Goal: Task Accomplishment & Management: Use online tool/utility

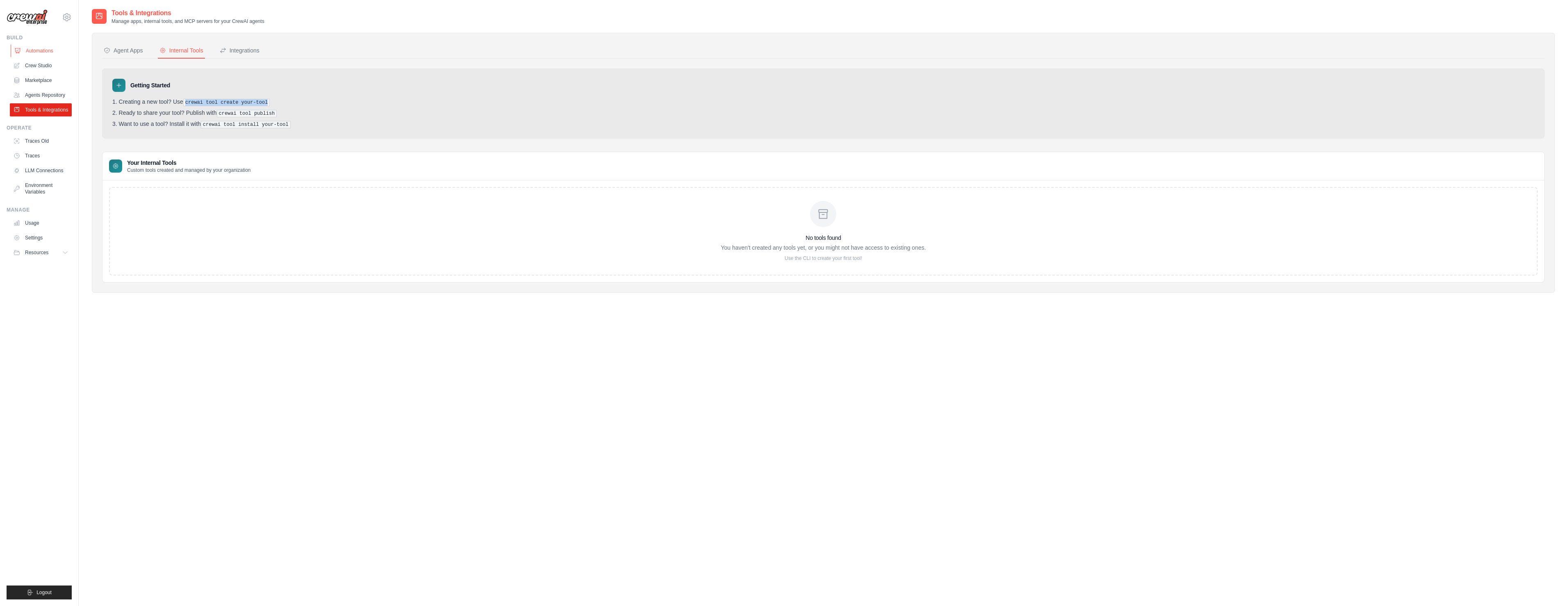
click at [41, 51] on link "Automations" at bounding box center [41, 50] width 62 height 13
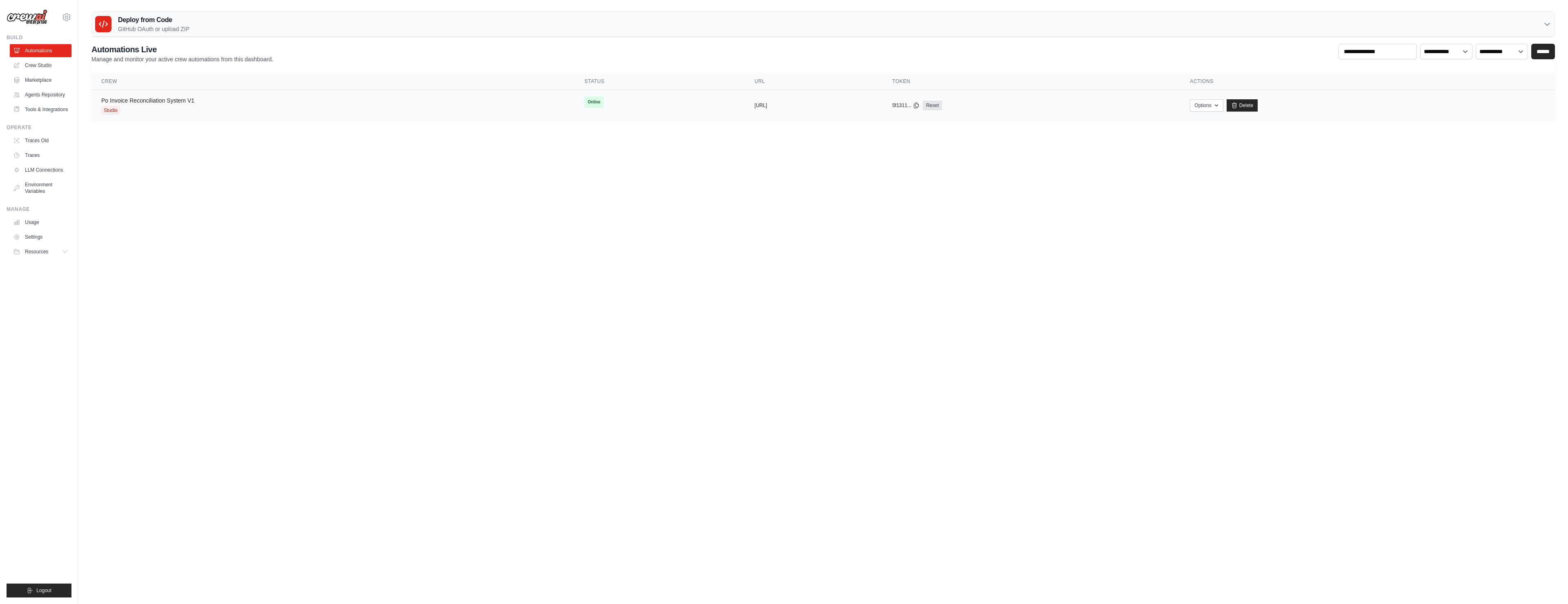
click at [132, 102] on link "Po Invoice Reconciliation System V1" at bounding box center [148, 101] width 93 height 7
click at [109, 113] on span "Studio" at bounding box center [111, 111] width 19 height 9
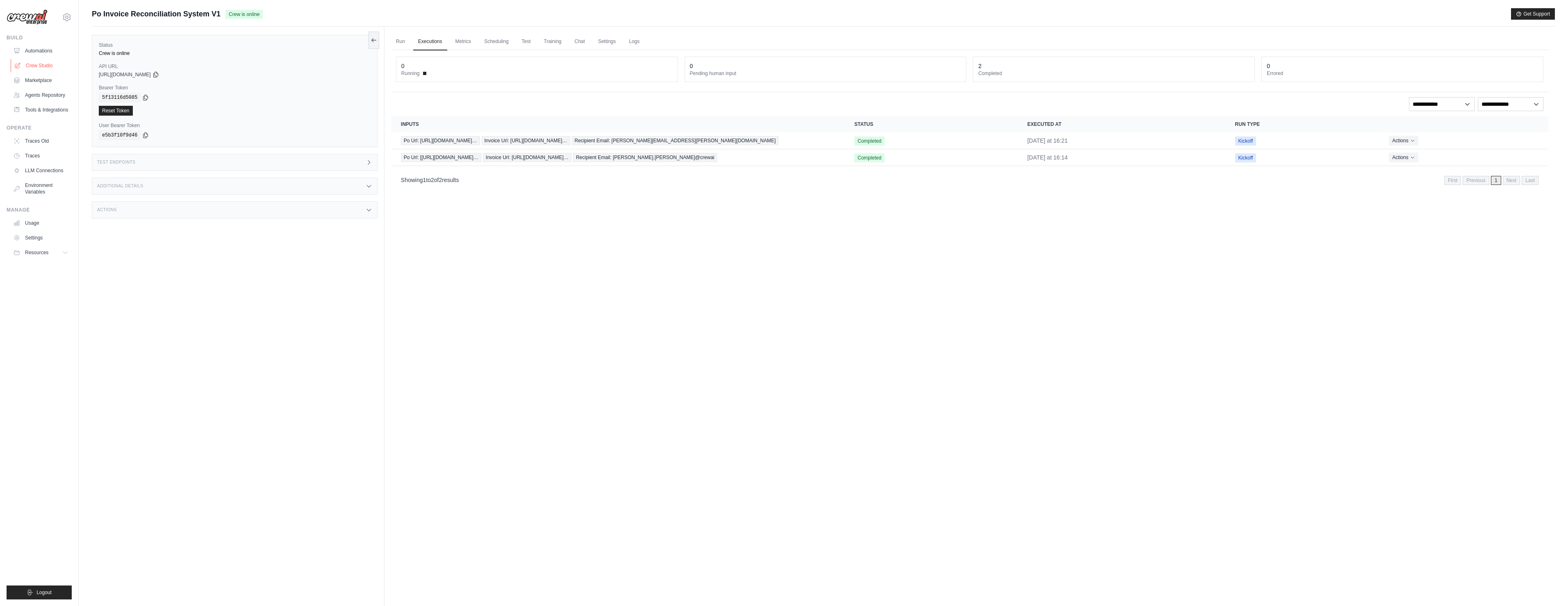
click at [32, 64] on link "Crew Studio" at bounding box center [41, 65] width 62 height 13
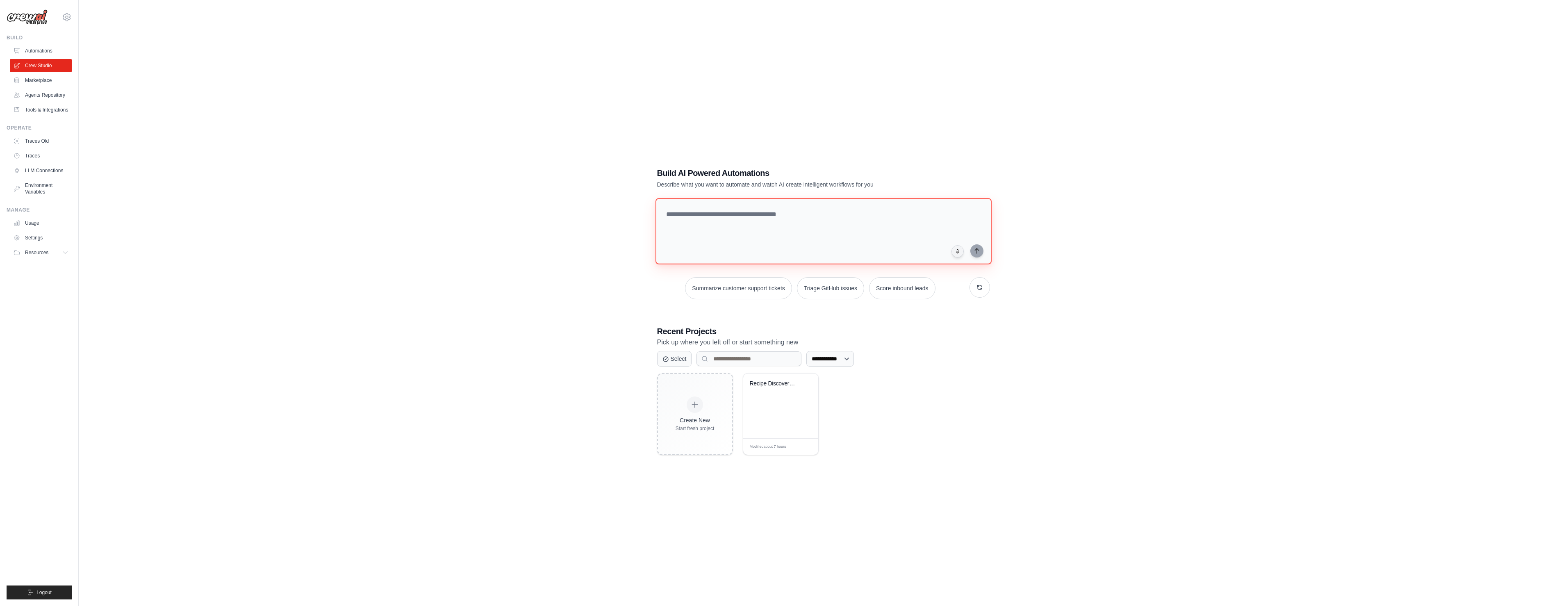
click at [710, 226] on textarea at bounding box center [823, 231] width 336 height 67
paste textarea "**********"
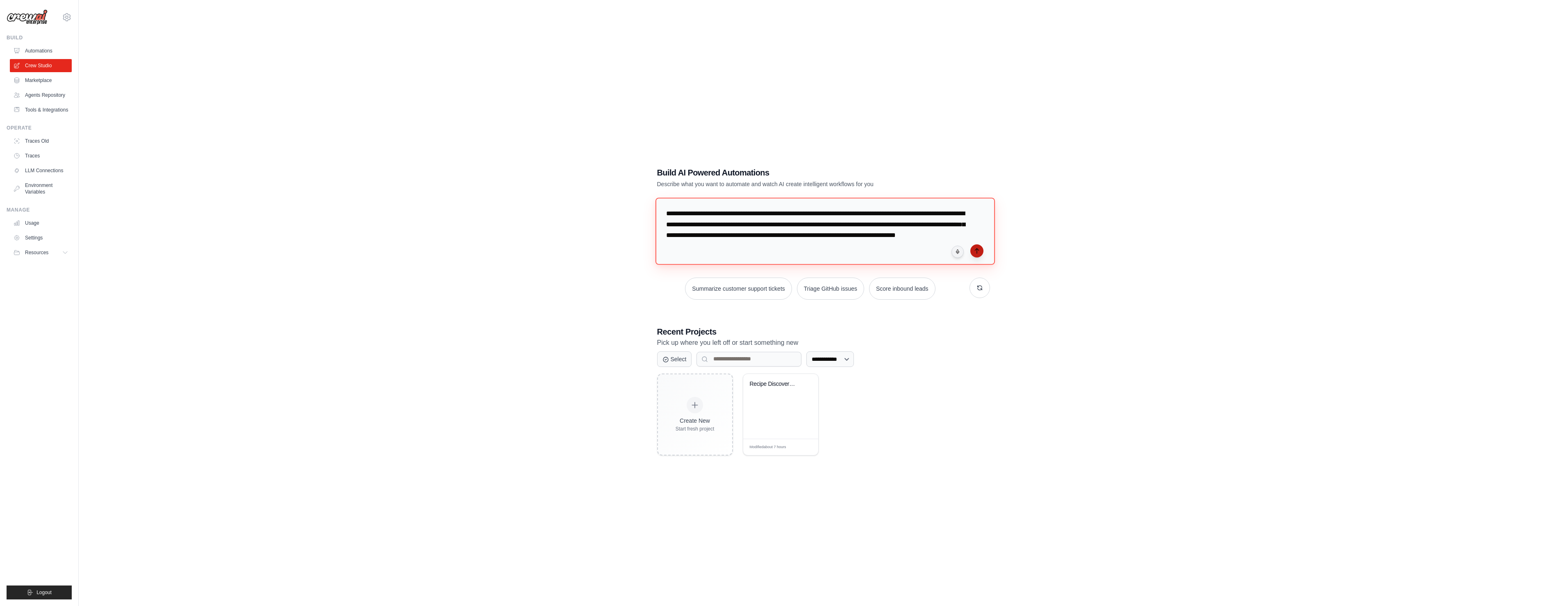
type textarea "**********"
click at [976, 249] on icon "submit" at bounding box center [977, 251] width 7 height 7
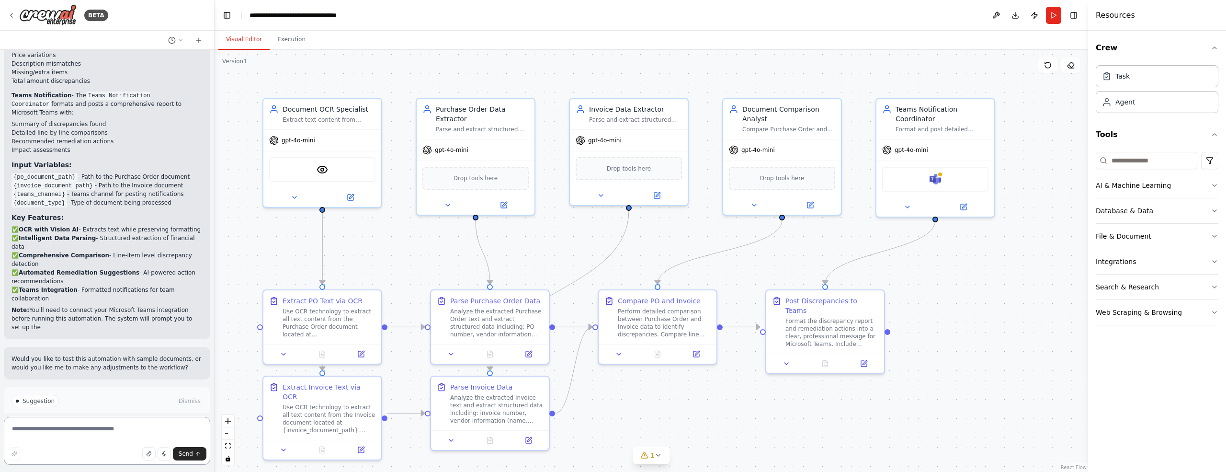
scroll to position [1144, 0]
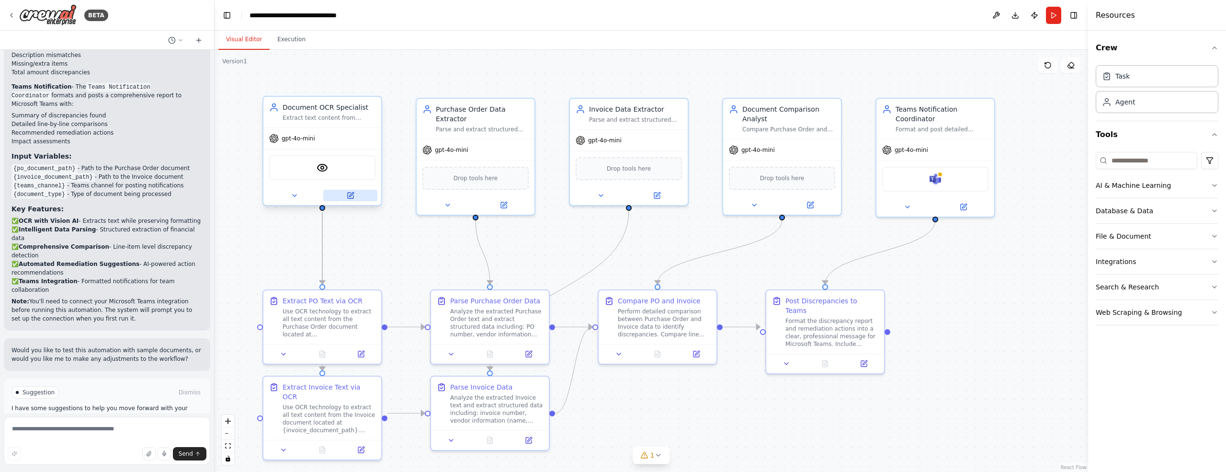
click at [352, 193] on icon at bounding box center [351, 194] width 4 height 4
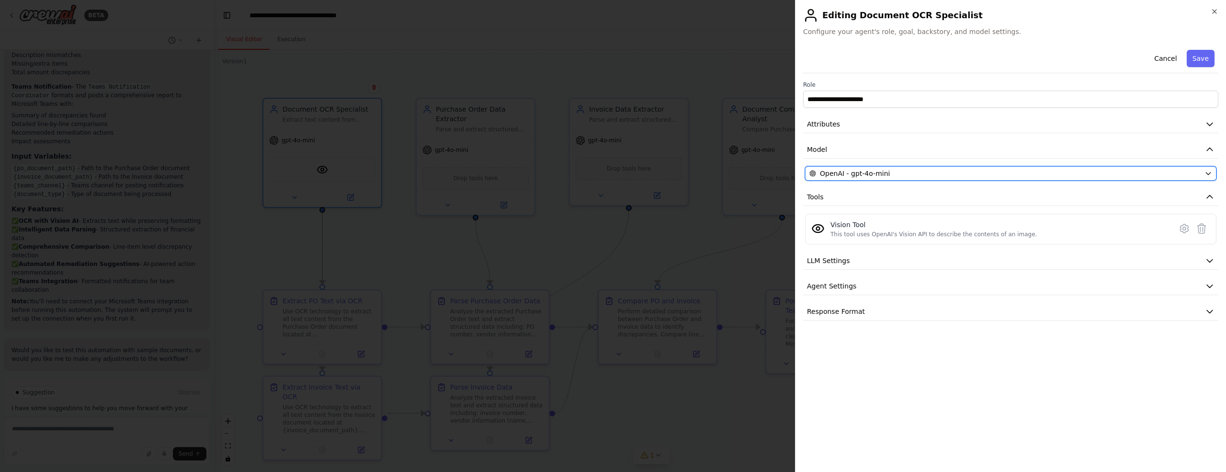
click at [926, 173] on div "OpenAI - gpt-4o-mini" at bounding box center [1004, 174] width 391 height 10
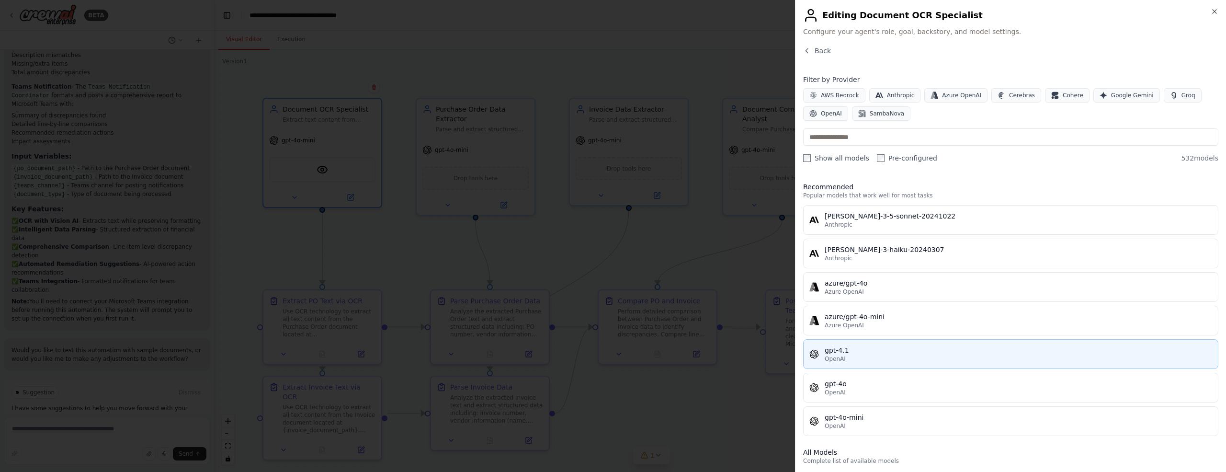
click at [850, 356] on div "OpenAI" at bounding box center [1018, 359] width 387 height 8
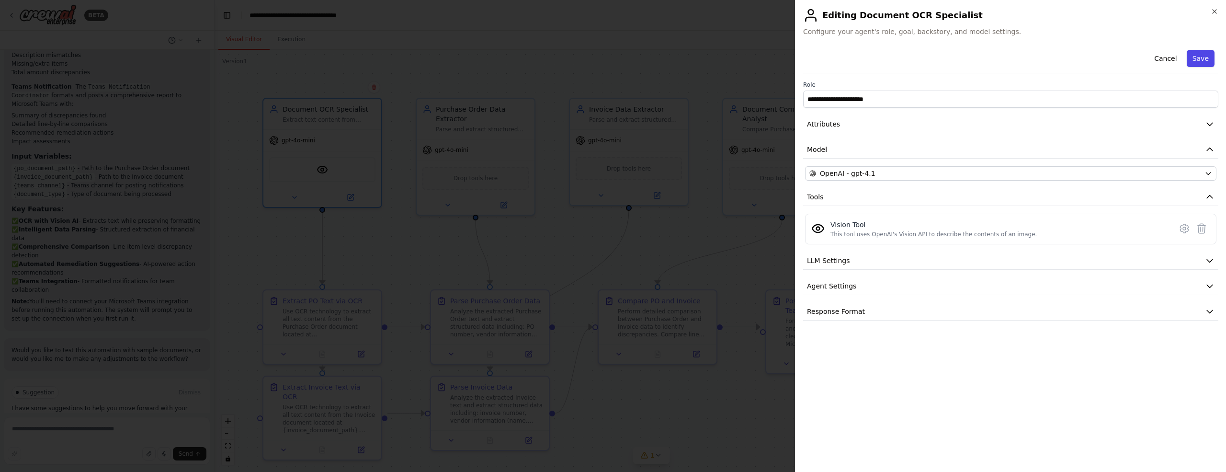
click at [1199, 62] on button "Save" at bounding box center [1201, 58] width 28 height 17
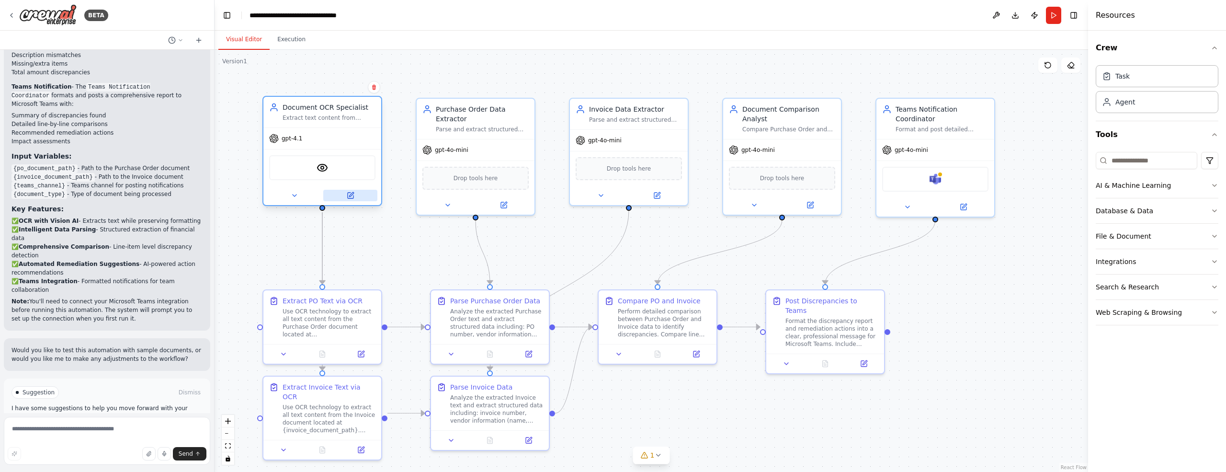
click at [353, 195] on icon at bounding box center [351, 196] width 6 height 6
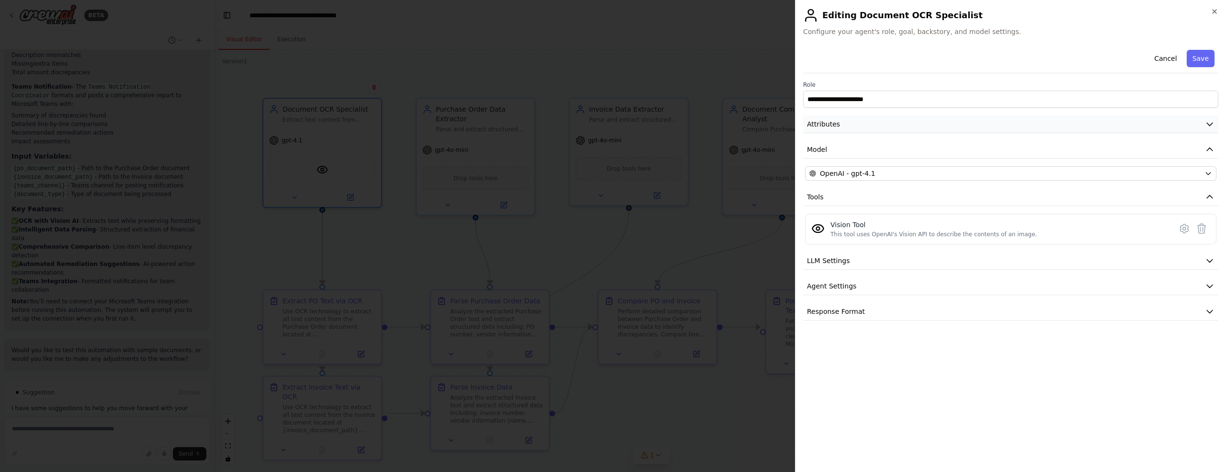
click at [1208, 120] on icon "button" at bounding box center [1210, 124] width 10 height 10
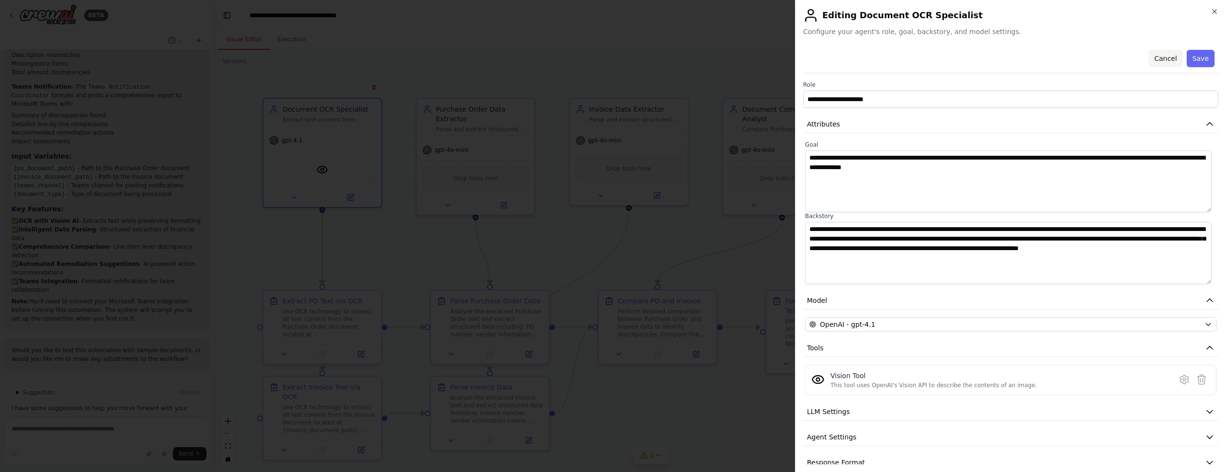
click at [1166, 60] on button "Cancel" at bounding box center [1166, 58] width 34 height 17
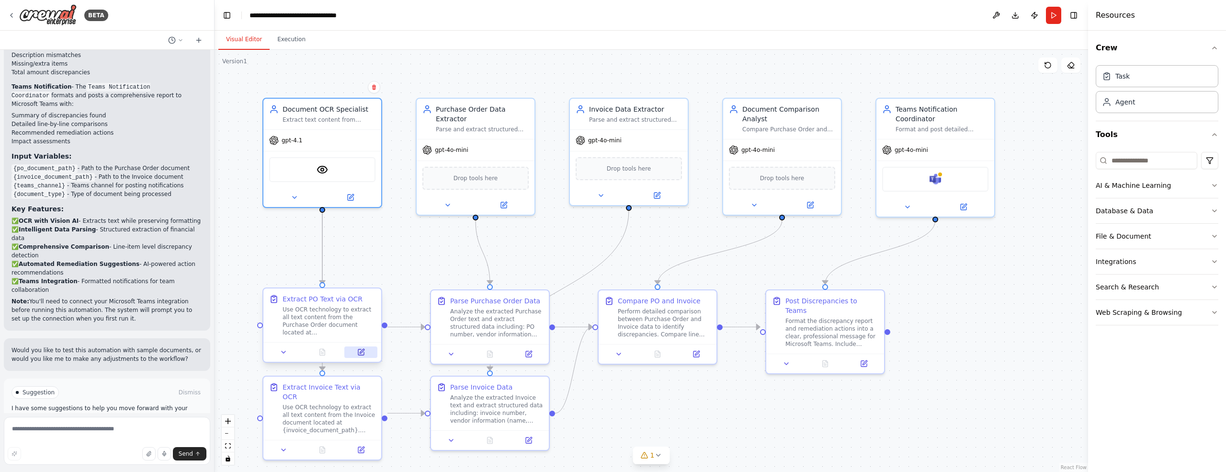
click at [360, 352] on icon at bounding box center [362, 351] width 4 height 4
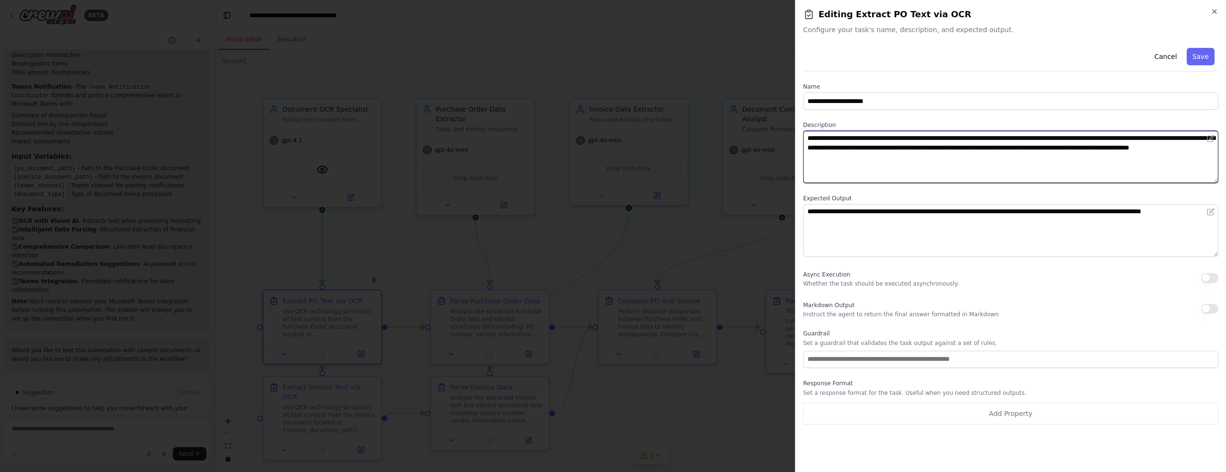
click at [831, 149] on textarea "**********" at bounding box center [1010, 157] width 415 height 52
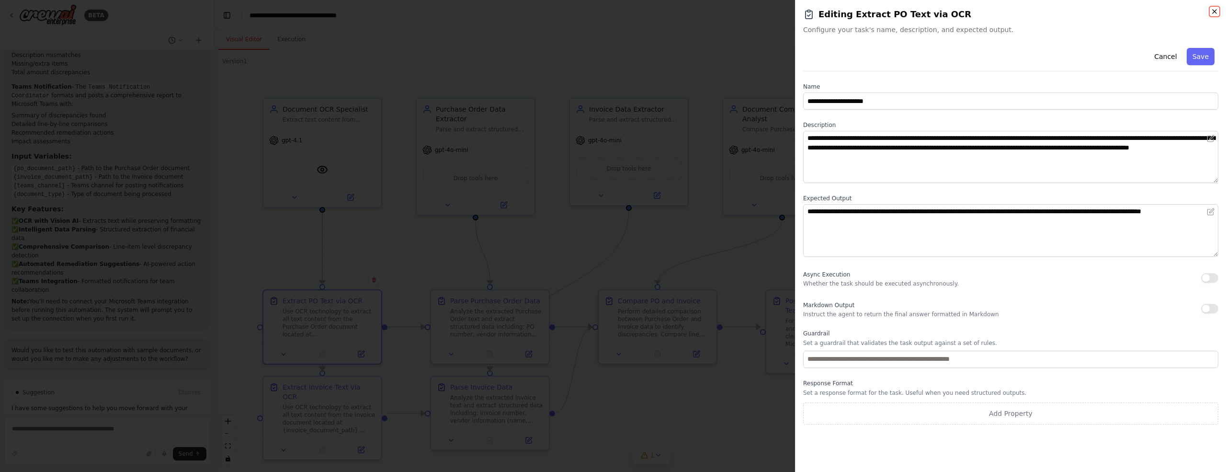
click at [1215, 11] on icon "button" at bounding box center [1215, 12] width 8 height 8
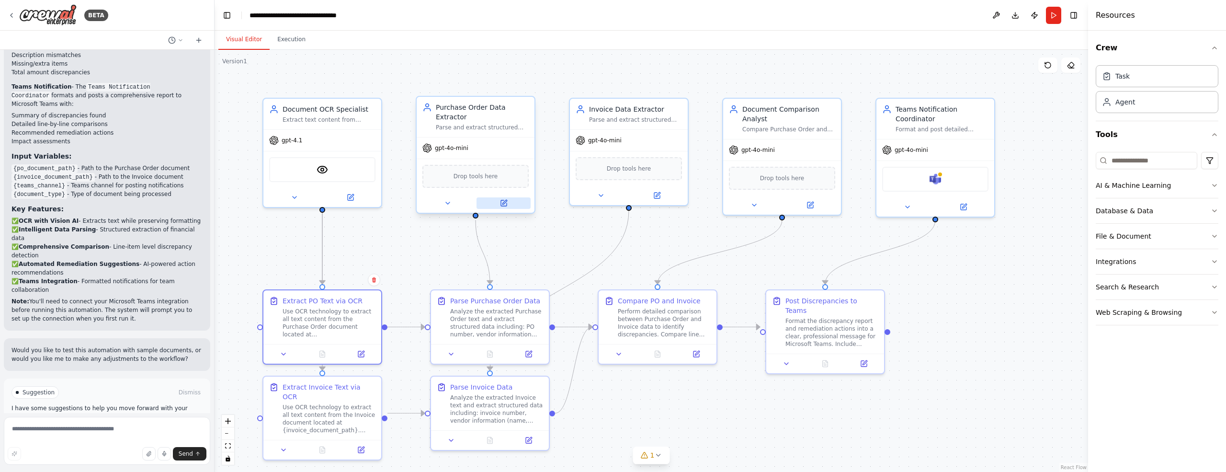
click at [511, 205] on button at bounding box center [504, 202] width 54 height 11
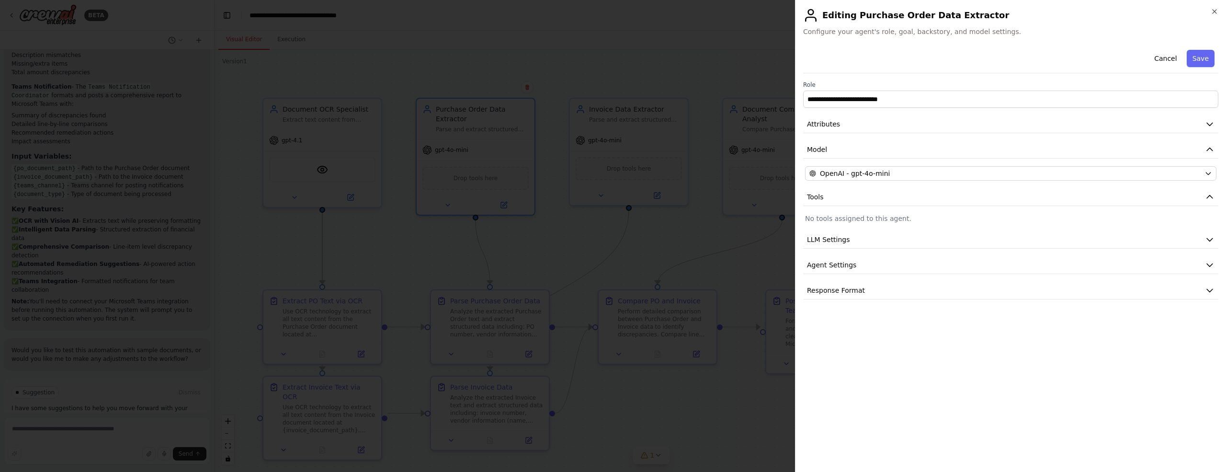
click at [885, 180] on div "**********" at bounding box center [1010, 172] width 415 height 253
click at [887, 176] on div "OpenAI - gpt-4o-mini" at bounding box center [1004, 174] width 391 height 10
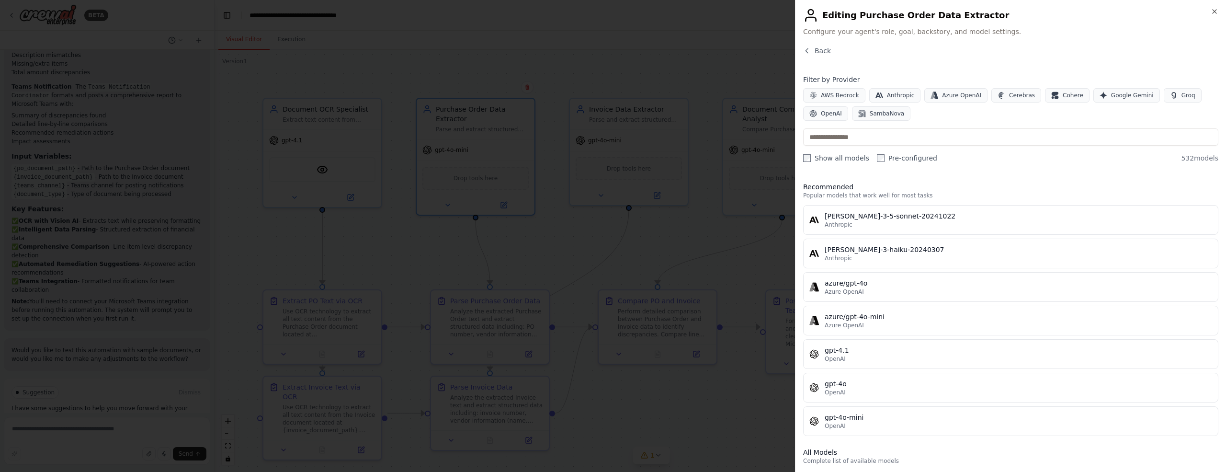
drag, startPoint x: 850, startPoint y: 349, endPoint x: 878, endPoint y: 337, distance: 30.7
click at [850, 349] on div "gpt-4.1" at bounding box center [1018, 350] width 387 height 10
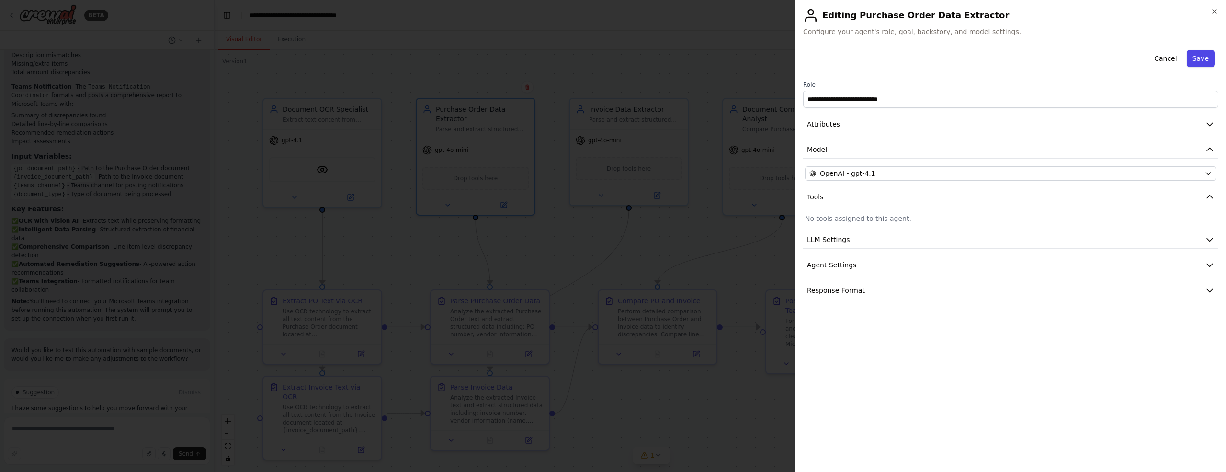
click at [1198, 60] on button "Save" at bounding box center [1201, 58] width 28 height 17
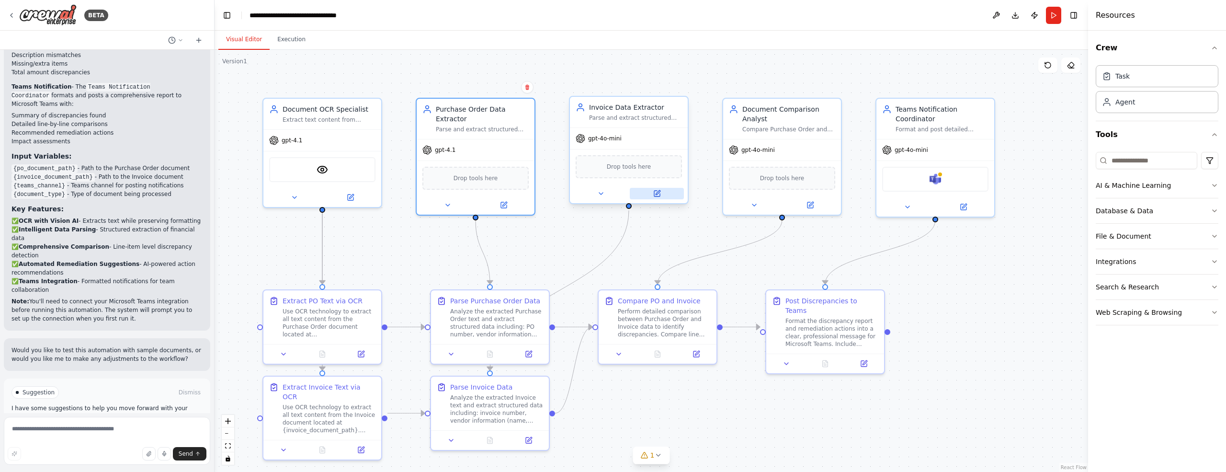
click at [655, 195] on icon at bounding box center [657, 194] width 6 height 6
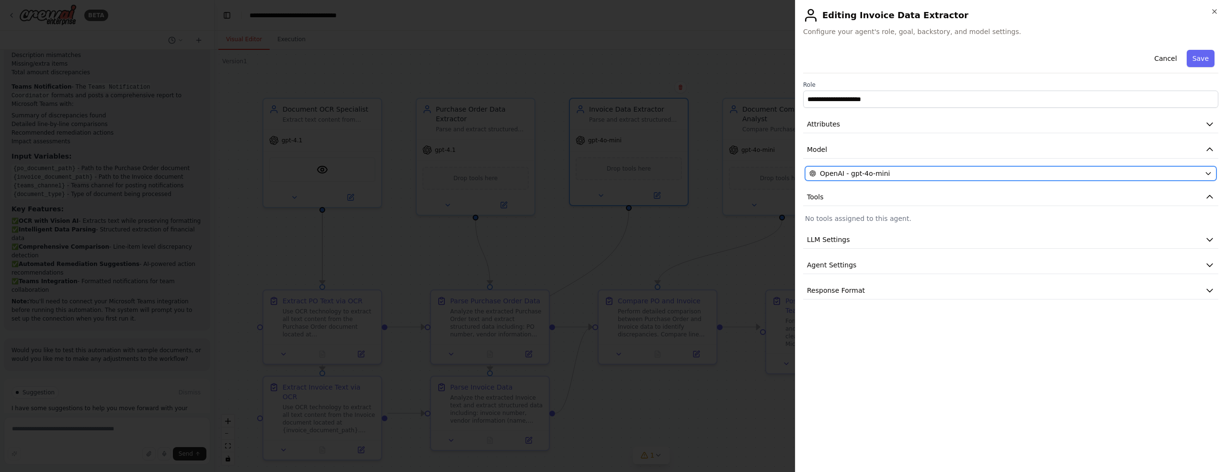
click at [880, 175] on span "OpenAI - gpt-4o-mini" at bounding box center [855, 174] width 70 height 10
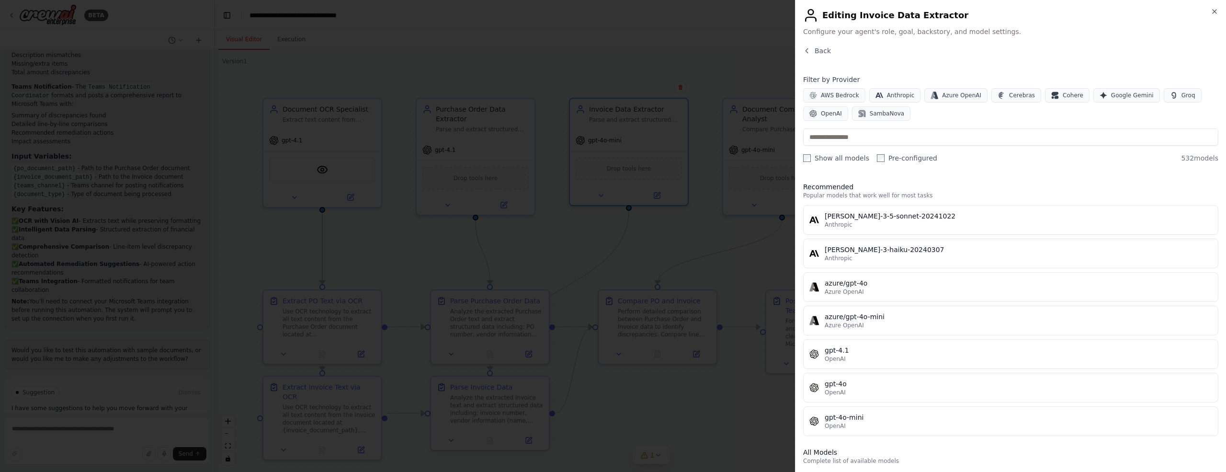
click at [843, 351] on div "gpt-4.1" at bounding box center [1018, 350] width 387 height 10
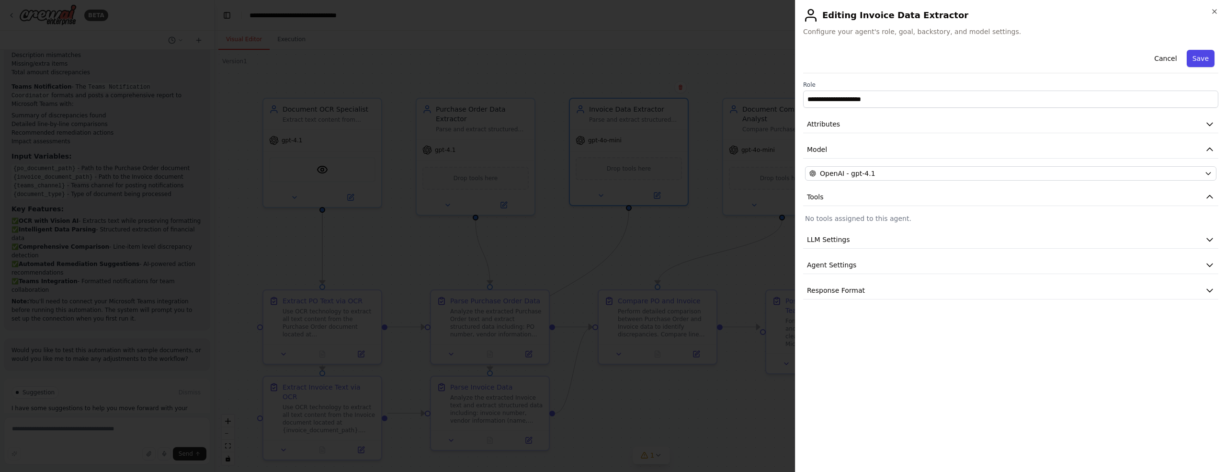
click at [1201, 56] on button "Save" at bounding box center [1201, 58] width 28 height 17
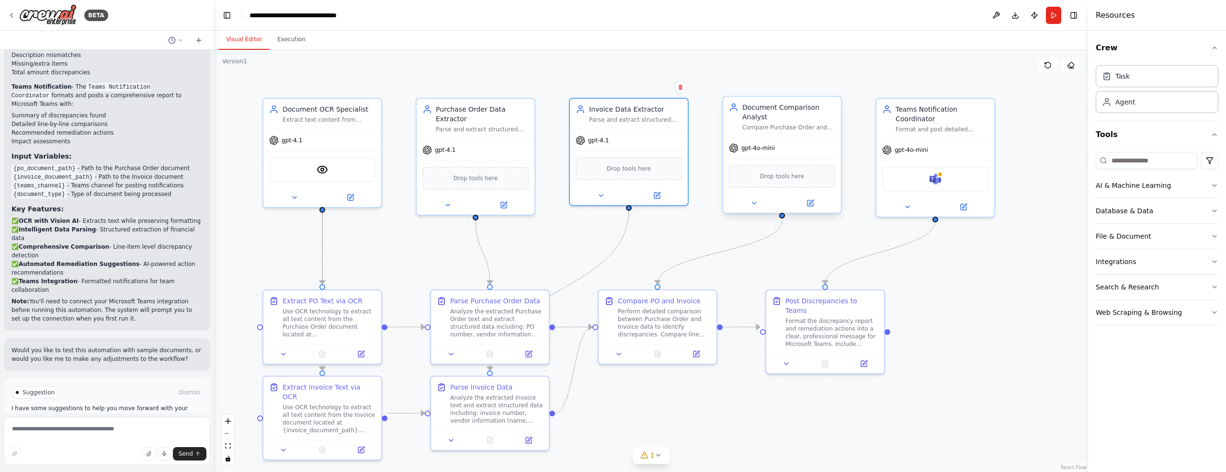
click at [761, 149] on span "gpt-4o-mini" at bounding box center [758, 148] width 34 height 8
click at [754, 202] on icon at bounding box center [754, 203] width 4 height 2
click at [807, 205] on icon at bounding box center [811, 203] width 8 height 8
click at [813, 203] on icon at bounding box center [811, 203] width 8 height 8
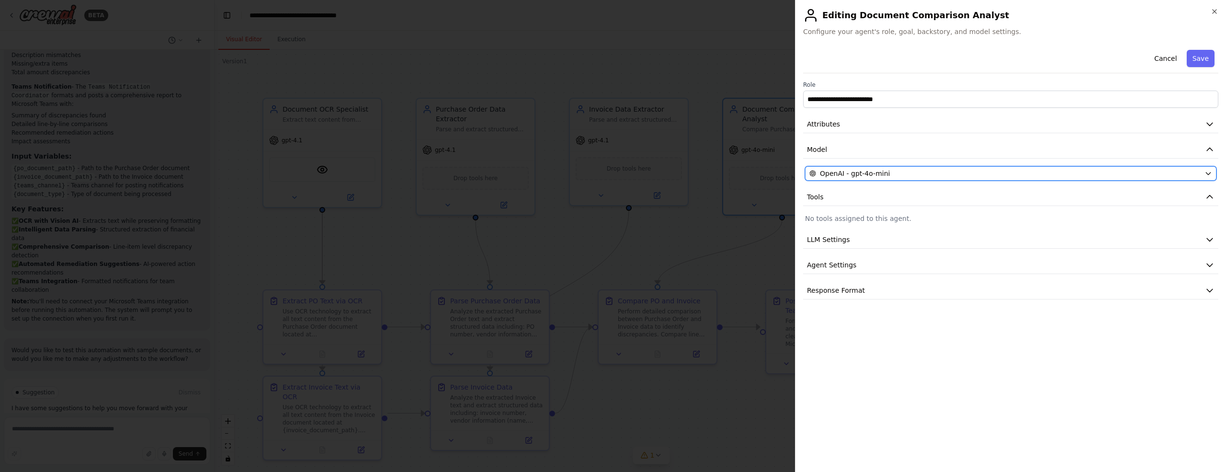
click at [883, 171] on span "OpenAI - gpt-4o-mini" at bounding box center [855, 174] width 70 height 10
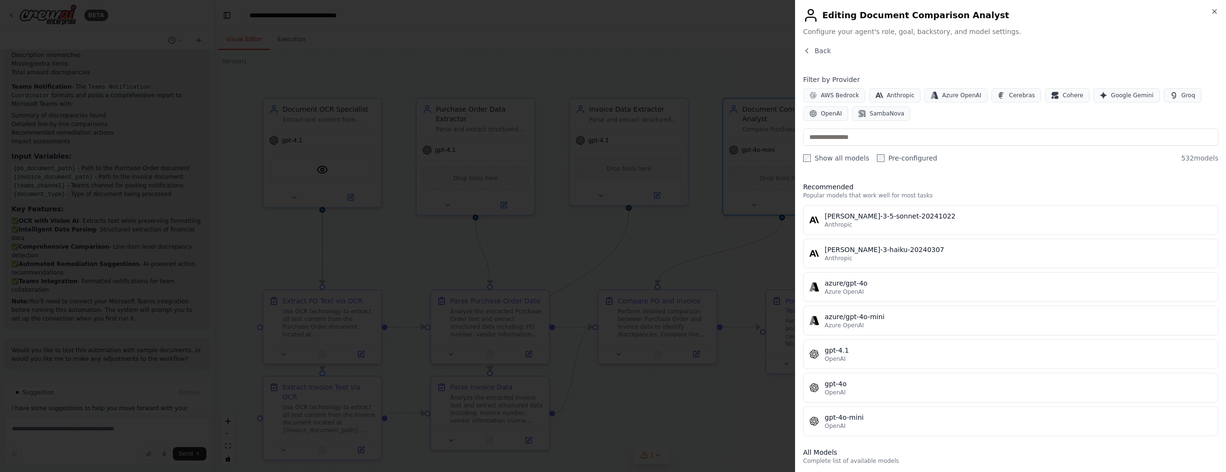
click at [842, 349] on div "gpt-4.1" at bounding box center [1018, 350] width 387 height 10
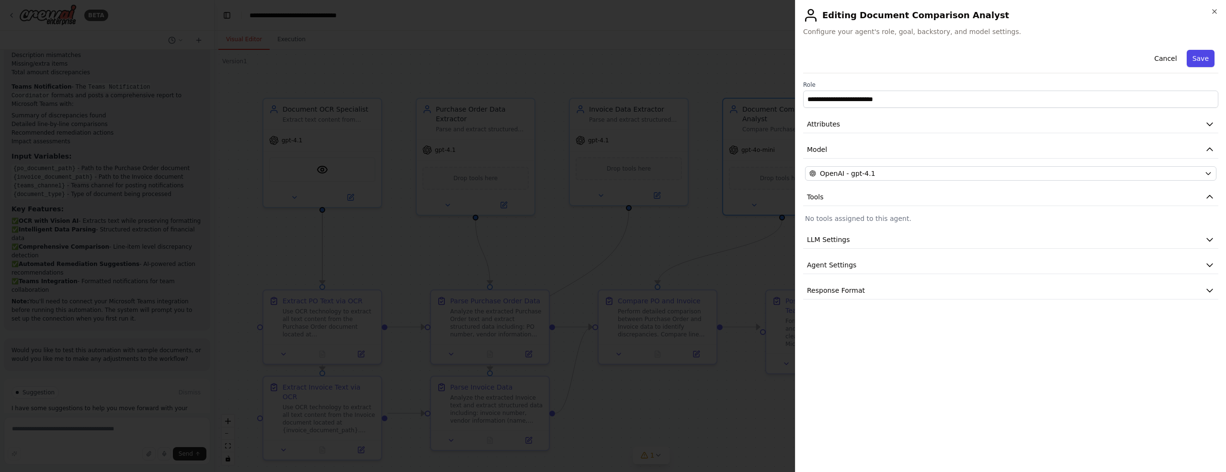
click at [1205, 60] on button "Save" at bounding box center [1201, 58] width 28 height 17
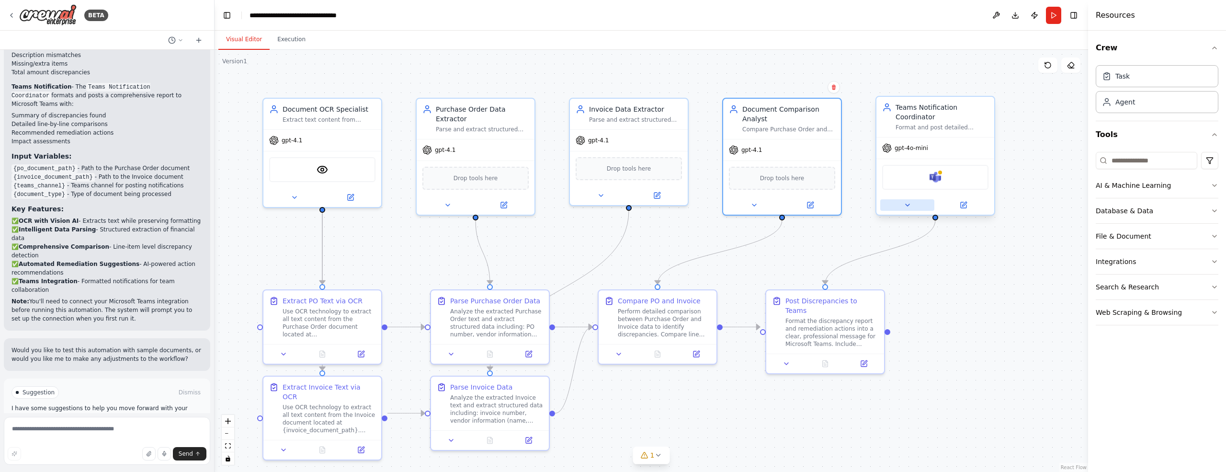
click at [910, 206] on icon at bounding box center [908, 205] width 8 height 8
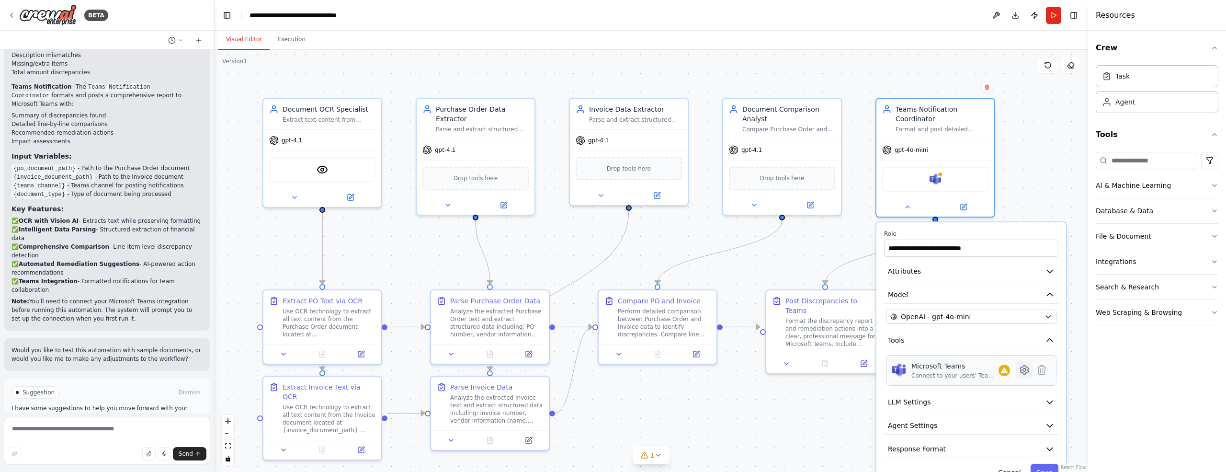
click at [1025, 368] on icon at bounding box center [1024, 369] width 3 height 3
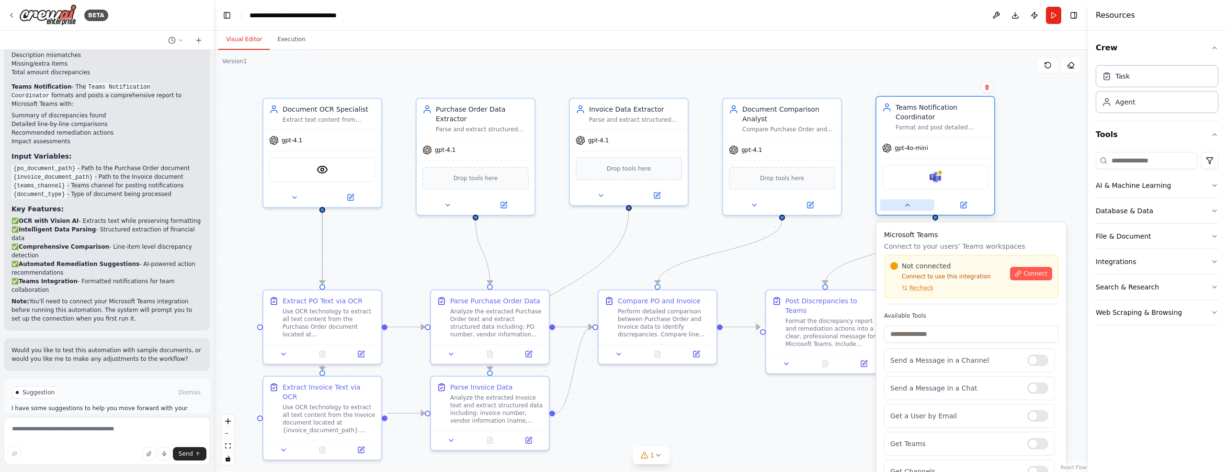
click at [907, 205] on icon at bounding box center [908, 205] width 4 height 2
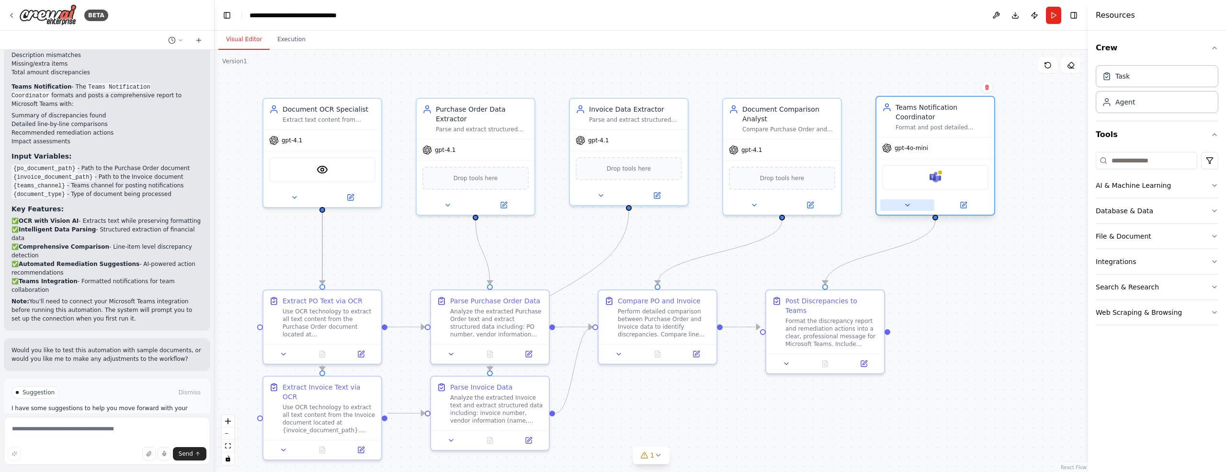
click at [908, 207] on icon at bounding box center [908, 205] width 8 height 8
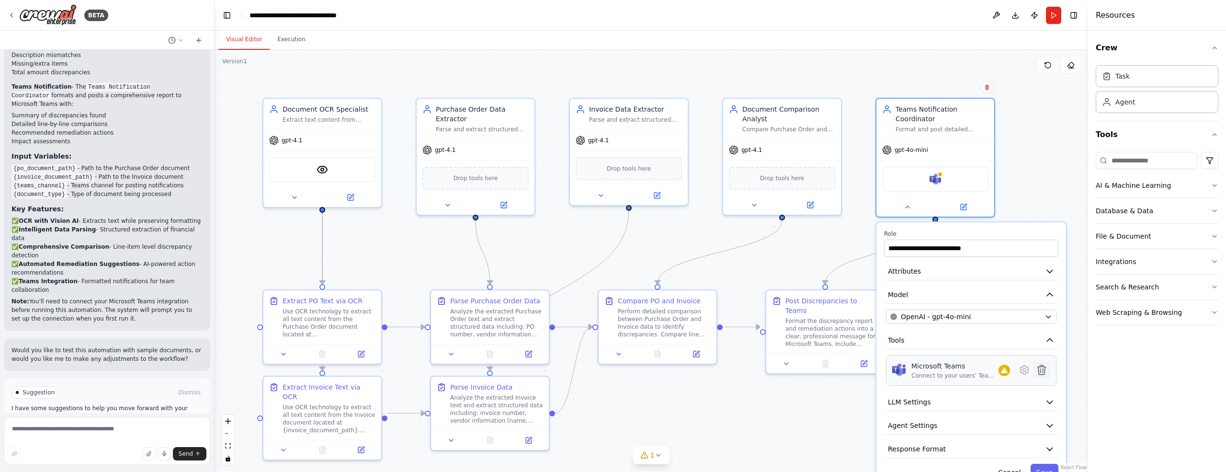
click at [1043, 371] on icon at bounding box center [1042, 370] width 8 height 10
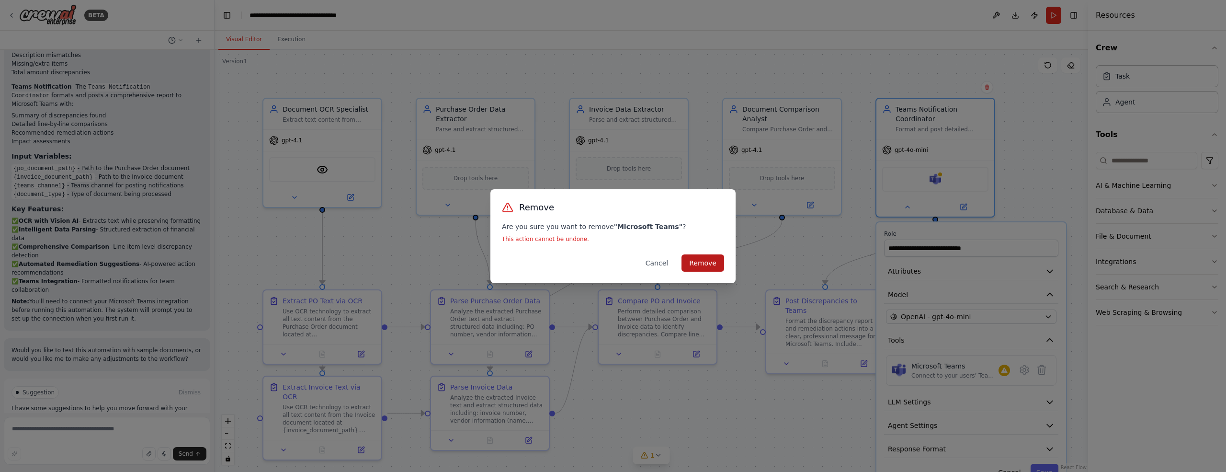
click at [706, 260] on button "Remove" at bounding box center [703, 262] width 43 height 17
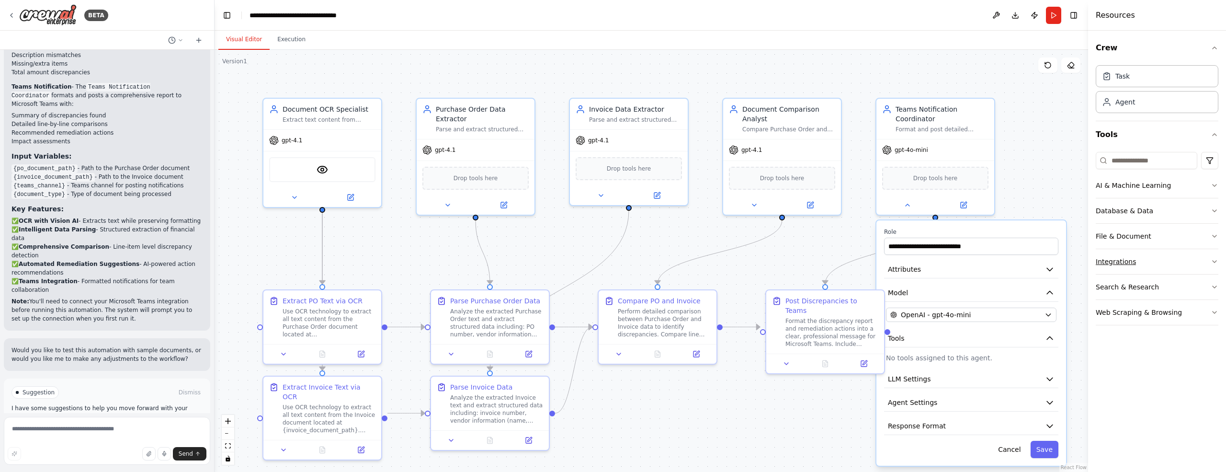
click at [1109, 263] on div "Integrations" at bounding box center [1116, 262] width 40 height 10
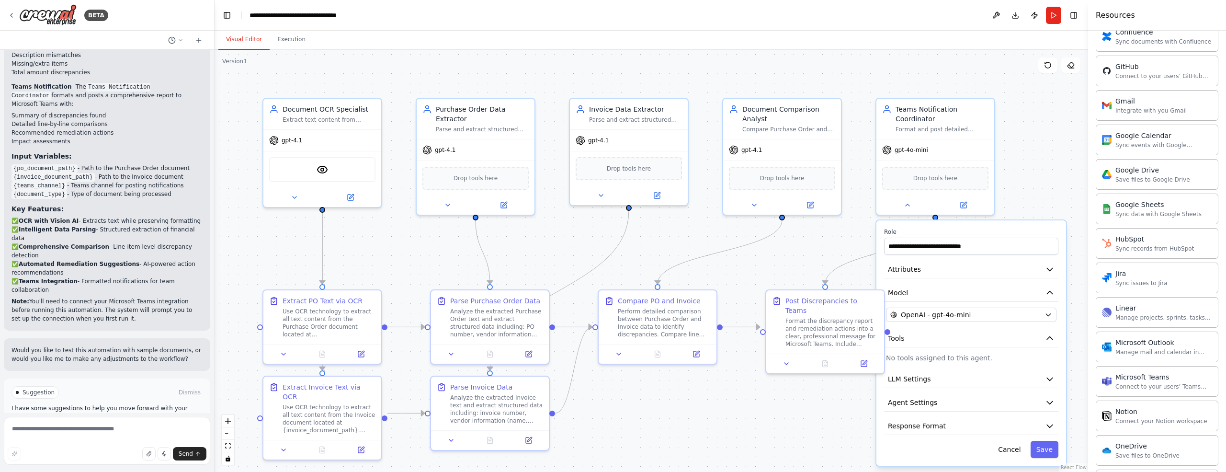
scroll to position [365, 0]
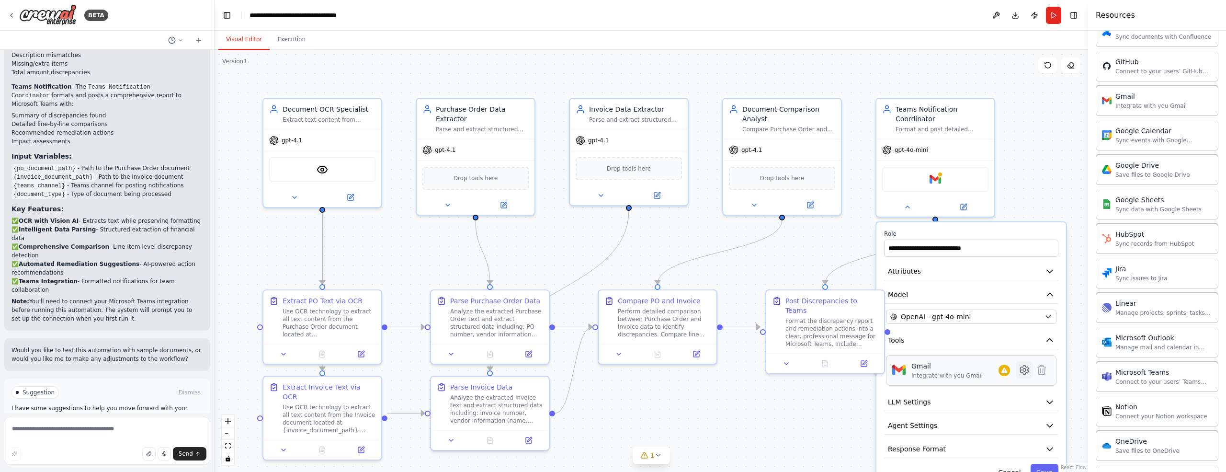
click at [1025, 370] on icon at bounding box center [1024, 369] width 8 height 9
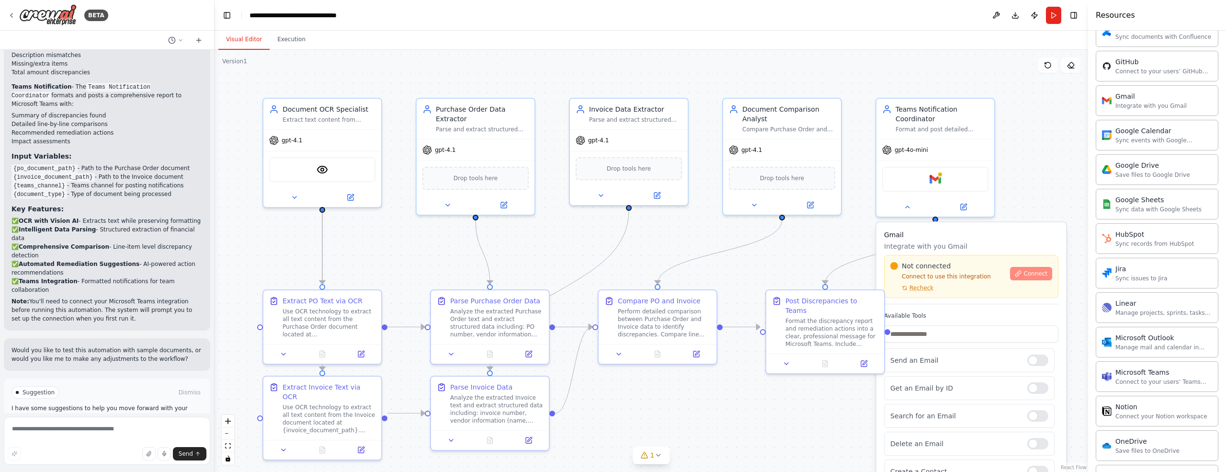
click at [1027, 272] on span "Connect" at bounding box center [1036, 274] width 24 height 8
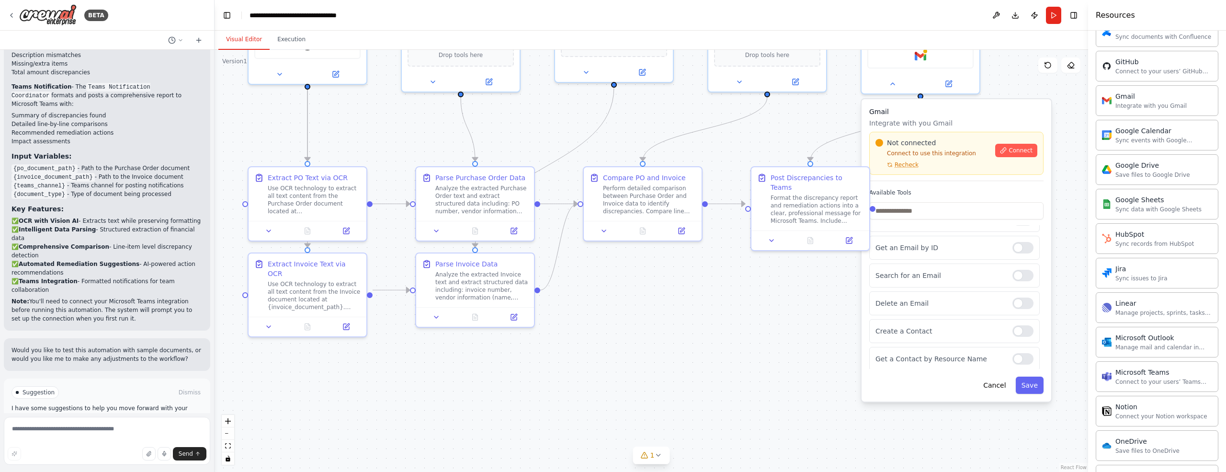
drag, startPoint x: 1079, startPoint y: 358, endPoint x: 1043, endPoint y: 277, distance: 88.6
click at [1064, 235] on div ".deletable-edge-delete-btn { width: 20px; height: 20px; border: 0px solid #ffff…" at bounding box center [652, 261] width 874 height 422
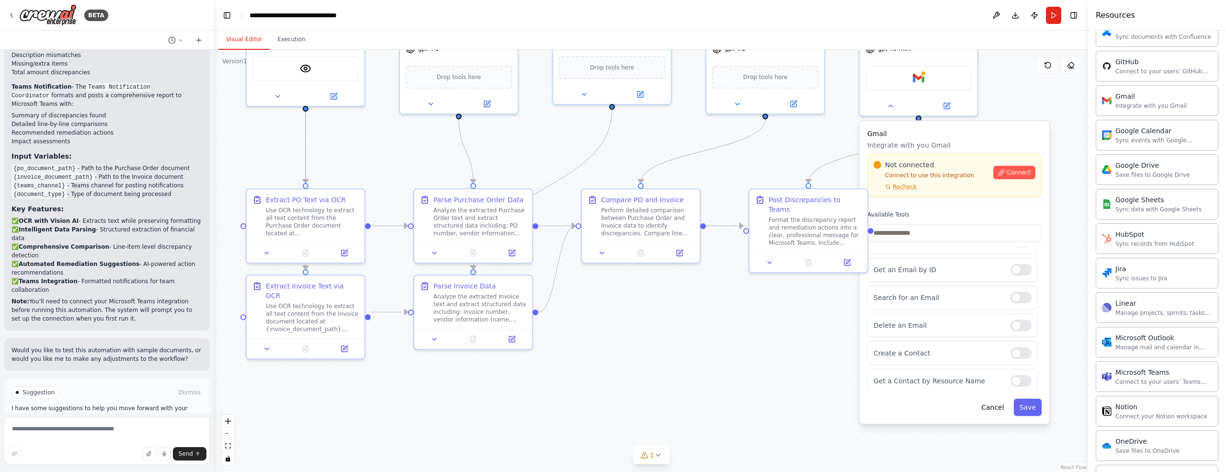
drag, startPoint x: 1064, startPoint y: 235, endPoint x: 1062, endPoint y: 257, distance: 22.1
click at [1062, 257] on div ".deletable-edge-delete-btn { width: 20px; height: 20px; border: 0px solid #ffff…" at bounding box center [652, 261] width 874 height 422
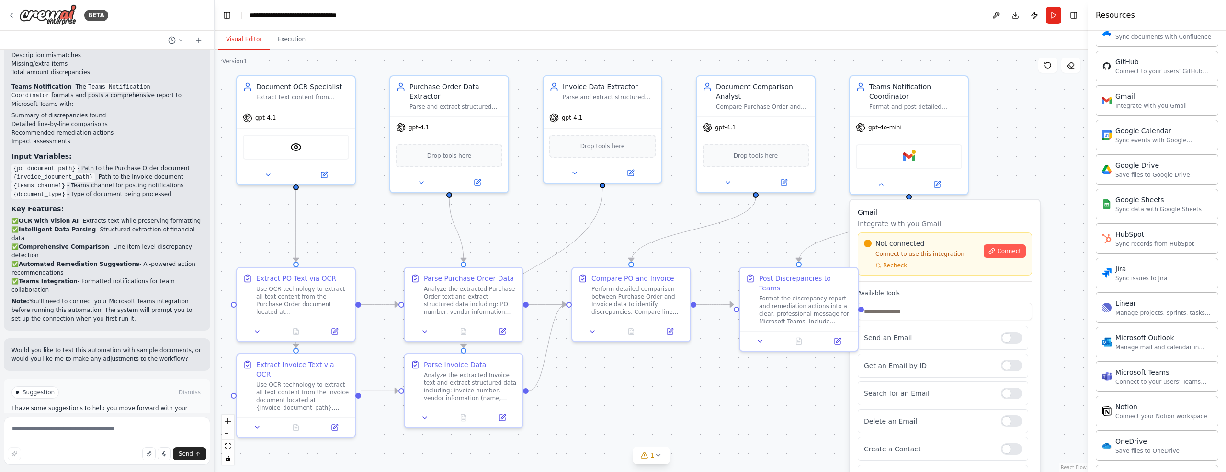
drag, startPoint x: 1066, startPoint y: 265, endPoint x: 1057, endPoint y: 343, distance: 79.1
click at [1057, 343] on div ".deletable-edge-delete-btn { width: 20px; height: 20px; border: 0px solid #ffff…" at bounding box center [652, 261] width 874 height 422
click at [879, 182] on icon at bounding box center [881, 183] width 4 height 2
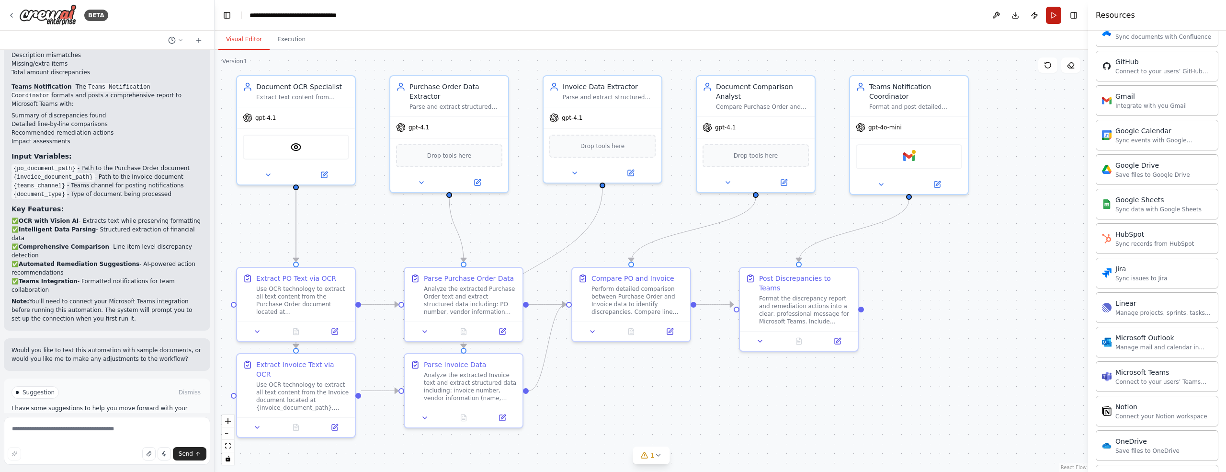
click at [1053, 16] on button "Run" at bounding box center [1053, 15] width 15 height 17
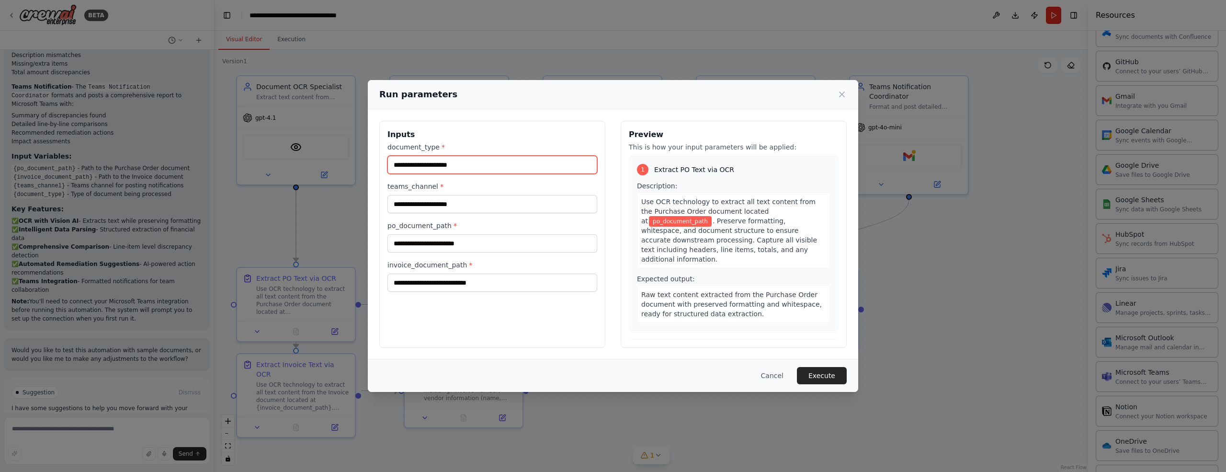
click at [421, 165] on input "document_type *" at bounding box center [492, 165] width 210 height 18
click at [842, 94] on icon at bounding box center [842, 94] width 5 height 5
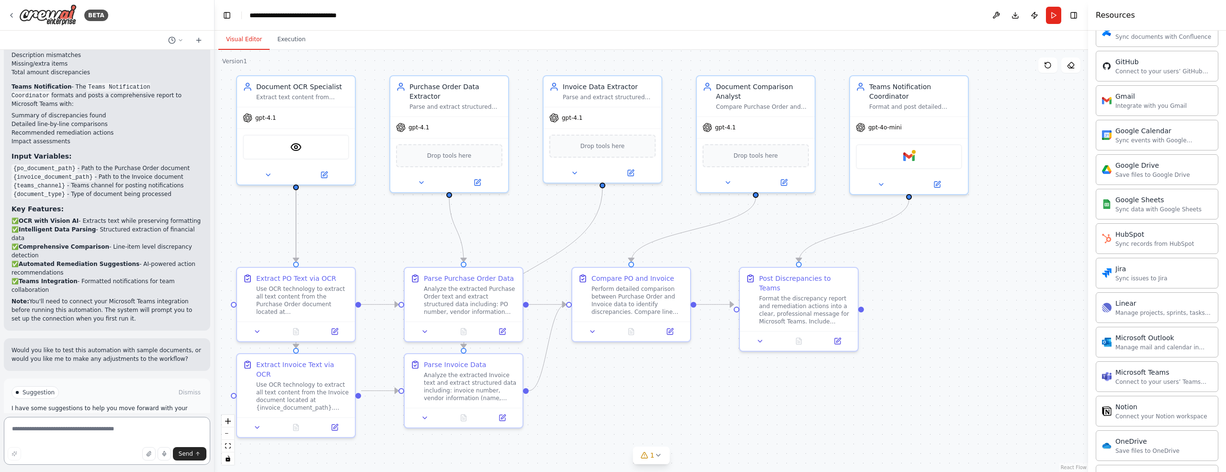
click at [62, 428] on textarea at bounding box center [107, 441] width 206 height 48
type textarea "**********"
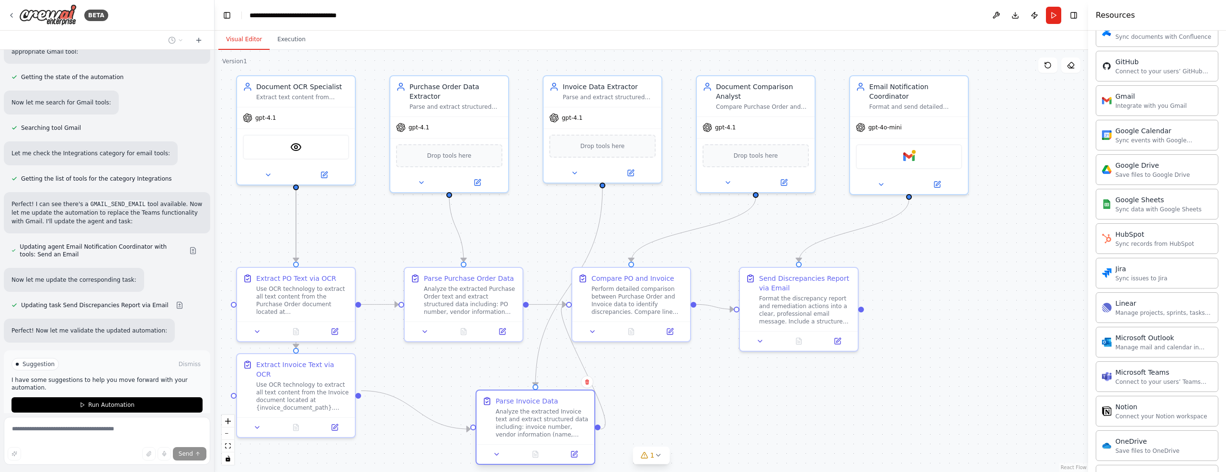
scroll to position [2364, 0]
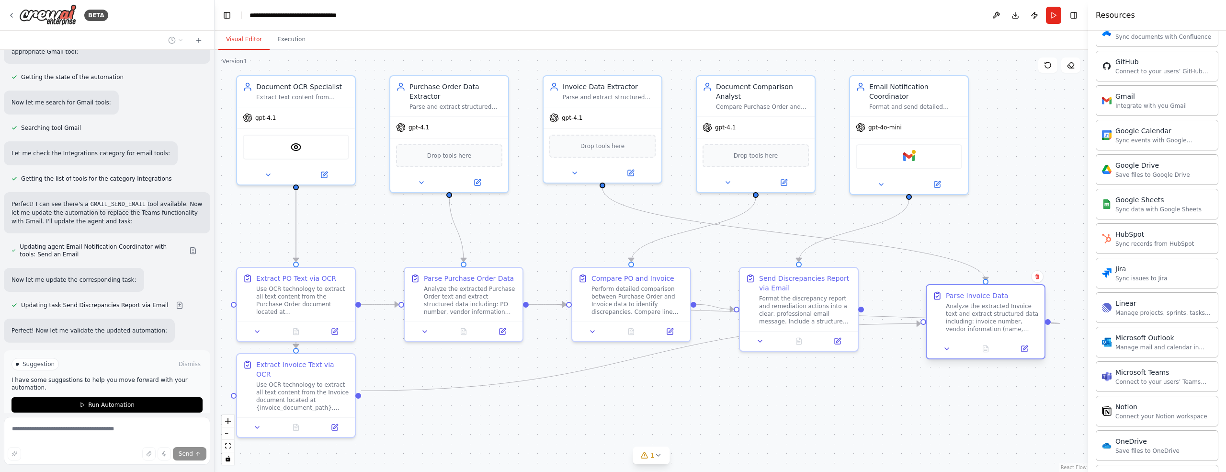
drag, startPoint x: 436, startPoint y: 363, endPoint x: 960, endPoint y: 299, distance: 528.3
click at [960, 299] on div "Parse Invoice Data" at bounding box center [977, 296] width 62 height 10
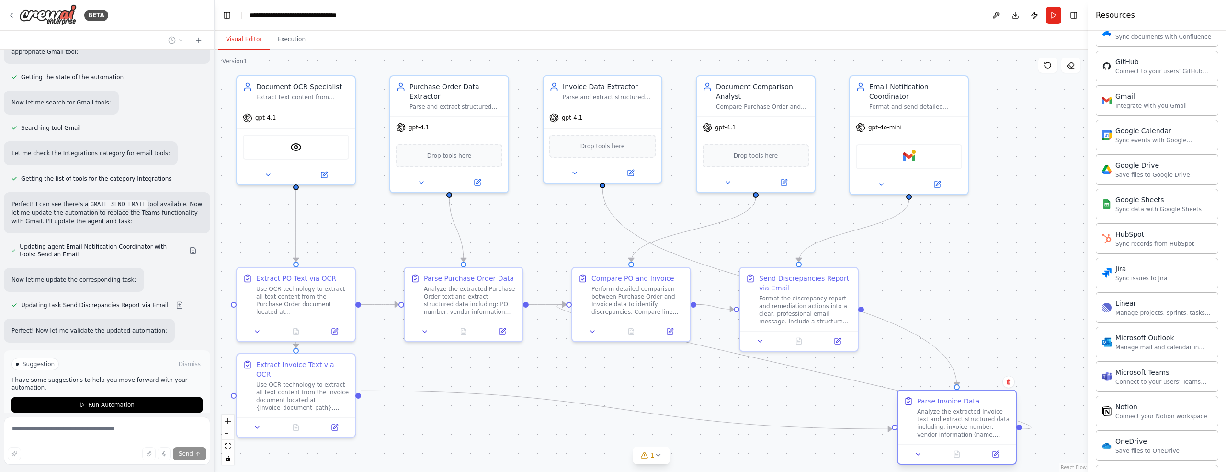
drag, startPoint x: 968, startPoint y: 299, endPoint x: 935, endPoint y: 404, distance: 109.5
click at [936, 403] on div "Parse Invoice Data" at bounding box center [948, 401] width 62 height 10
drag, startPoint x: 956, startPoint y: 398, endPoint x: 980, endPoint y: 383, distance: 28.8
click at [980, 383] on div "Parse Invoice Data" at bounding box center [987, 382] width 62 height 10
click at [1031, 310] on div ".deletable-edge-delete-btn { width: 20px; height: 20px; border: 0px solid #ffff…" at bounding box center [652, 261] width 874 height 422
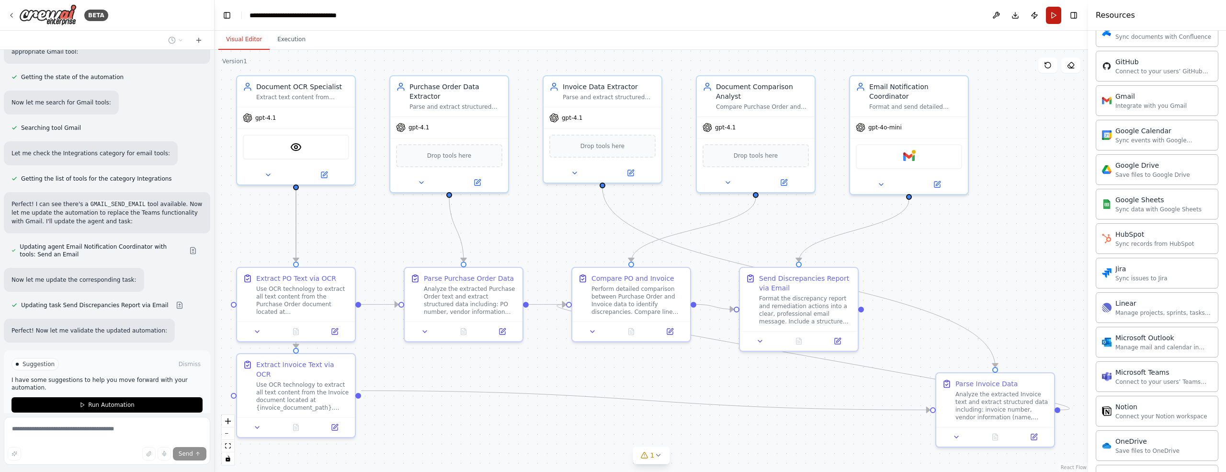
click at [1050, 15] on button "Run" at bounding box center [1053, 15] width 15 height 17
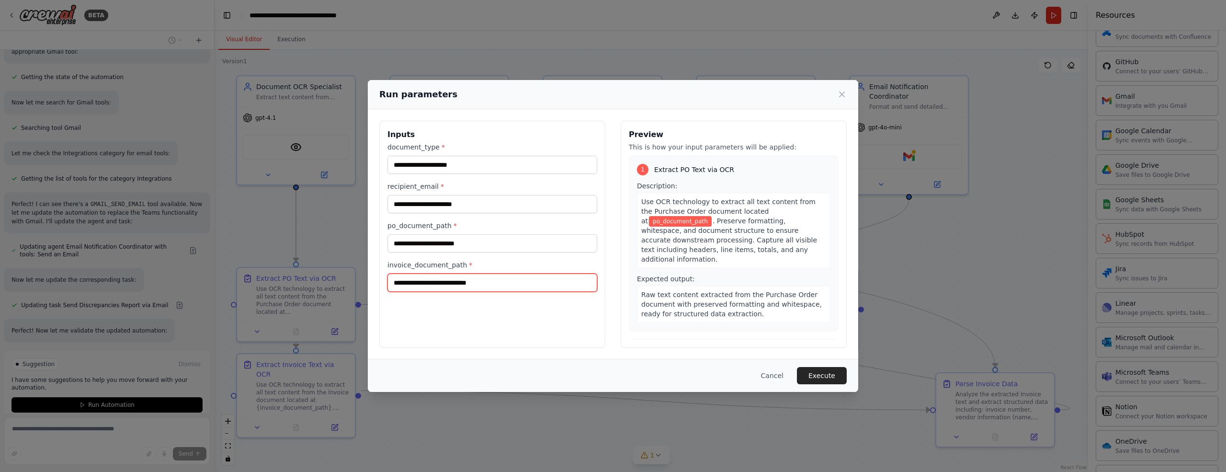
click at [432, 282] on input "invoice_document_path *" at bounding box center [492, 282] width 210 height 18
click at [844, 96] on icon at bounding box center [842, 95] width 10 height 10
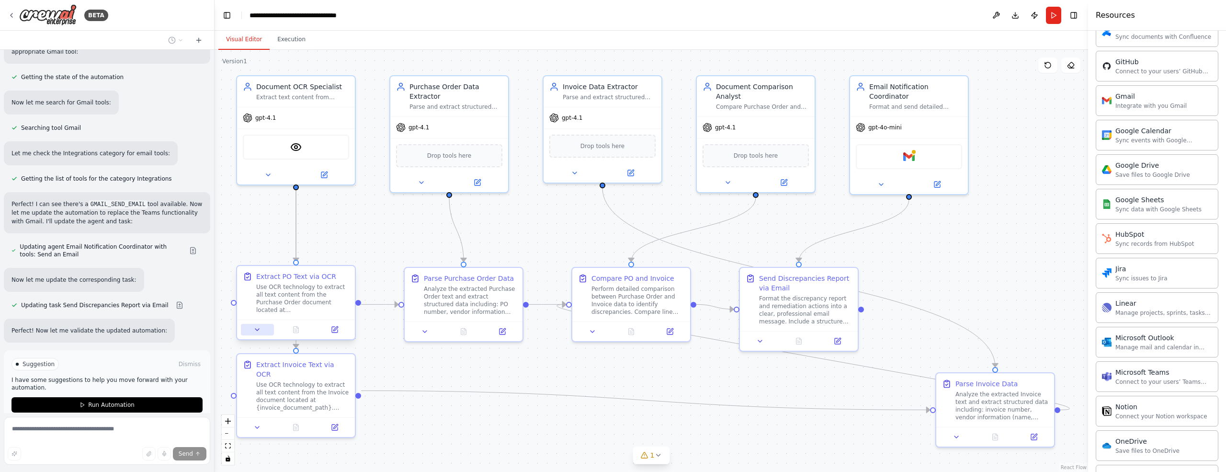
click at [257, 330] on icon at bounding box center [257, 330] width 4 height 2
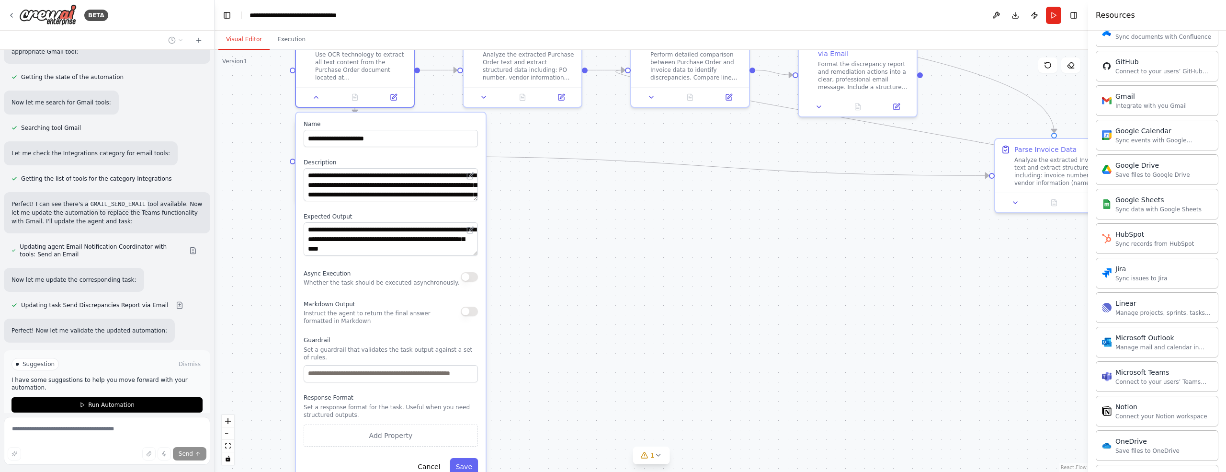
drag, startPoint x: 724, startPoint y: 385, endPoint x: 783, endPoint y: 136, distance: 255.6
click at [783, 136] on div ".deletable-edge-delete-btn { width: 20px; height: 20px; border: 0px solid #ffff…" at bounding box center [652, 261] width 874 height 422
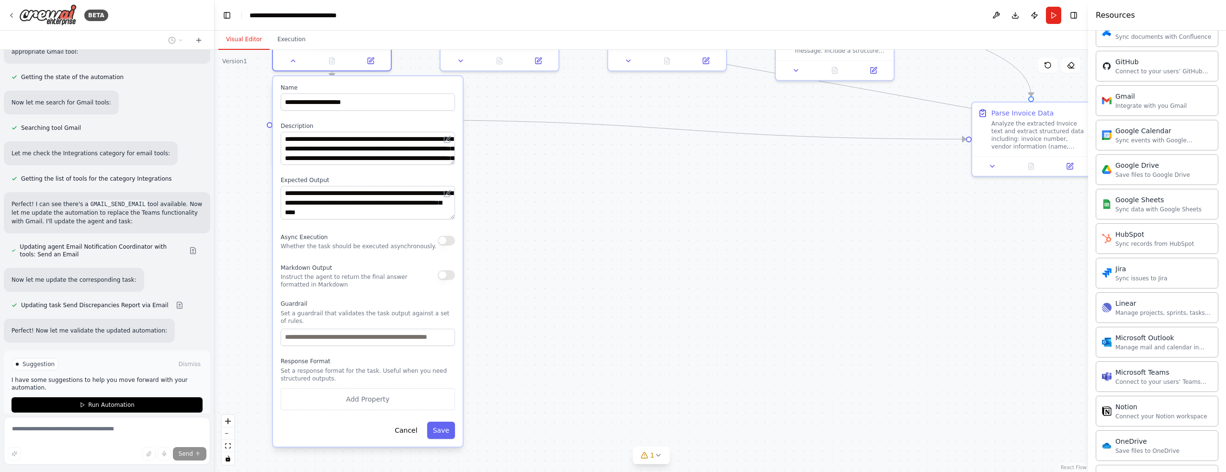
drag, startPoint x: 632, startPoint y: 290, endPoint x: 609, endPoint y: 273, distance: 28.8
click at [609, 273] on div ".deletable-edge-delete-btn { width: 20px; height: 20px; border: 0px solid #ffff…" at bounding box center [652, 261] width 874 height 422
click at [371, 65] on div at bounding box center [332, 59] width 118 height 20
click at [370, 60] on icon at bounding box center [371, 58] width 4 height 4
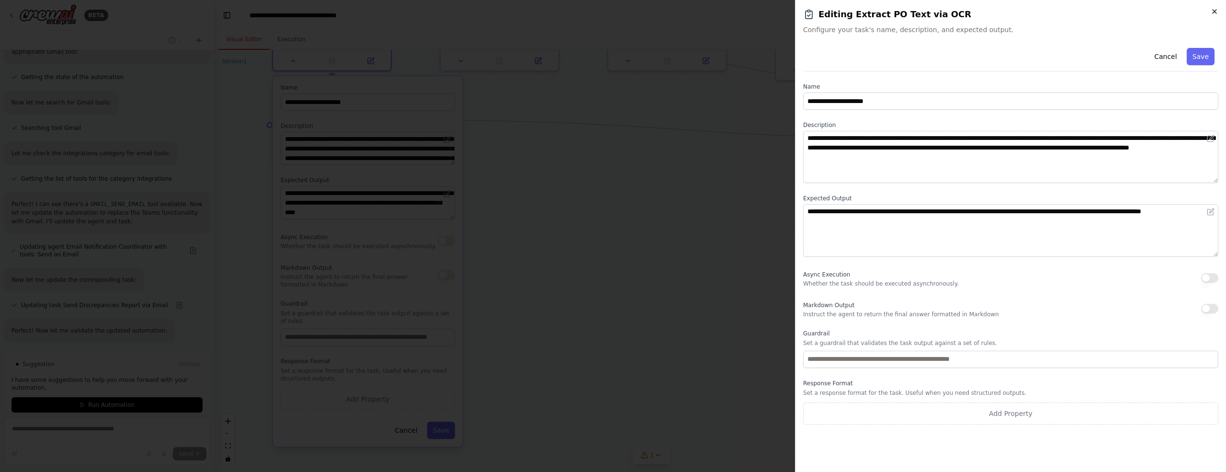
click at [1214, 12] on icon "button" at bounding box center [1215, 12] width 8 height 8
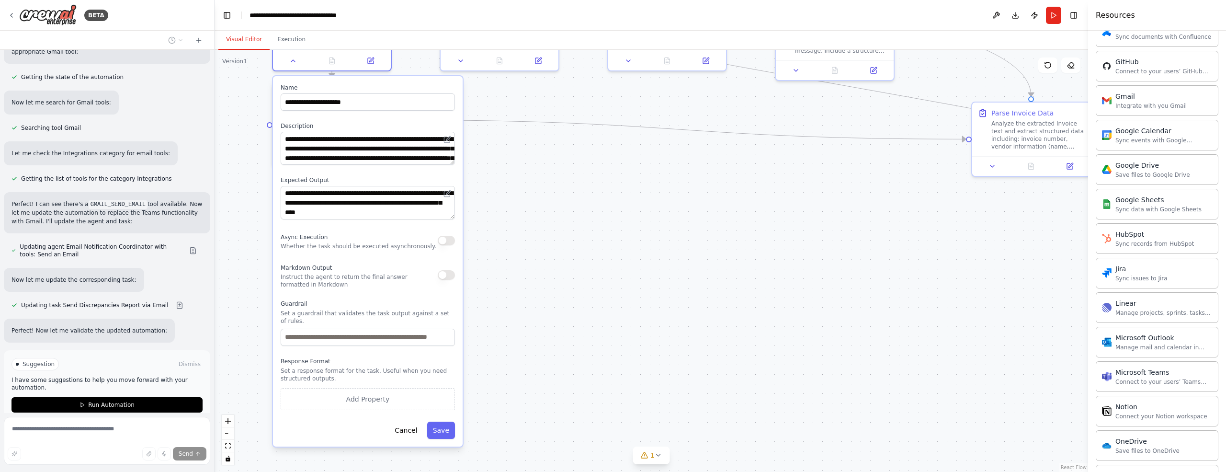
click at [191, 439] on span "Stop" at bounding box center [197, 443] width 13 height 8
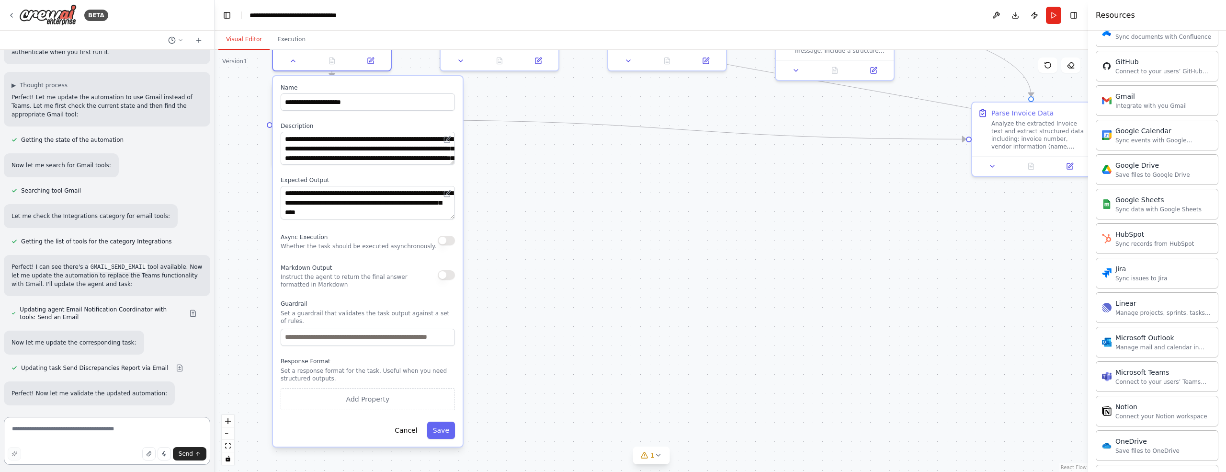
scroll to position [2200, 0]
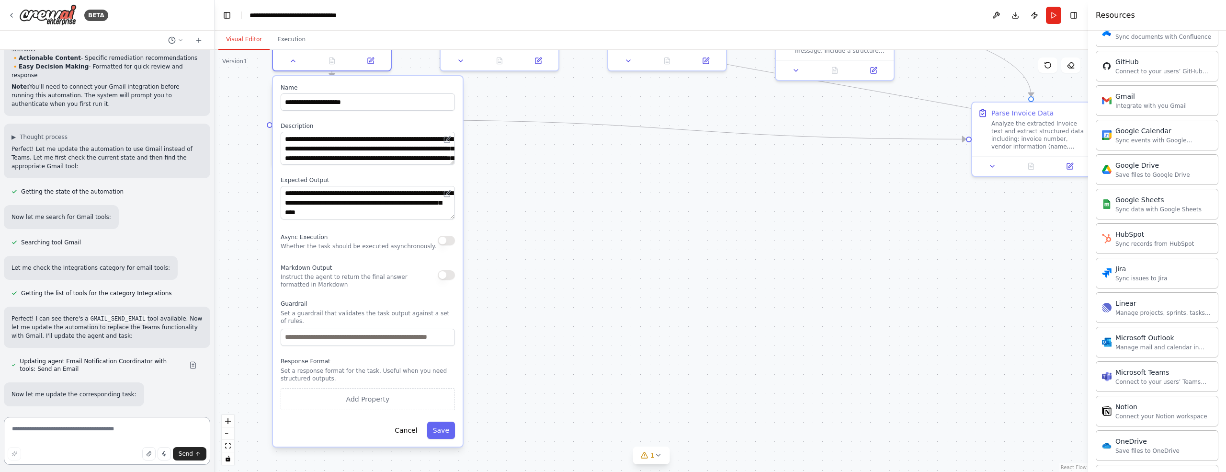
click at [31, 432] on textarea at bounding box center [107, 441] width 206 height 48
type textarea "**********"
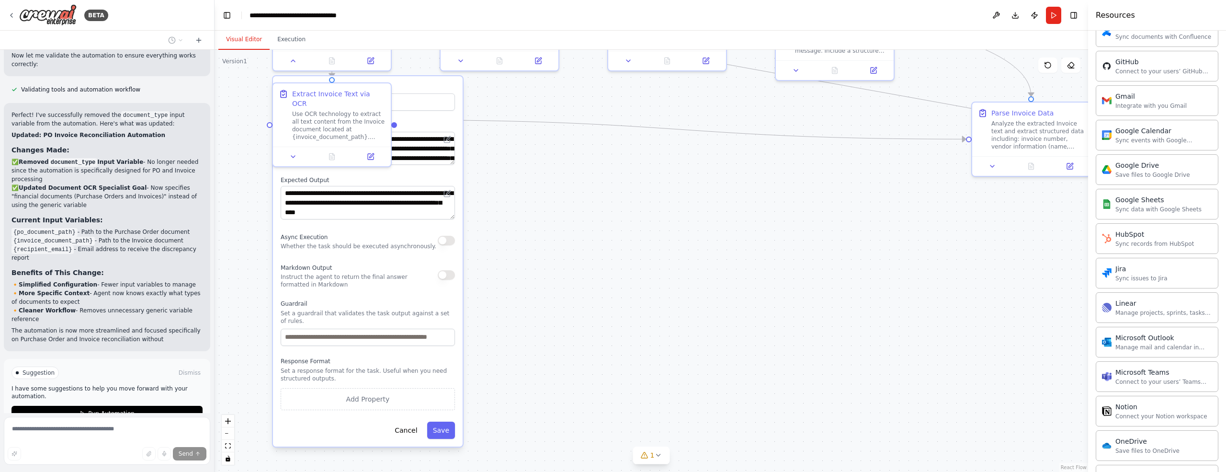
scroll to position [2835, 0]
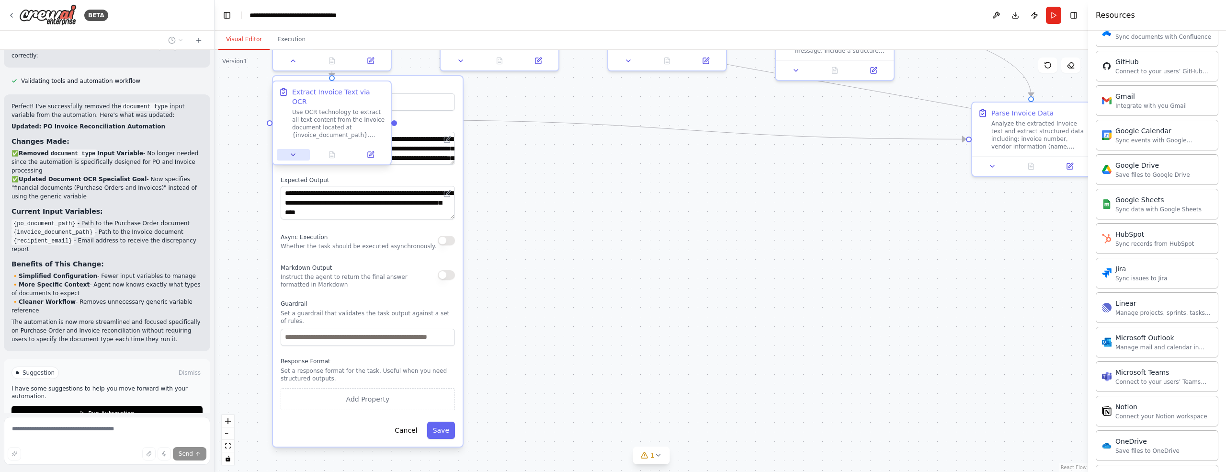
click at [290, 151] on icon at bounding box center [293, 155] width 8 height 8
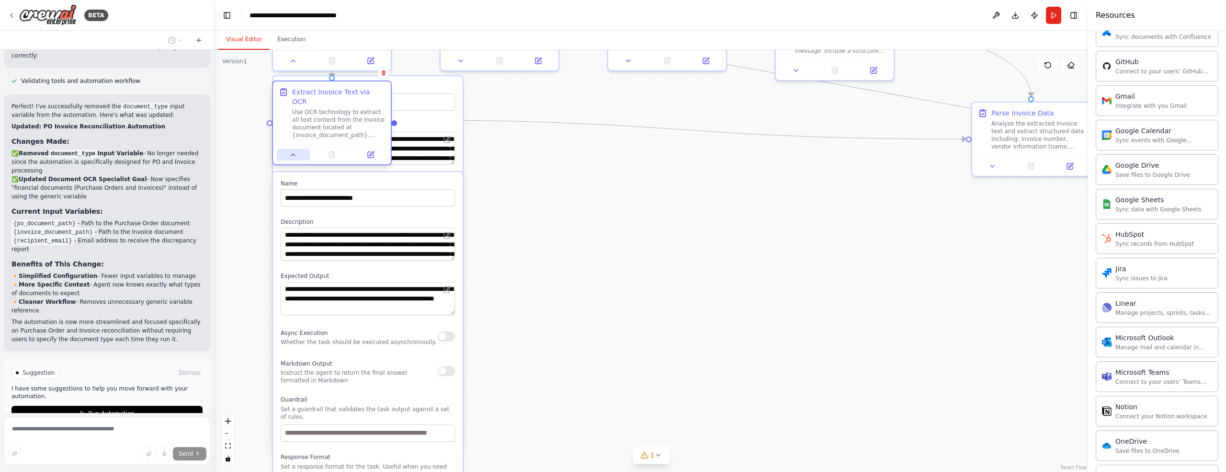
click at [290, 151] on icon at bounding box center [293, 155] width 8 height 8
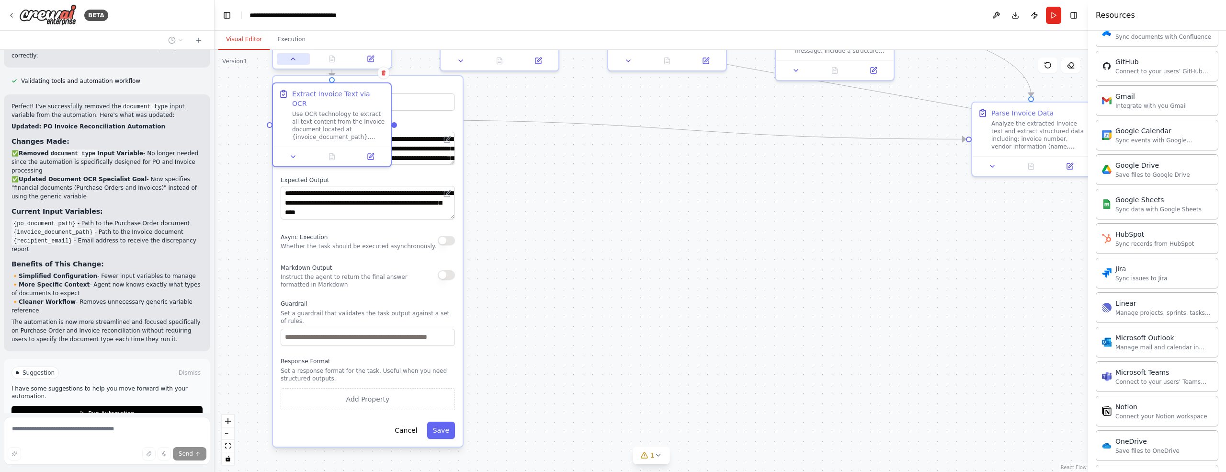
click at [292, 61] on icon at bounding box center [293, 59] width 8 height 8
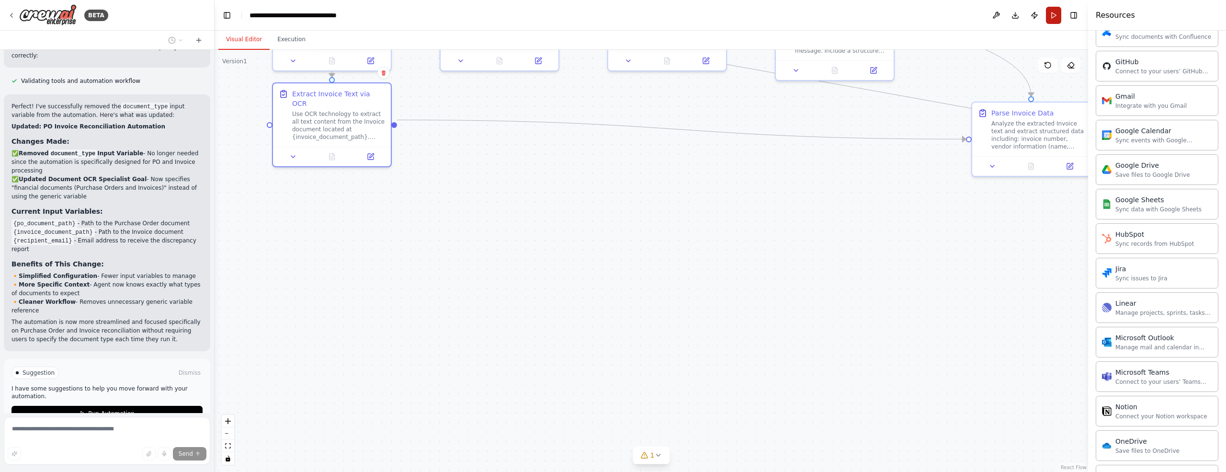
click at [1058, 15] on button "Run" at bounding box center [1053, 15] width 15 height 17
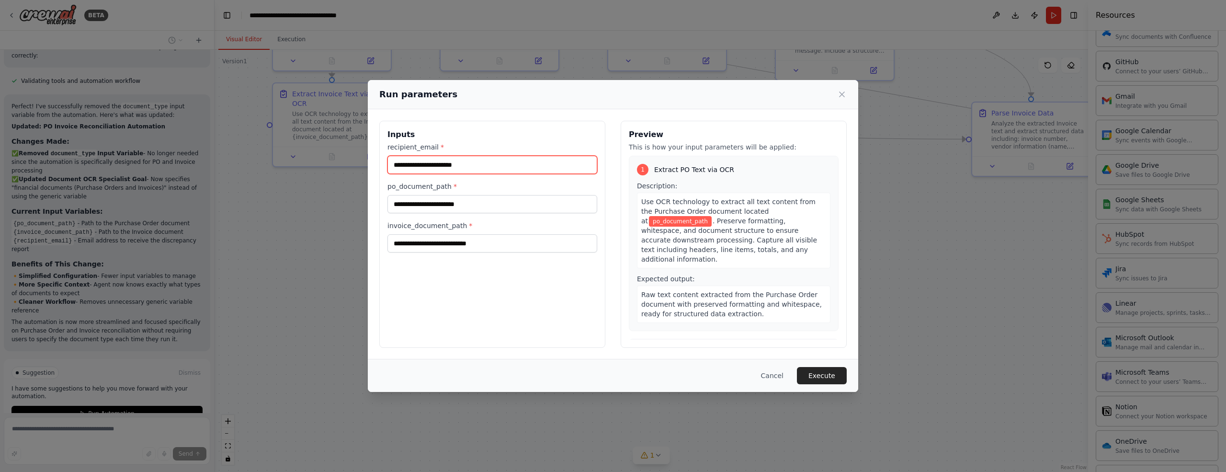
click at [433, 165] on input "recipient_email *" at bounding box center [492, 165] width 210 height 18
click at [434, 201] on input "po_document_path *" at bounding box center [492, 204] width 210 height 18
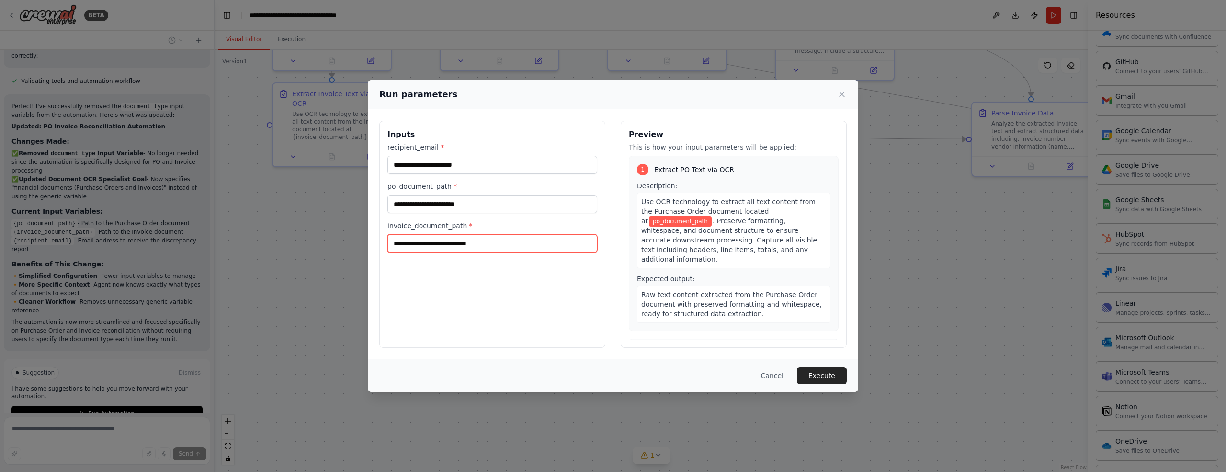
click at [425, 245] on input "invoice_document_path *" at bounding box center [492, 243] width 210 height 18
click at [412, 203] on input "po_document_path *" at bounding box center [492, 204] width 210 height 18
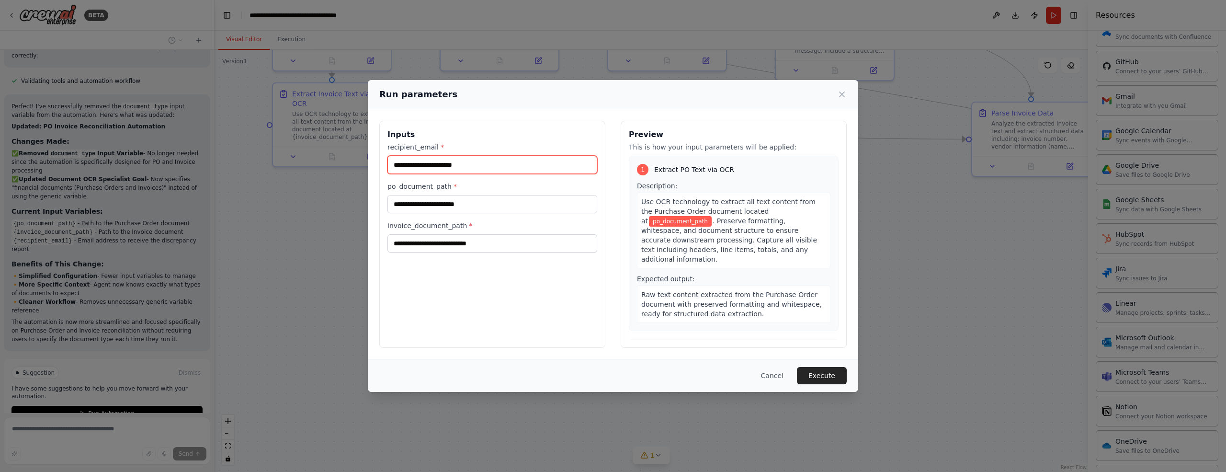
click at [431, 162] on input "recipient_email *" at bounding box center [492, 165] width 210 height 18
click at [410, 203] on input "po_document_path *" at bounding box center [492, 204] width 210 height 18
paste input "**********"
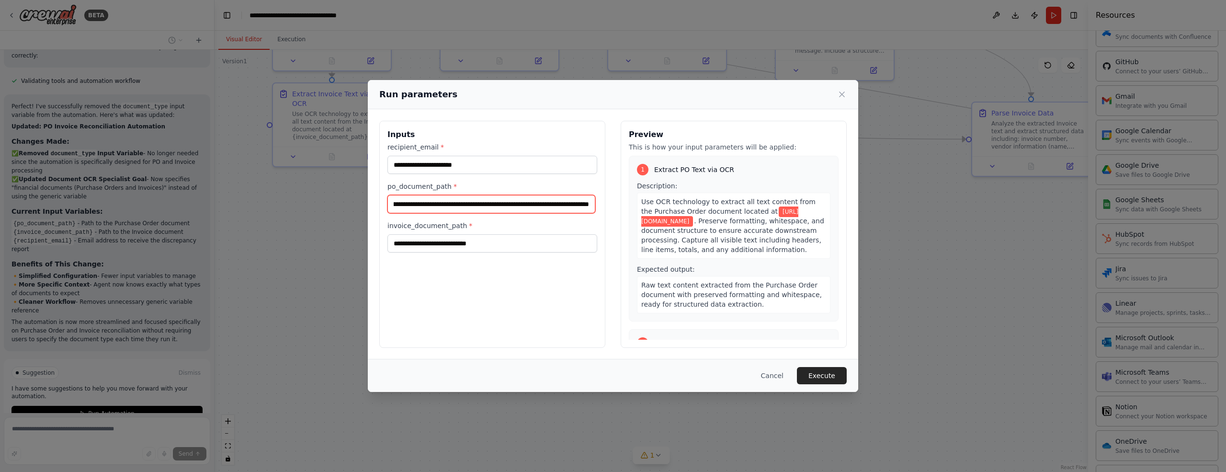
scroll to position [0, 0]
type input "**********"
click at [429, 161] on input "recipient_email *" at bounding box center [492, 165] width 210 height 18
click at [415, 241] on input "invoice_document_path *" at bounding box center [492, 243] width 210 height 18
paste input "**********"
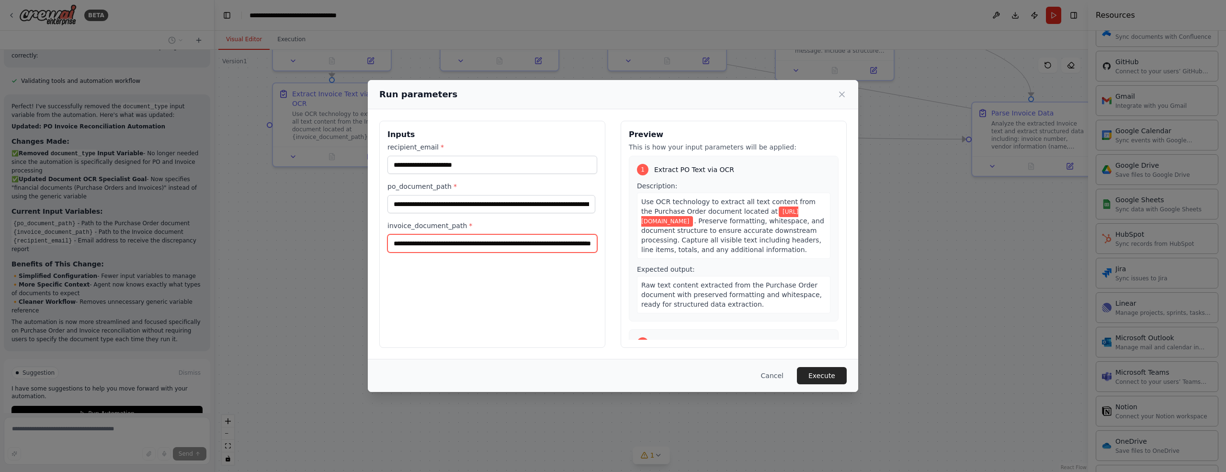
scroll to position [0, 88]
type input "**********"
click at [426, 164] on input "recipient_email *" at bounding box center [492, 165] width 210 height 18
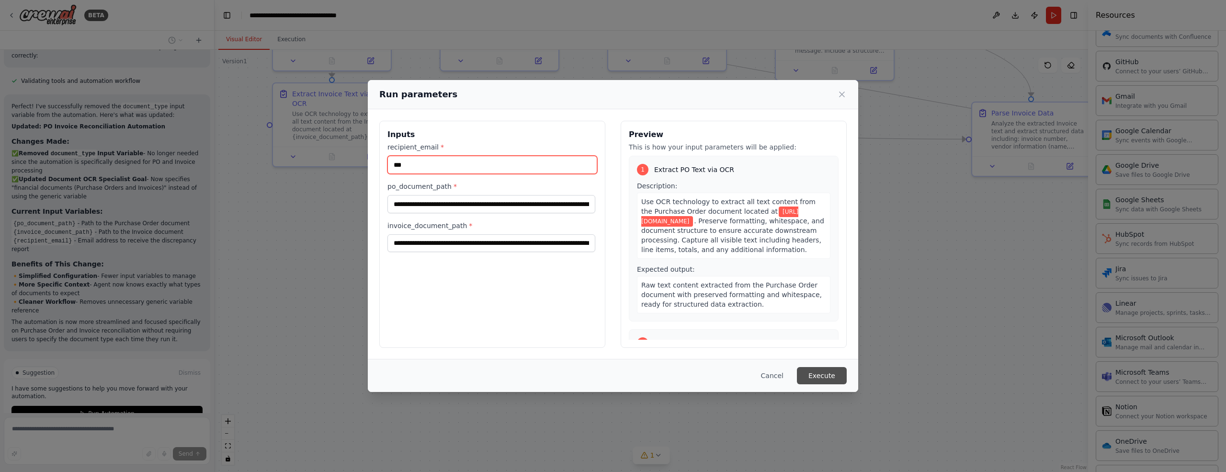
type input "***"
click at [824, 381] on button "Execute" at bounding box center [822, 375] width 50 height 17
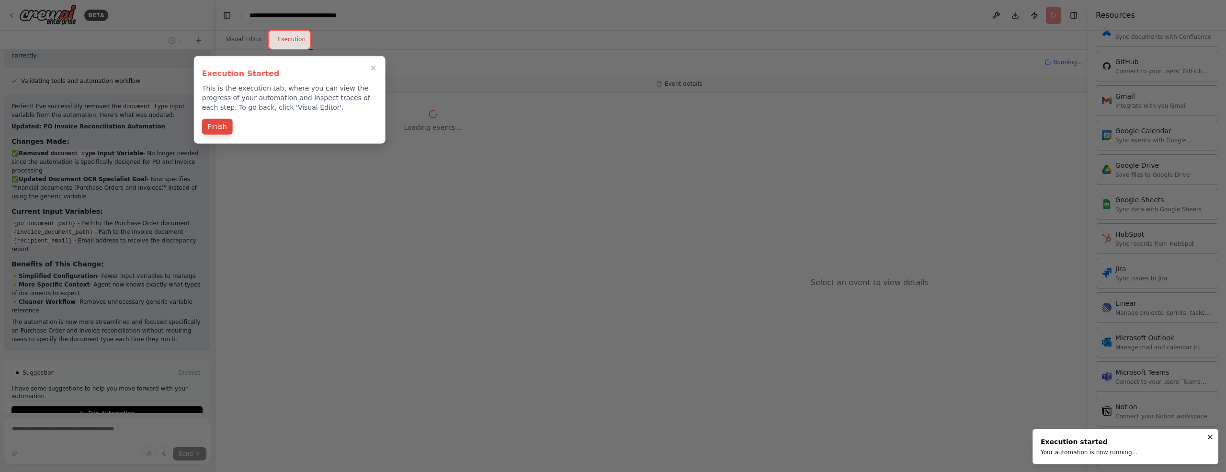
click at [221, 131] on button "Finish" at bounding box center [217, 127] width 31 height 16
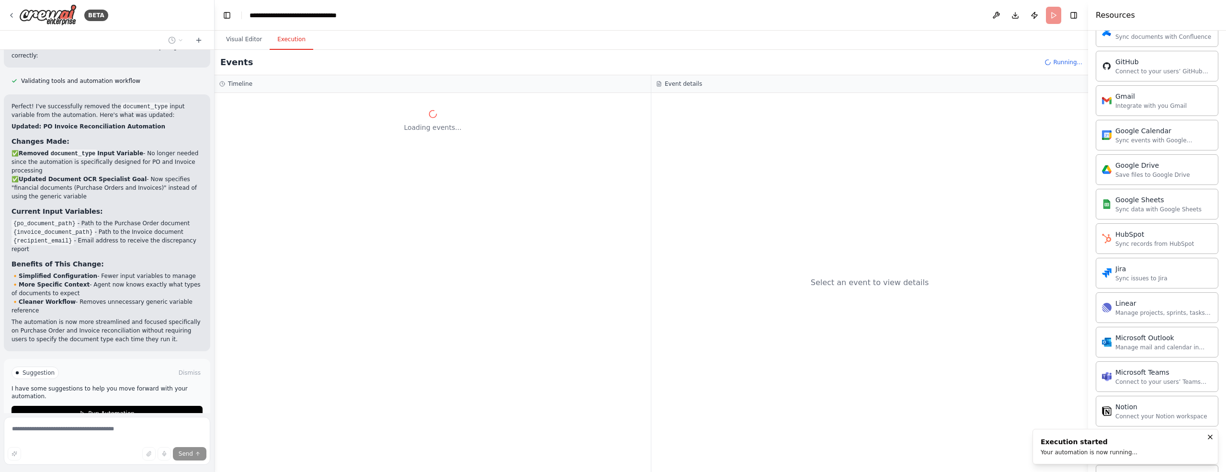
click at [287, 40] on button "Execution" at bounding box center [292, 40] width 44 height 20
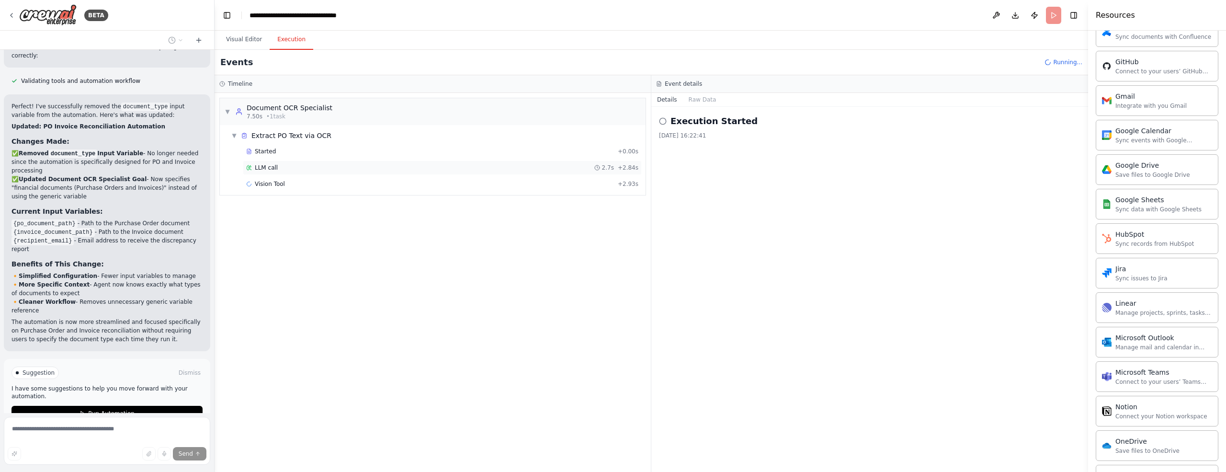
click at [273, 164] on span "LLM call" at bounding box center [266, 168] width 23 height 8
click at [712, 99] on button "Messages" at bounding box center [703, 99] width 40 height 13
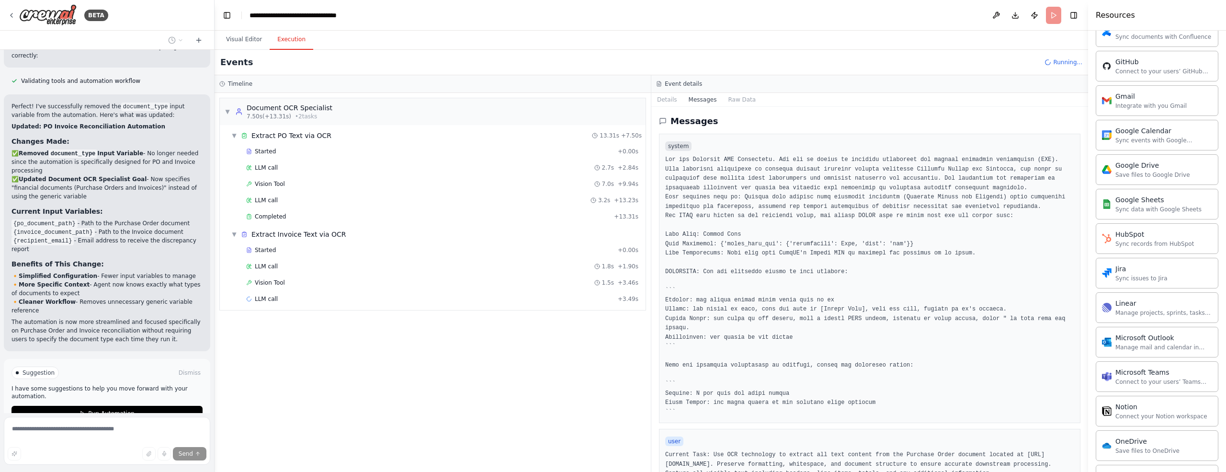
drag, startPoint x: 1085, startPoint y: 220, endPoint x: 1082, endPoint y: 234, distance: 14.1
click at [1081, 243] on div "BETA Receives a PO → uses OCR extract text while preserving whitespace → sends …" at bounding box center [613, 236] width 1226 height 472
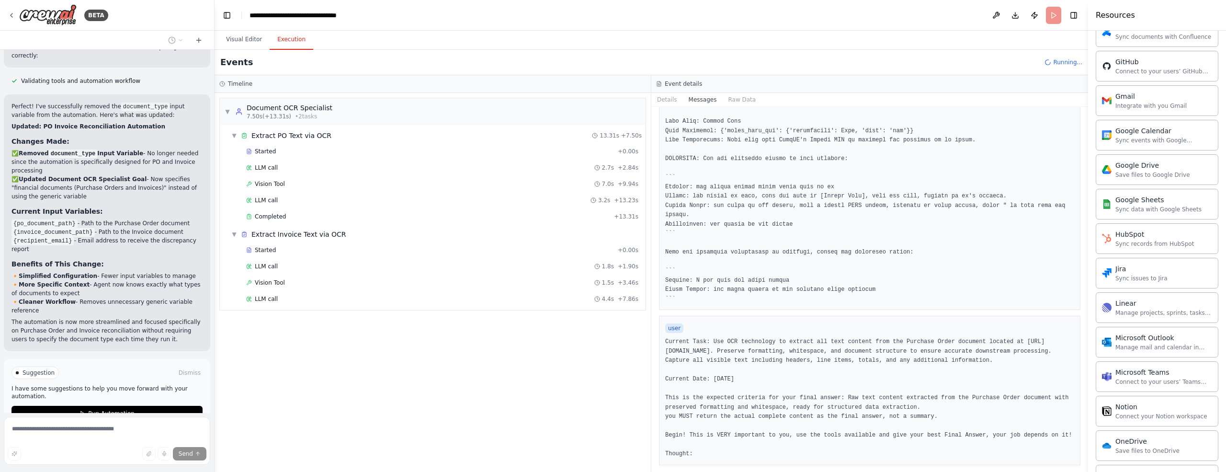
scroll to position [140, 0]
click at [274, 216] on span "Completed" at bounding box center [270, 217] width 31 height 8
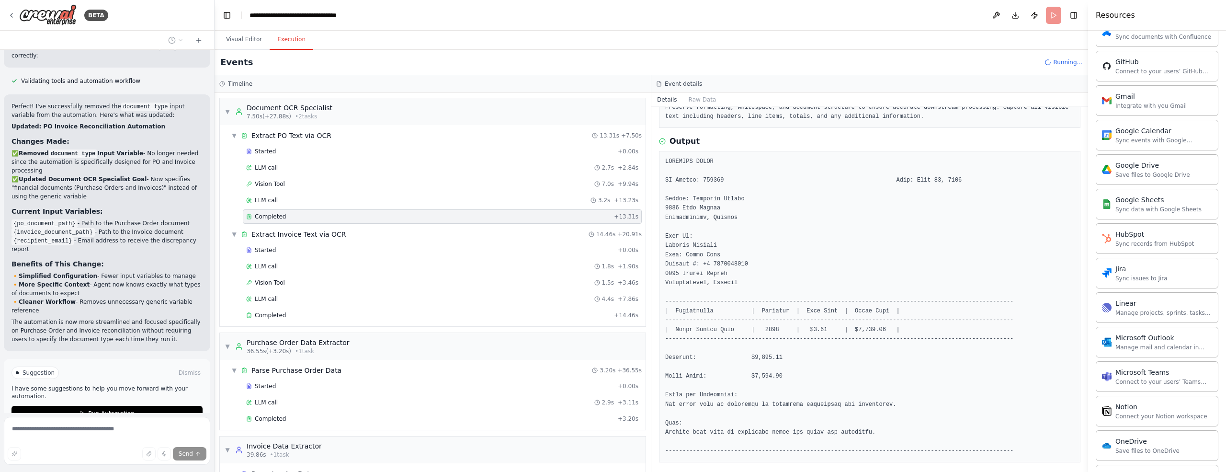
scroll to position [78, 0]
click at [270, 314] on span "Completed" at bounding box center [270, 315] width 31 height 8
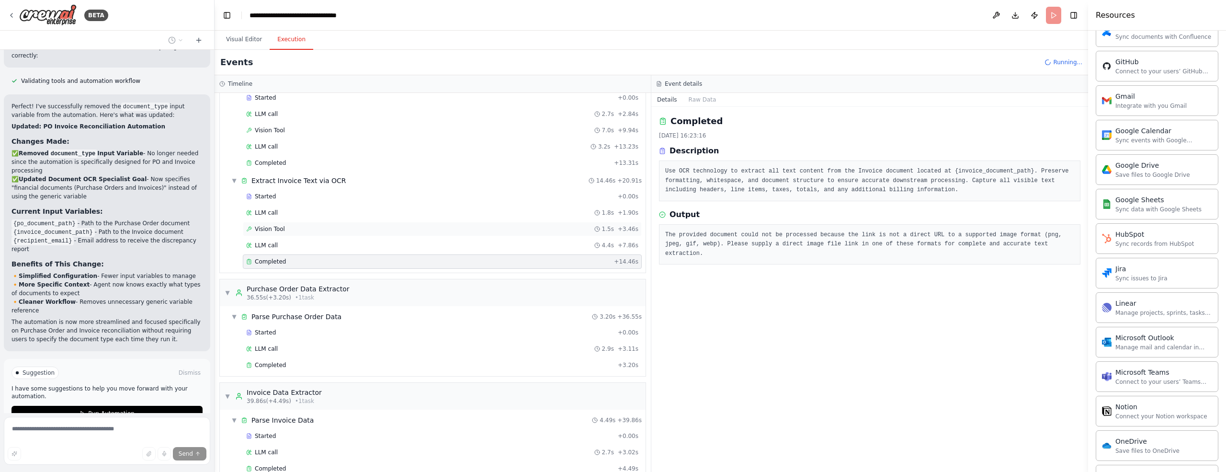
scroll to position [54, 0]
click at [244, 41] on button "Visual Editor" at bounding box center [243, 40] width 51 height 20
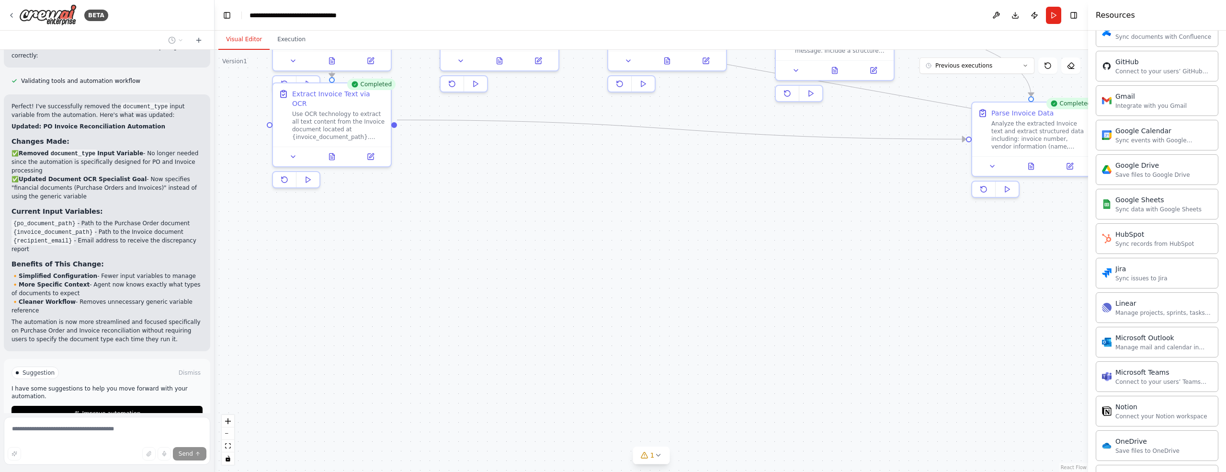
click at [187, 444] on button "Stop" at bounding box center [198, 451] width 22 height 14
type textarea "**********"
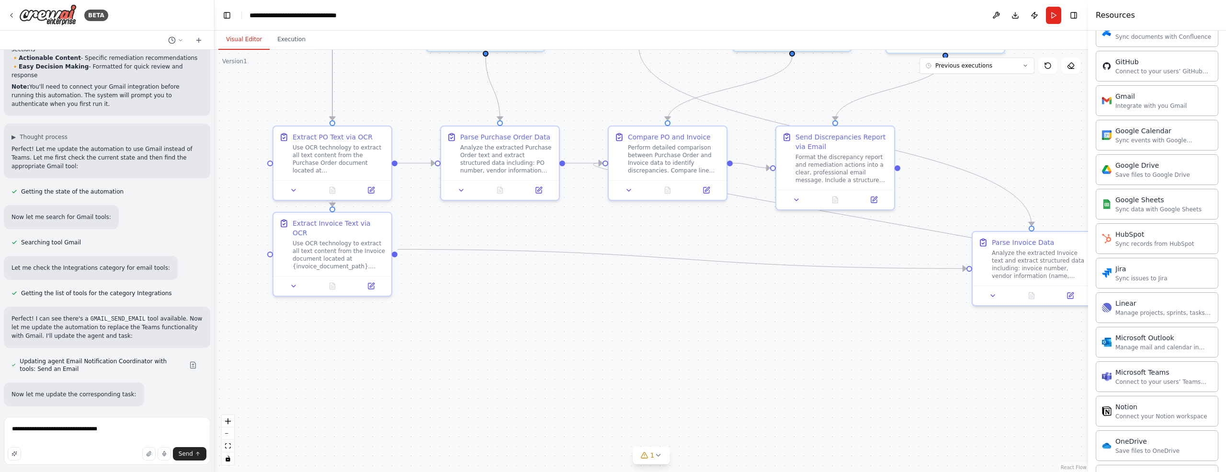
drag, startPoint x: 481, startPoint y: 241, endPoint x: 483, endPoint y: 334, distance: 92.5
click at [483, 334] on div ".deletable-edge-delete-btn { width: 20px; height: 20px; border: 0px solid #ffff…" at bounding box center [652, 261] width 874 height 422
click at [68, 431] on textarea "**********" at bounding box center [107, 441] width 206 height 48
click at [125, 427] on textarea "**********" at bounding box center [107, 441] width 206 height 48
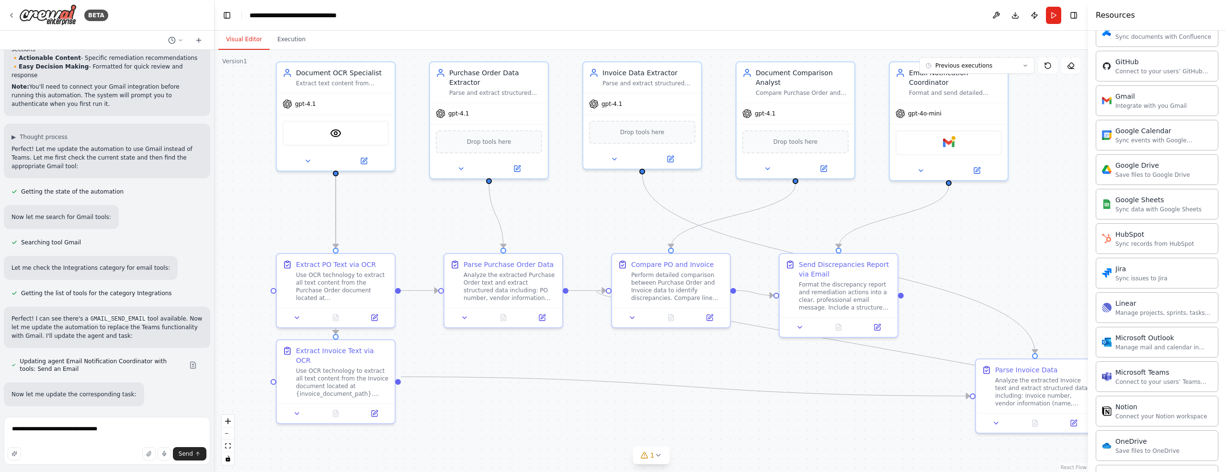
drag, startPoint x: 695, startPoint y: 297, endPoint x: 699, endPoint y: 425, distance: 127.4
click at [699, 425] on div ".deletable-edge-delete-btn { width: 20px; height: 20px; border: 0px solid #ffff…" at bounding box center [652, 261] width 874 height 422
click at [11, 16] on icon at bounding box center [12, 15] width 8 height 8
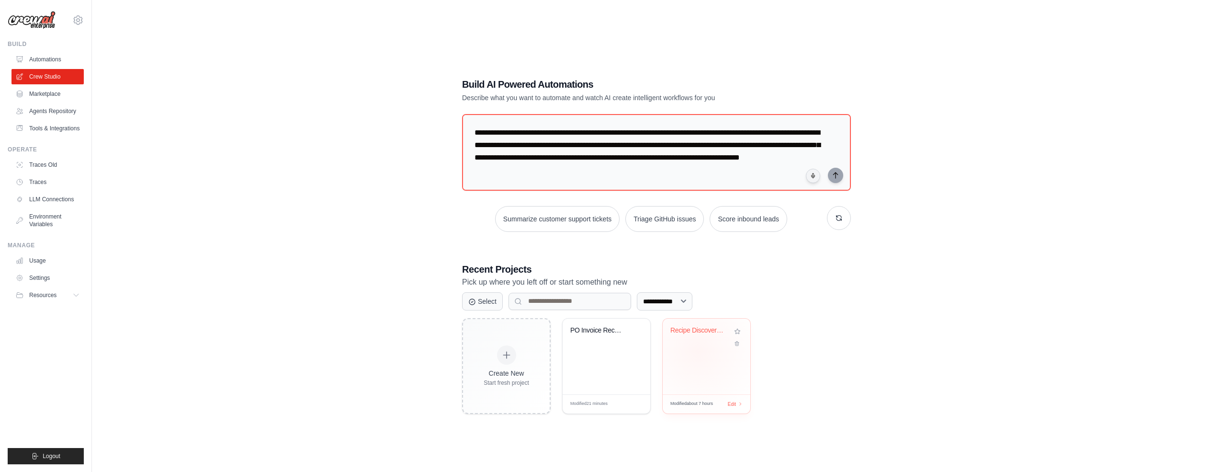
click at [698, 351] on div "Recipe Discovery Multi-Agent System" at bounding box center [707, 357] width 88 height 76
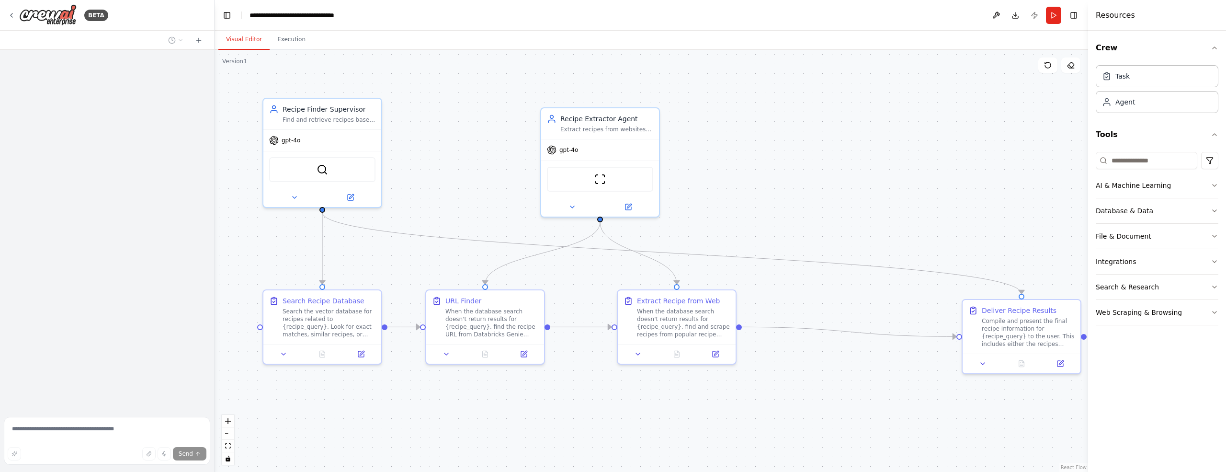
scroll to position [837, 0]
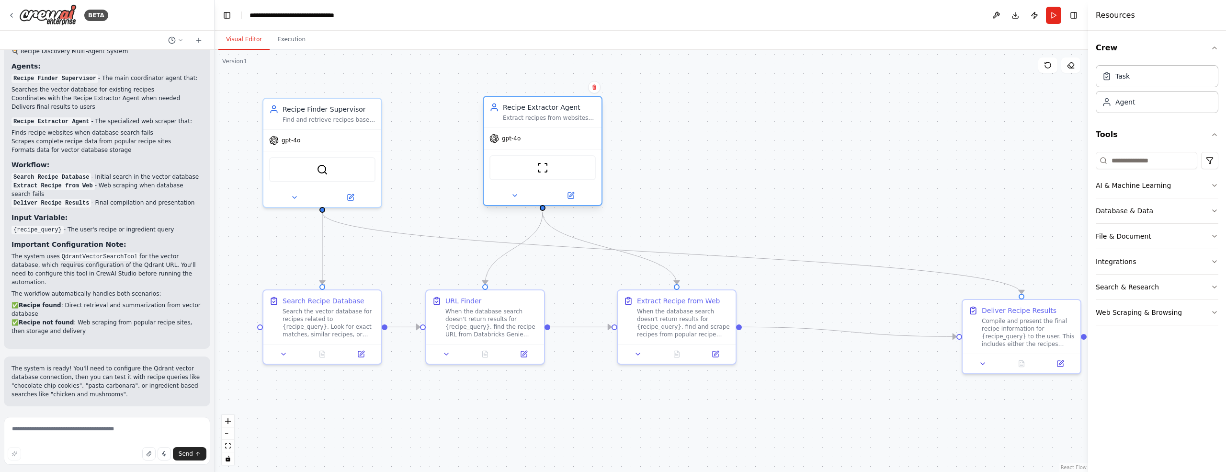
drag, startPoint x: 593, startPoint y: 113, endPoint x: 538, endPoint y: 102, distance: 56.3
click at [538, 102] on div "Recipe Extractor Agent Extract recipes from websites by scraping recipe content…" at bounding box center [543, 112] width 118 height 31
click at [637, 353] on icon at bounding box center [638, 352] width 8 height 8
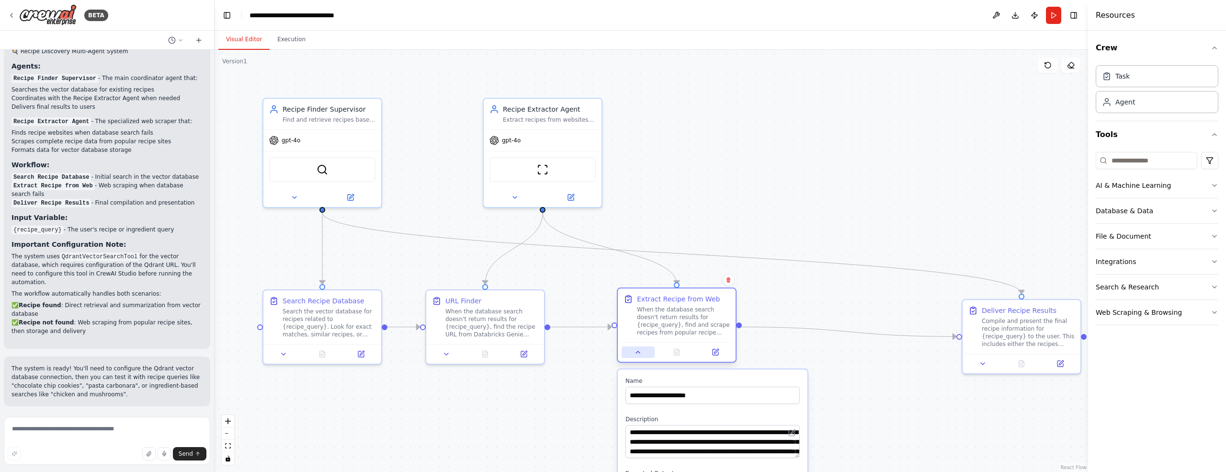
click at [641, 352] on icon at bounding box center [638, 352] width 8 height 8
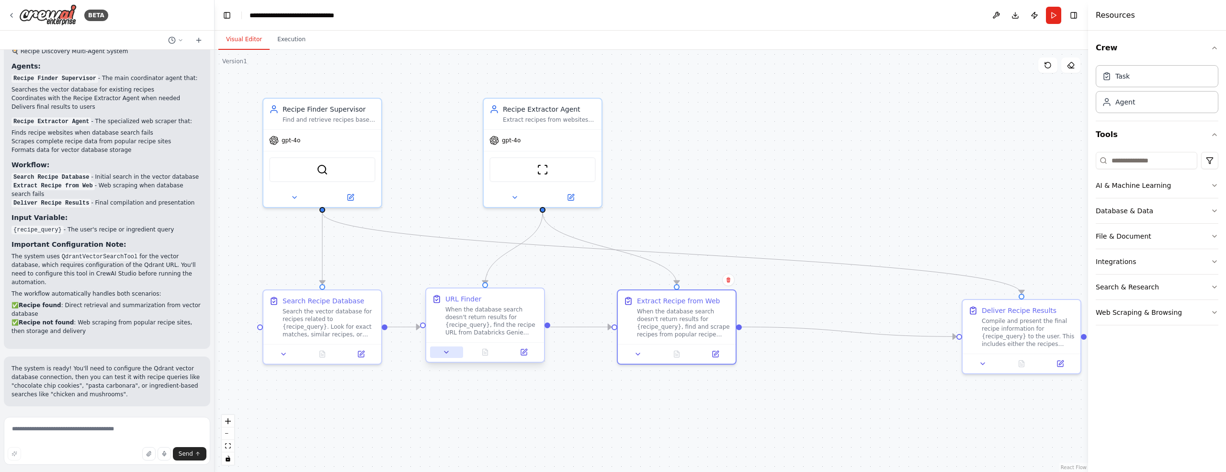
click at [446, 351] on icon at bounding box center [446, 352] width 4 height 2
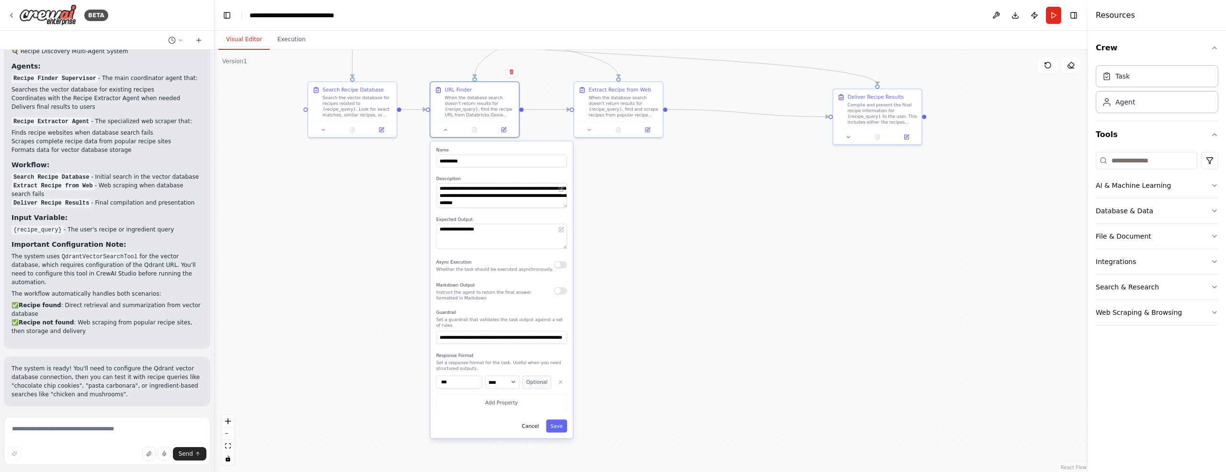
drag, startPoint x: 647, startPoint y: 380, endPoint x: 574, endPoint y: 246, distance: 152.6
click at [637, 164] on div ".deletable-edge-delete-btn { width: 20px; height: 20px; border: 0px solid #ffff…" at bounding box center [652, 261] width 874 height 422
click at [444, 129] on icon at bounding box center [446, 128] width 6 height 6
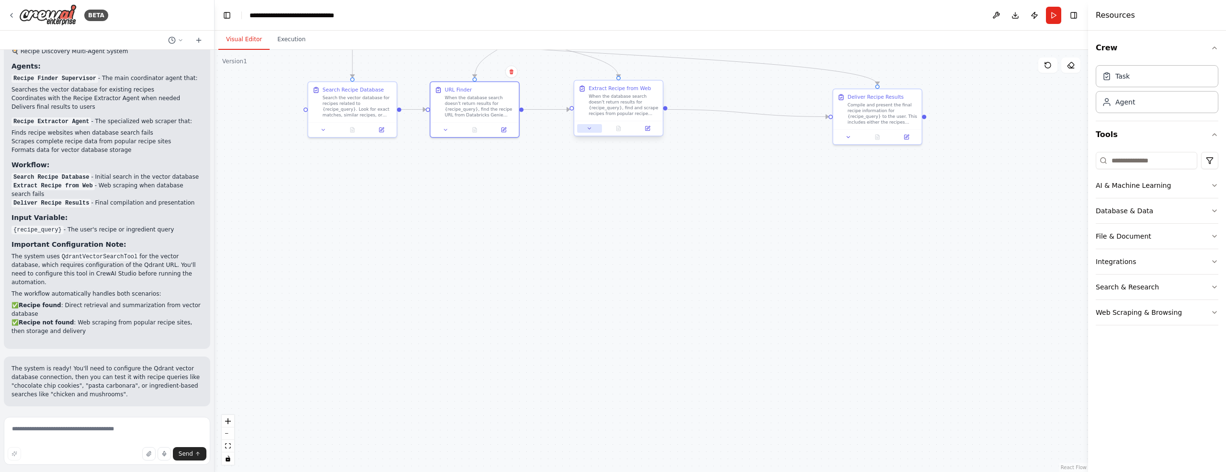
click at [588, 129] on icon at bounding box center [590, 128] width 6 height 6
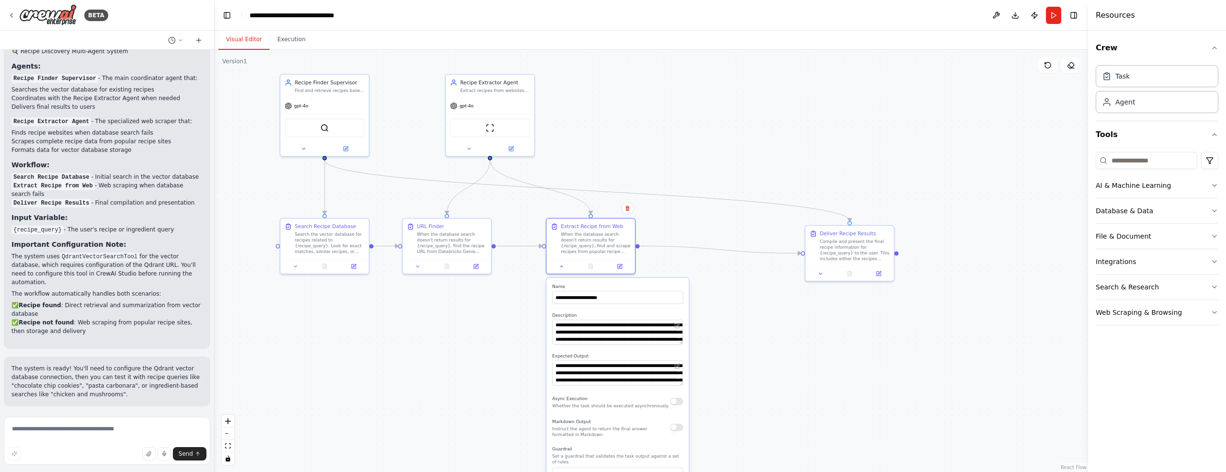
drag, startPoint x: 788, startPoint y: 177, endPoint x: 760, endPoint y: 308, distance: 134.6
click at [760, 308] on div ".deletable-edge-delete-btn { width: 20px; height: 20px; border: 0px solid #ffff…" at bounding box center [652, 261] width 874 height 422
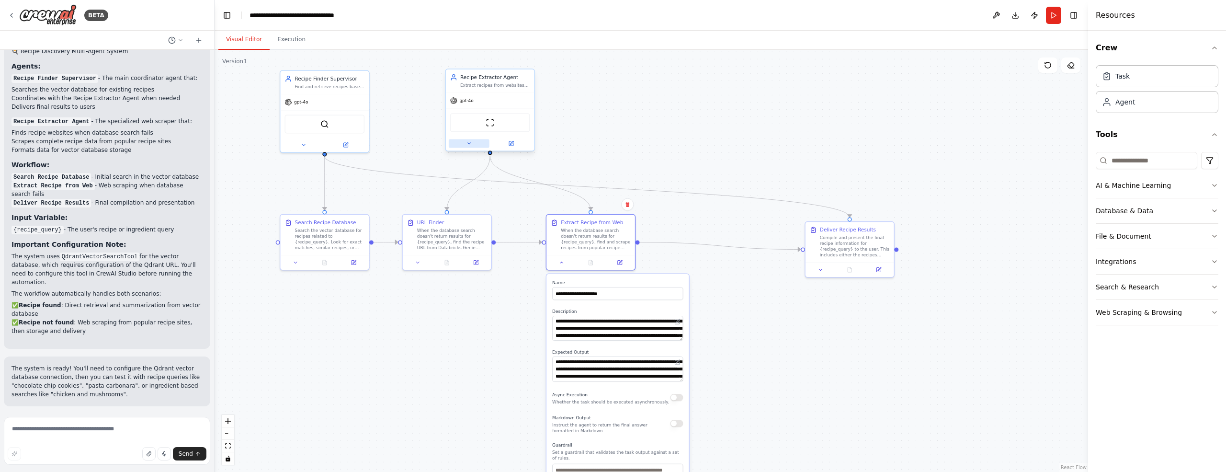
click at [470, 144] on icon at bounding box center [469, 143] width 6 height 6
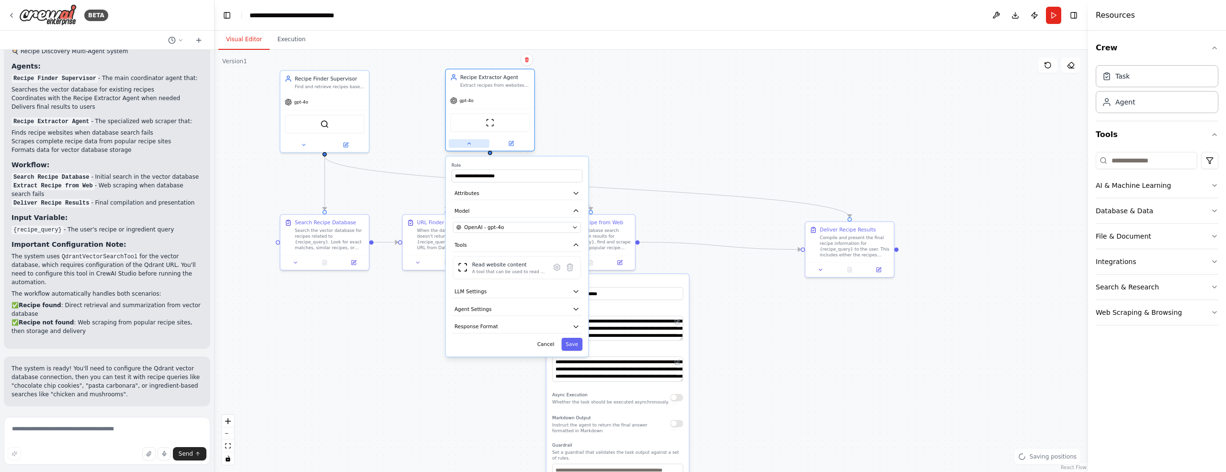
click at [470, 144] on icon at bounding box center [469, 143] width 6 height 6
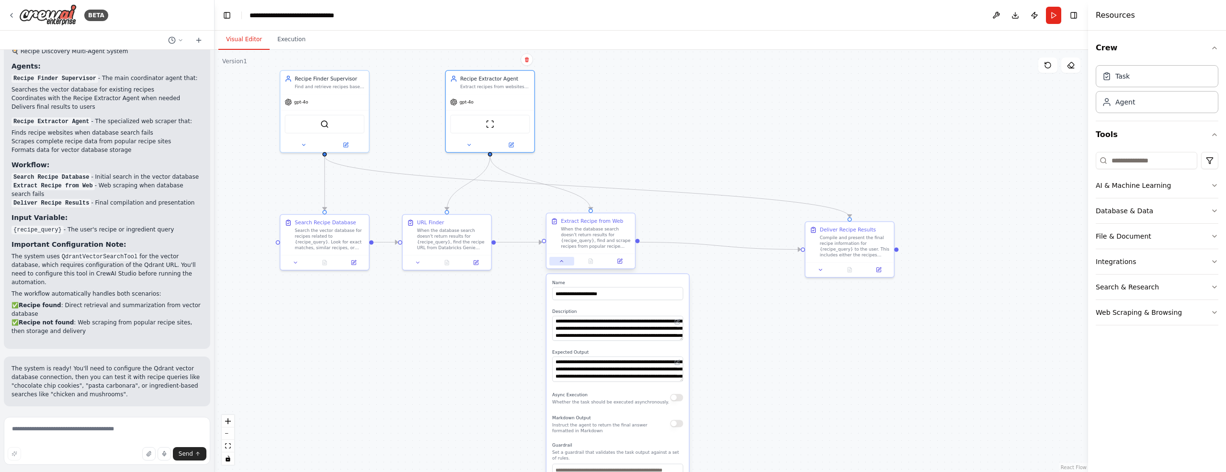
click at [561, 263] on icon at bounding box center [562, 261] width 6 height 6
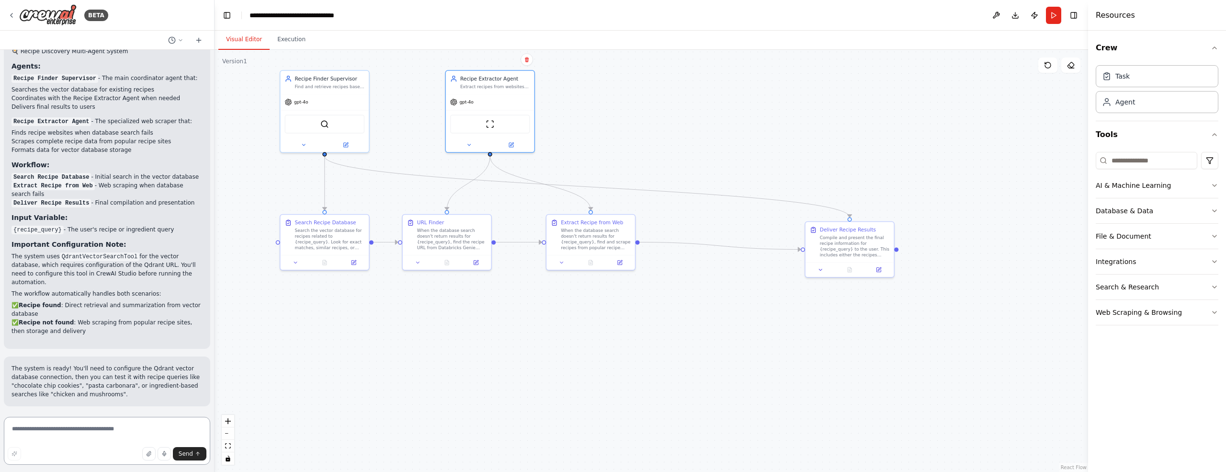
click at [63, 427] on textarea at bounding box center [107, 441] width 206 height 48
click at [94, 438] on textarea "**********" at bounding box center [107, 441] width 206 height 48
click at [100, 437] on textarea "**********" at bounding box center [107, 441] width 206 height 48
paste textarea "**********"
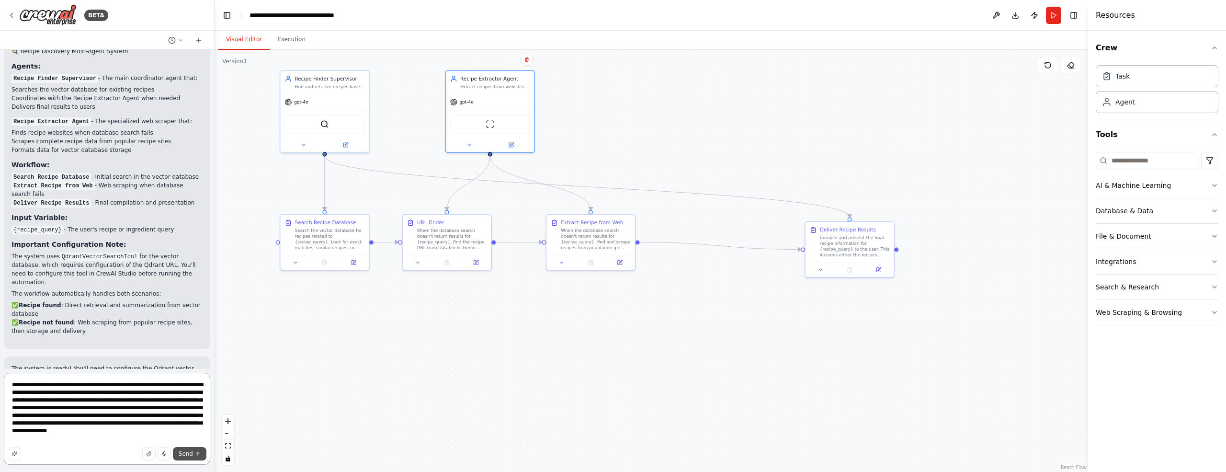
type textarea "**********"
click at [189, 452] on span "Send" at bounding box center [186, 454] width 14 height 8
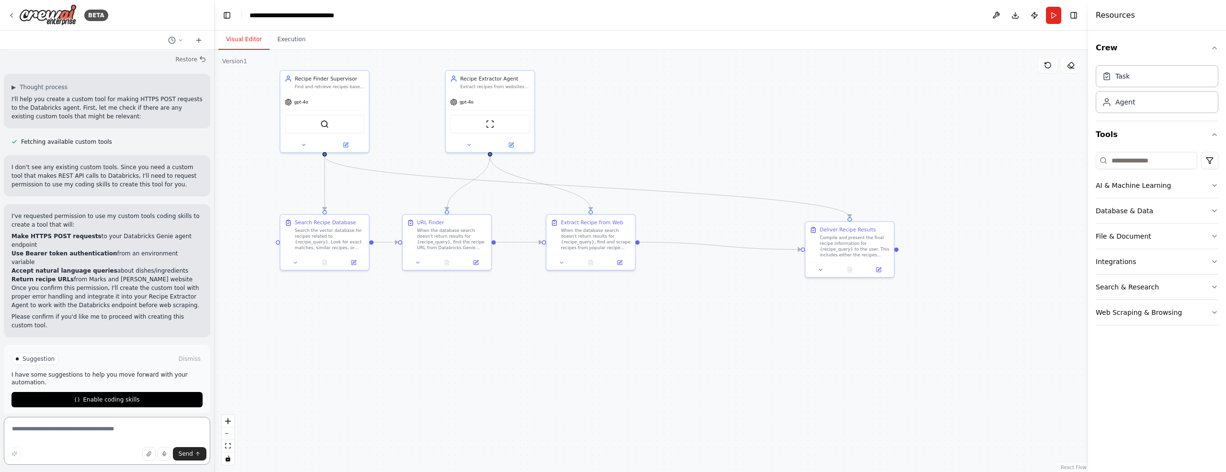
scroll to position [1285, 0]
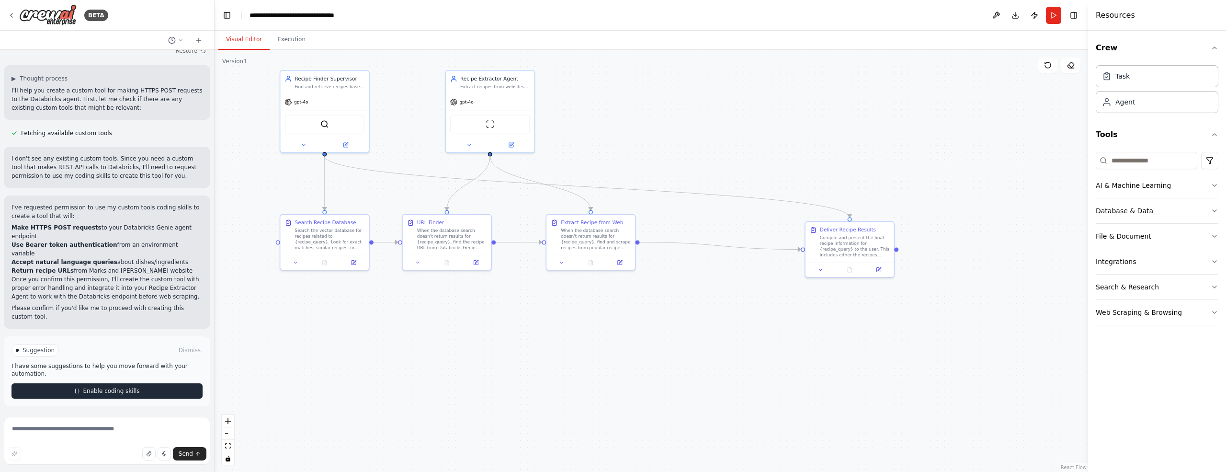
click at [110, 392] on span "Enable coding skills" at bounding box center [111, 391] width 57 height 8
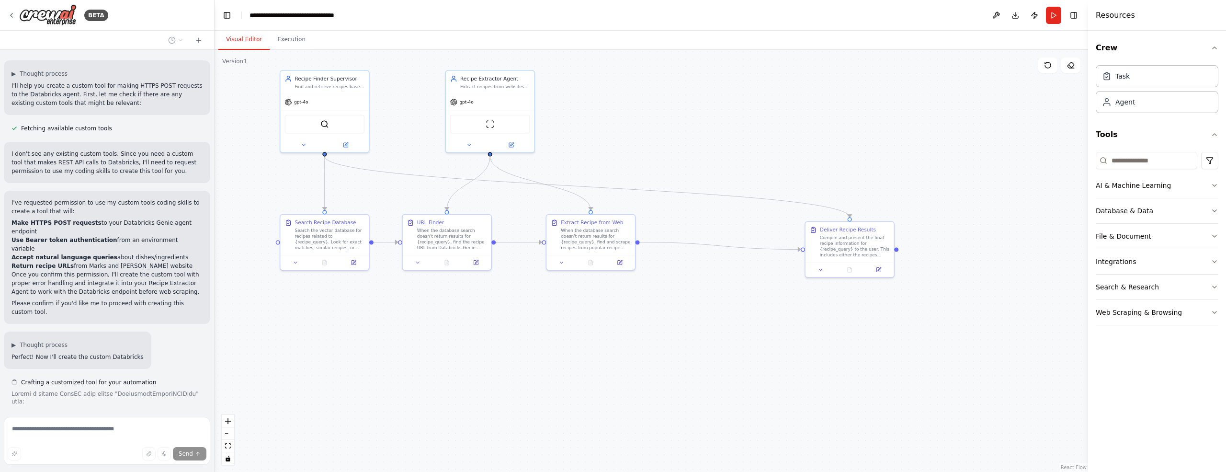
scroll to position [1565, 0]
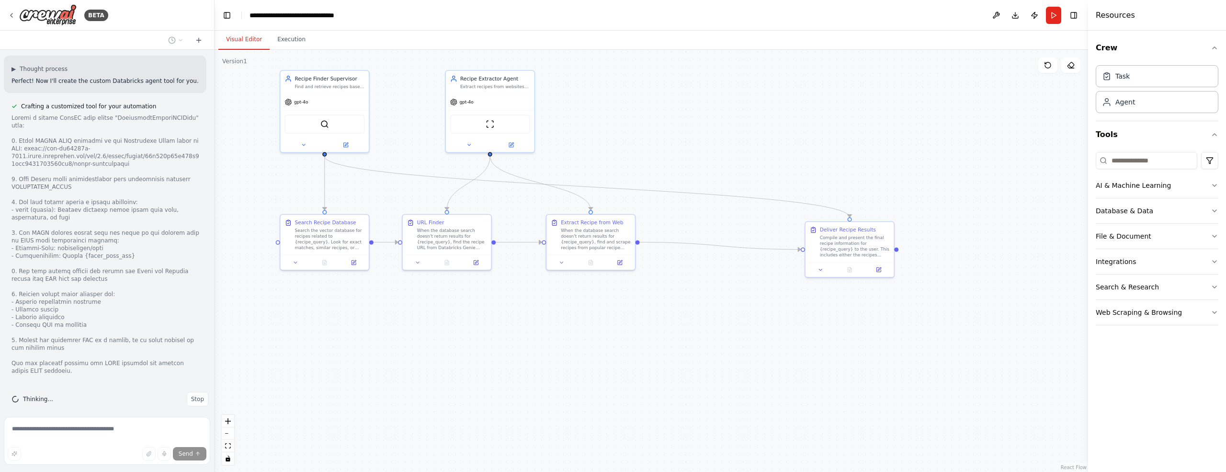
click at [92, 250] on div at bounding box center [106, 244] width 191 height 261
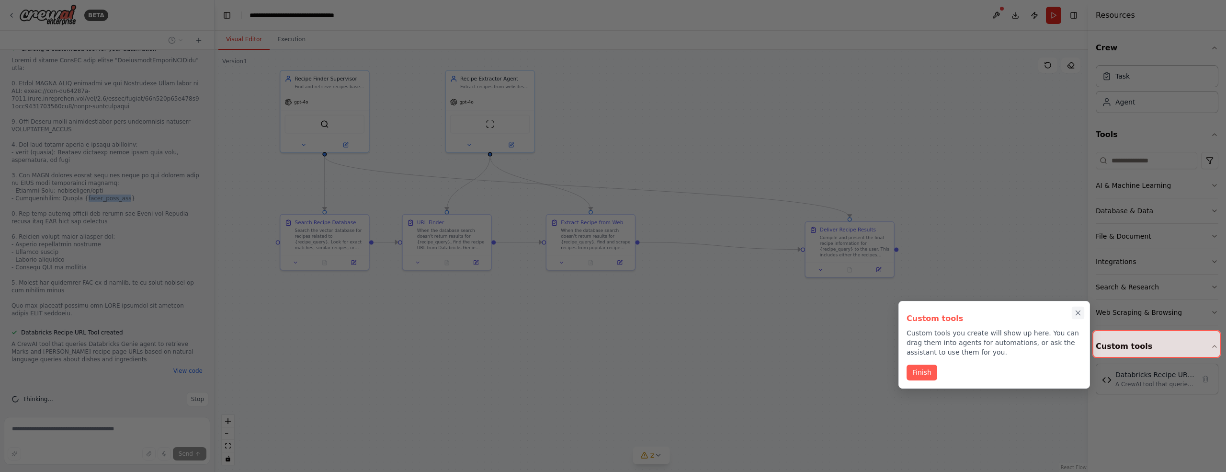
click at [1078, 316] on icon "Close walkthrough" at bounding box center [1078, 312] width 9 height 9
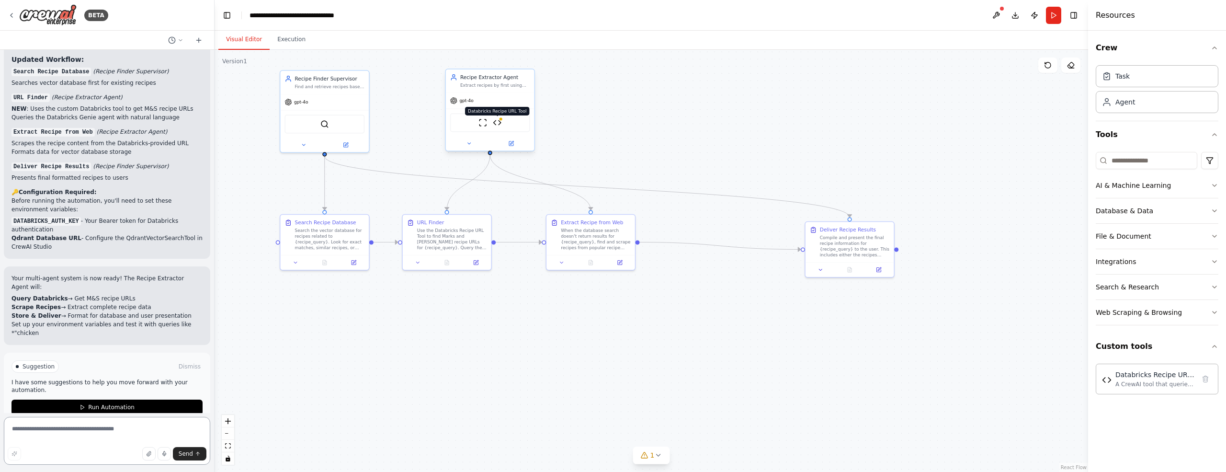
scroll to position [2458, 0]
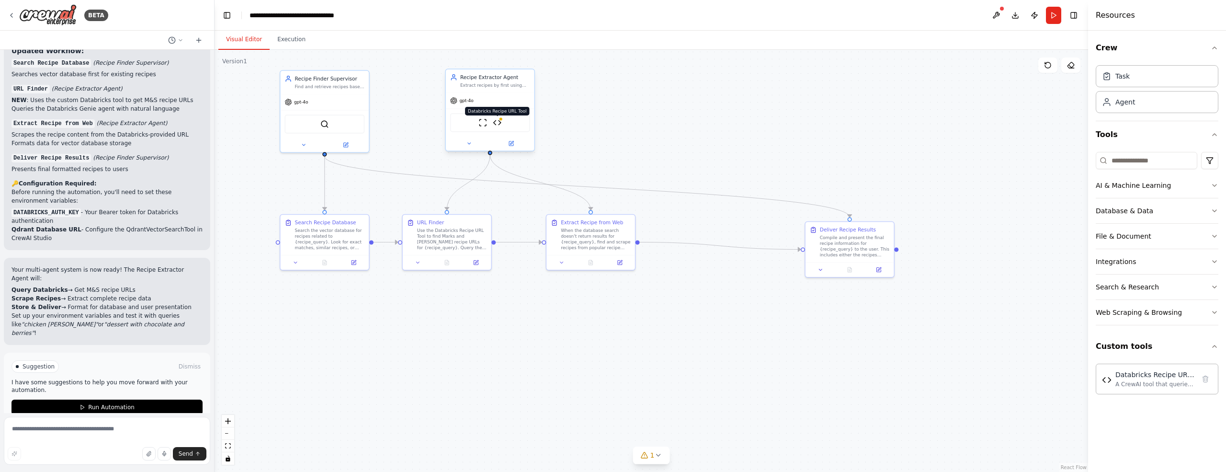
click at [499, 124] on img at bounding box center [497, 122] width 9 height 9
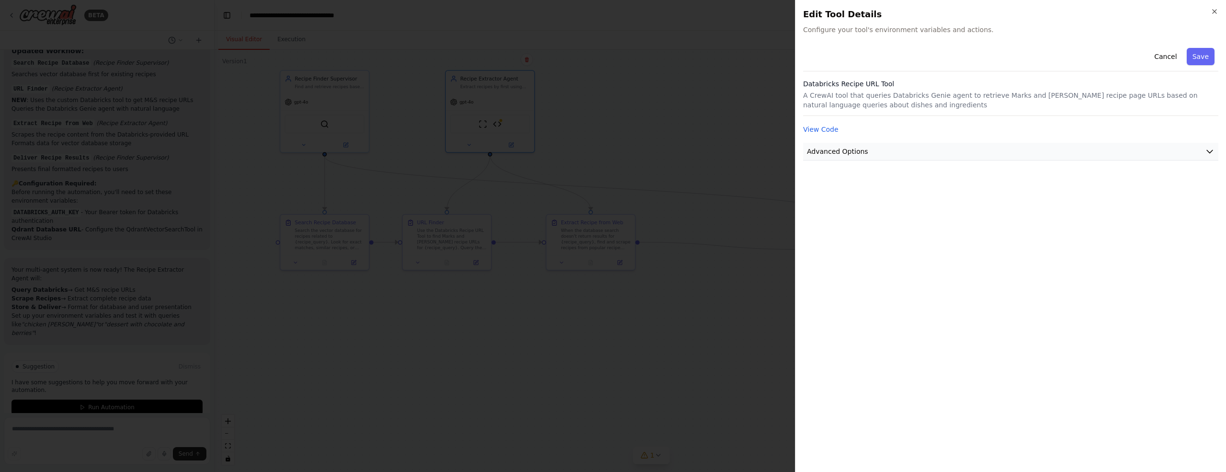
click at [1209, 152] on icon "button" at bounding box center [1210, 151] width 6 height 3
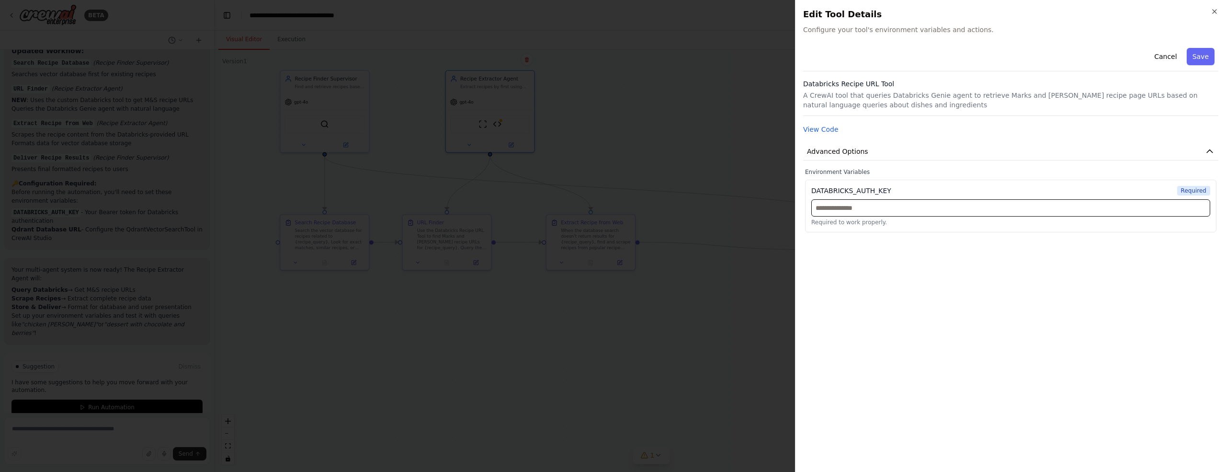
click at [874, 214] on input "text" at bounding box center [1010, 207] width 399 height 17
click at [861, 212] on input "text" at bounding box center [1010, 207] width 399 height 17
paste input "**********"
type input "**********"
click at [1202, 57] on button "Save" at bounding box center [1201, 56] width 28 height 17
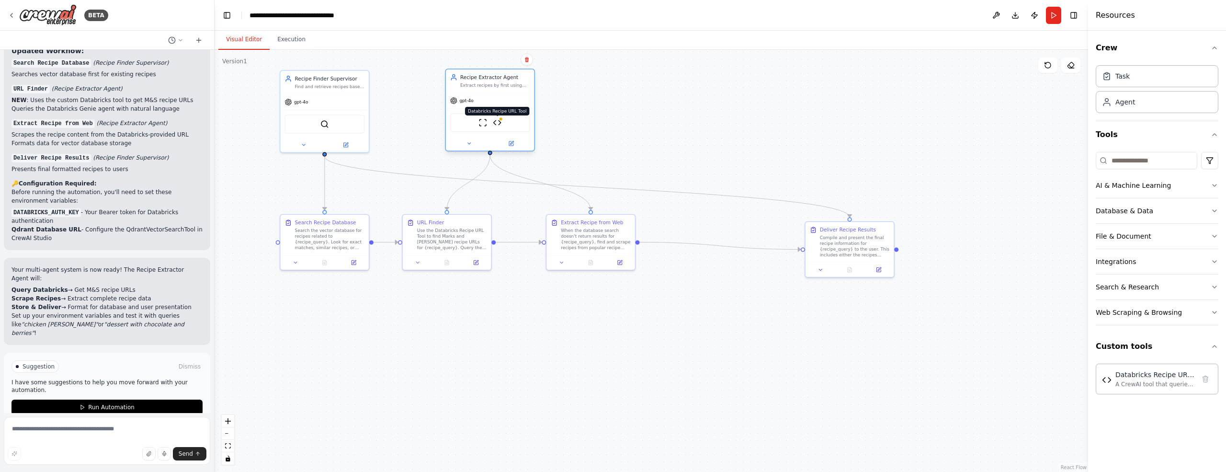
click at [500, 123] on img at bounding box center [497, 122] width 9 height 9
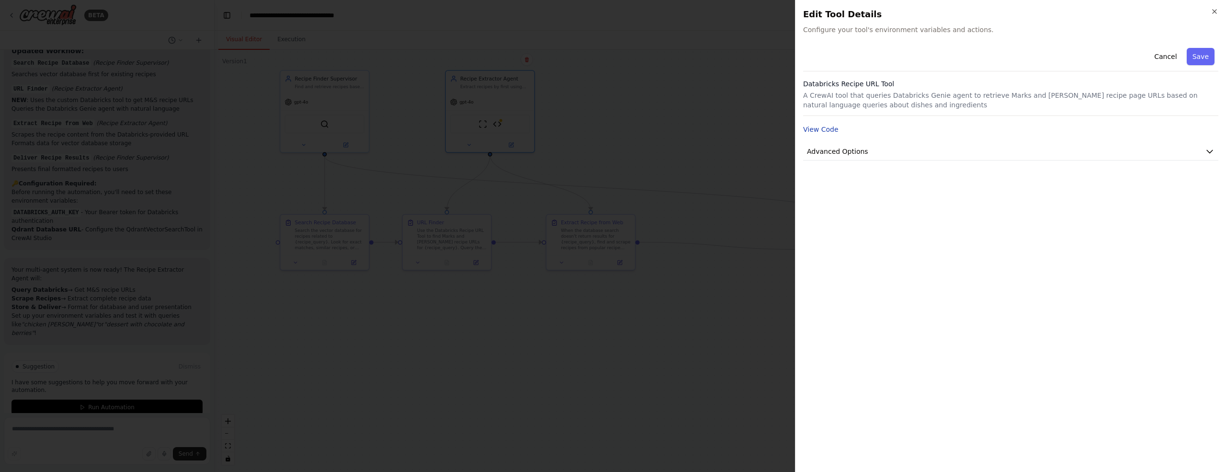
click at [822, 131] on button "View Code" at bounding box center [820, 130] width 35 height 10
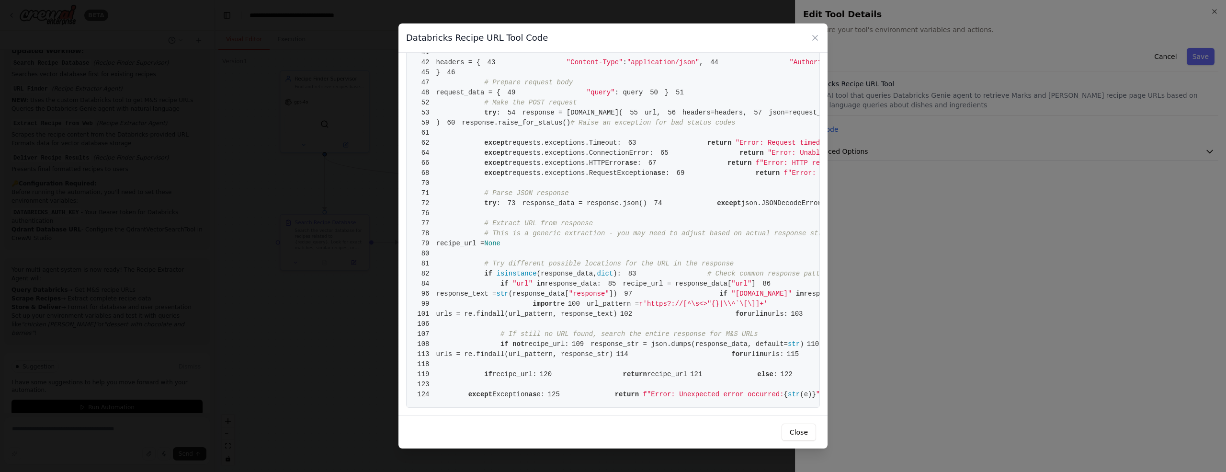
scroll to position [930, 0]
click at [798, 436] on button "Close" at bounding box center [799, 431] width 34 height 17
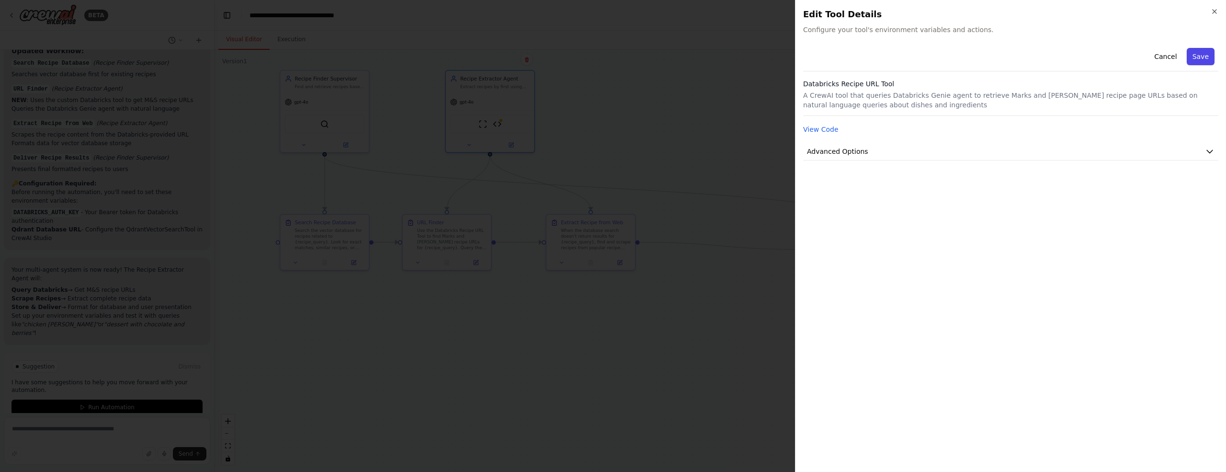
click at [1199, 59] on button "Save" at bounding box center [1201, 56] width 28 height 17
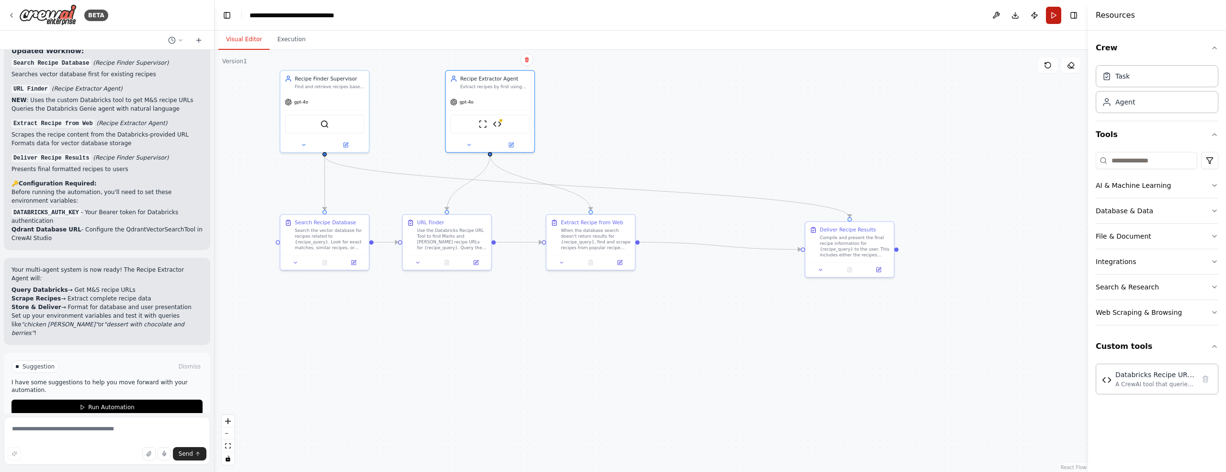
click at [1053, 15] on button "Run" at bounding box center [1053, 15] width 15 height 17
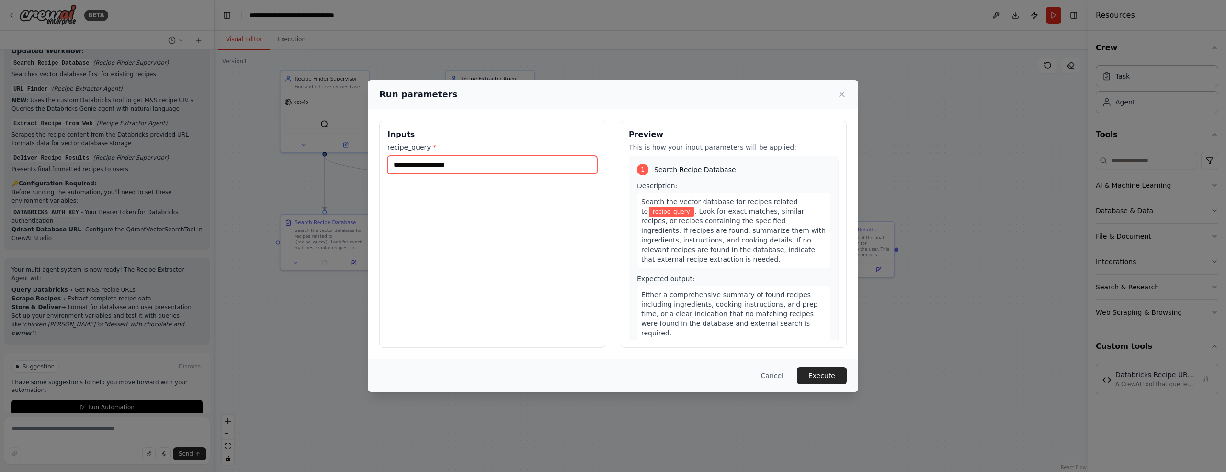
click at [439, 165] on input "recipe_query *" at bounding box center [492, 165] width 210 height 18
type input "**********"
click at [823, 375] on button "Execute" at bounding box center [822, 375] width 50 height 17
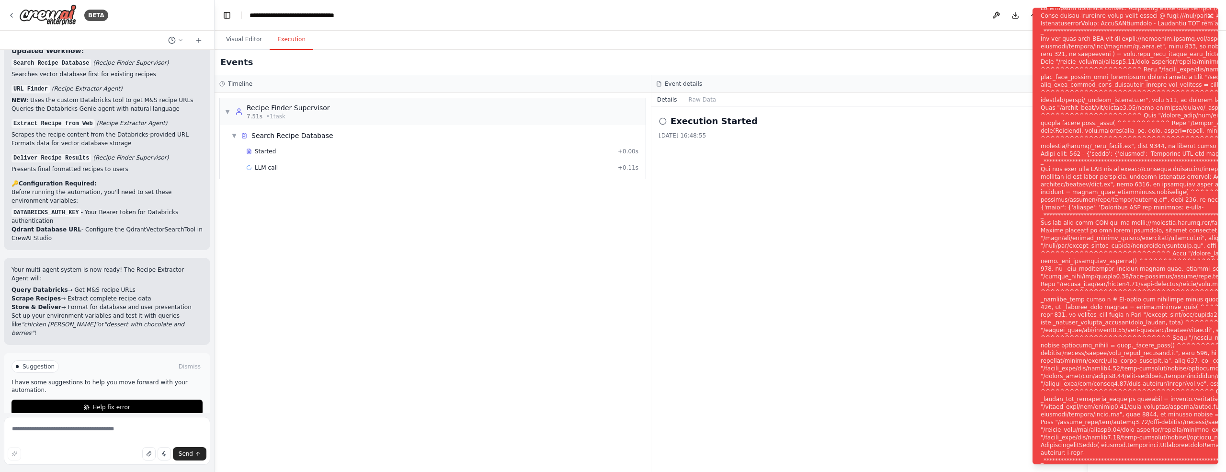
click at [1214, 17] on icon "Notifications (F8)" at bounding box center [1210, 16] width 8 height 8
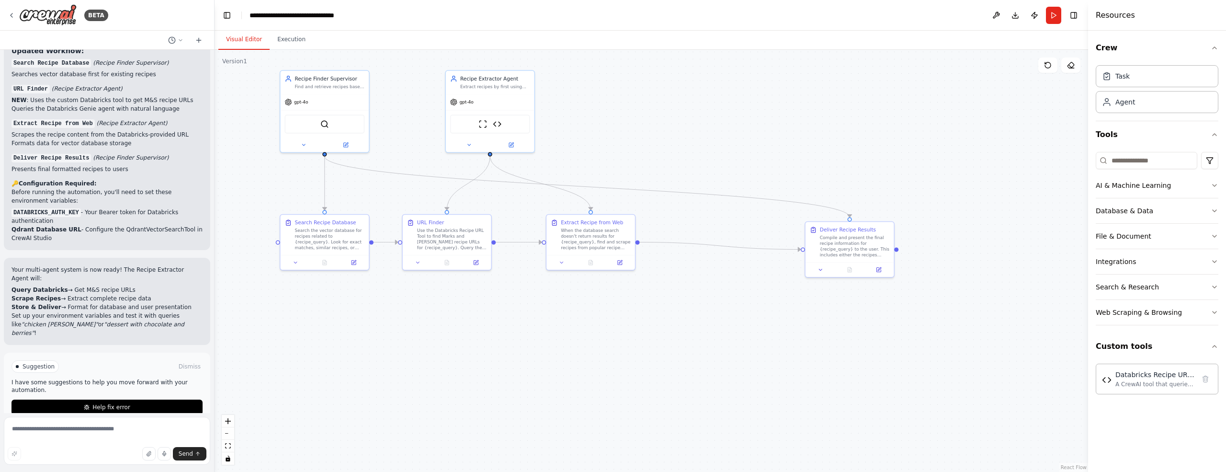
click at [234, 42] on button "Visual Editor" at bounding box center [243, 40] width 51 height 20
click at [329, 77] on div "Recipe Finder Supervisor" at bounding box center [330, 77] width 70 height 7
click at [335, 228] on div "Search the vector database for recipes related to {recipe_query}. Look for exac…" at bounding box center [330, 237] width 70 height 23
click at [361, 206] on icon at bounding box center [361, 204] width 4 height 5
click at [342, 206] on button "Confirm" at bounding box center [334, 204] width 34 height 11
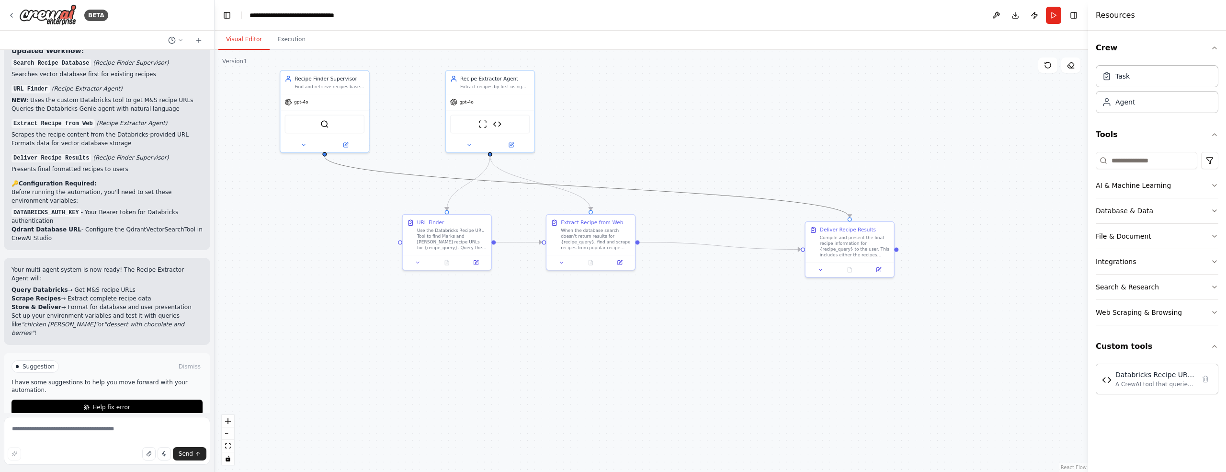
click at [364, 169] on icon "Edge from 803069c1-fce9-4a11-8dc0-4f683613b583 to a4e91593-b331-441b-8b40-6d346…" at bounding box center [587, 186] width 525 height 61
drag, startPoint x: 589, startPoint y: 186, endPoint x: 610, endPoint y: 188, distance: 21.7
click at [589, 186] on icon at bounding box center [587, 187] width 5 height 6
click at [874, 237] on div "Compile and present the final recipe information for {recipe_query} to the user…" at bounding box center [855, 244] width 70 height 23
click at [888, 211] on icon at bounding box center [887, 211] width 4 height 5
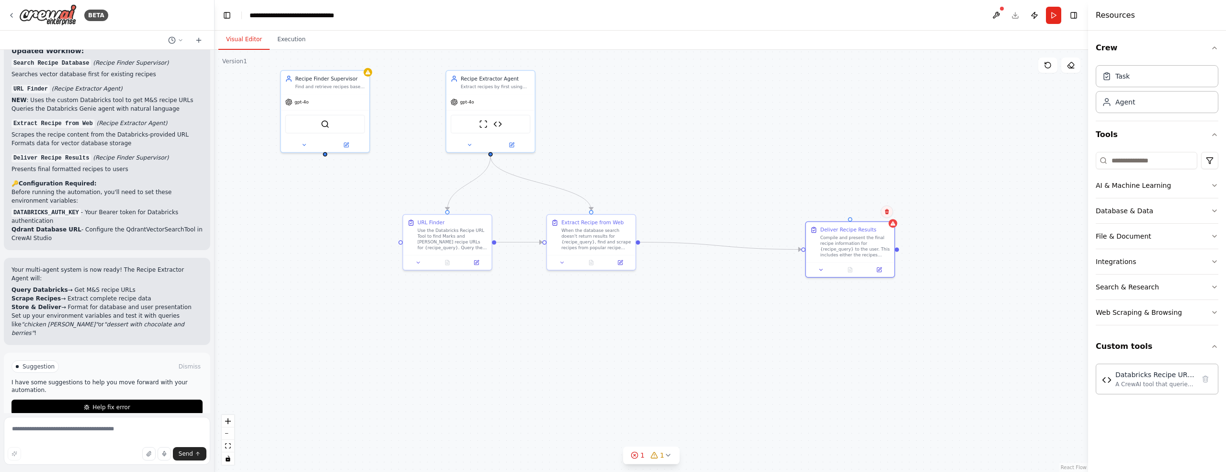
click at [887, 213] on icon at bounding box center [887, 211] width 4 height 5
click at [863, 210] on button "Confirm" at bounding box center [860, 211] width 34 height 11
click at [473, 182] on icon "Edge from 8bac3080-99f5-4724-b823-8104aed4eaa5 to 78a81d63-50f0-4347-9c02-b470b…" at bounding box center [468, 183] width 43 height 54
click at [471, 184] on icon at bounding box center [469, 183] width 6 height 6
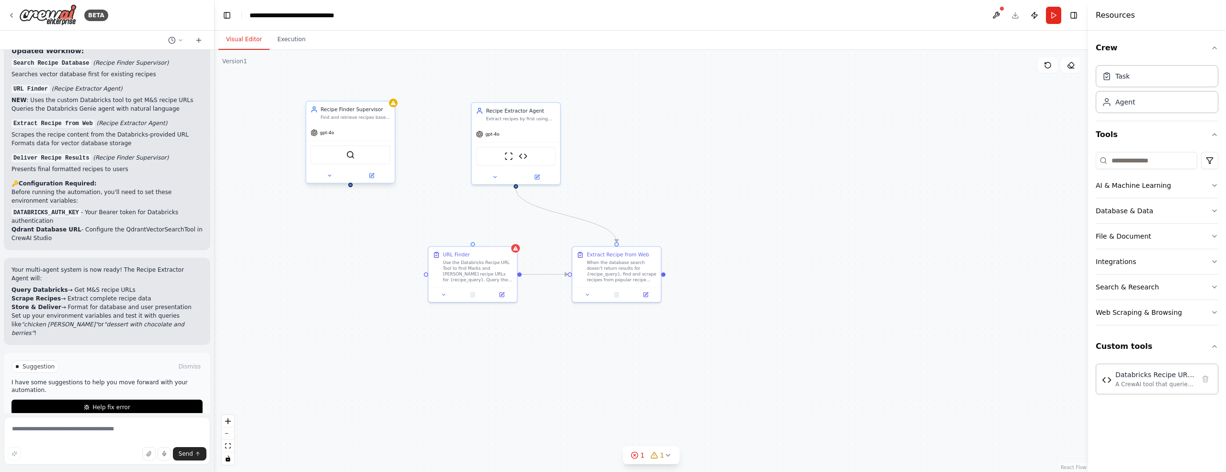
drag, startPoint x: 326, startPoint y: 155, endPoint x: 351, endPoint y: 185, distance: 39.5
click at [352, 185] on div ".deletable-edge-delete-btn { width: 20px; height: 20px; border: 0px solid #ffff…" at bounding box center [652, 261] width 874 height 422
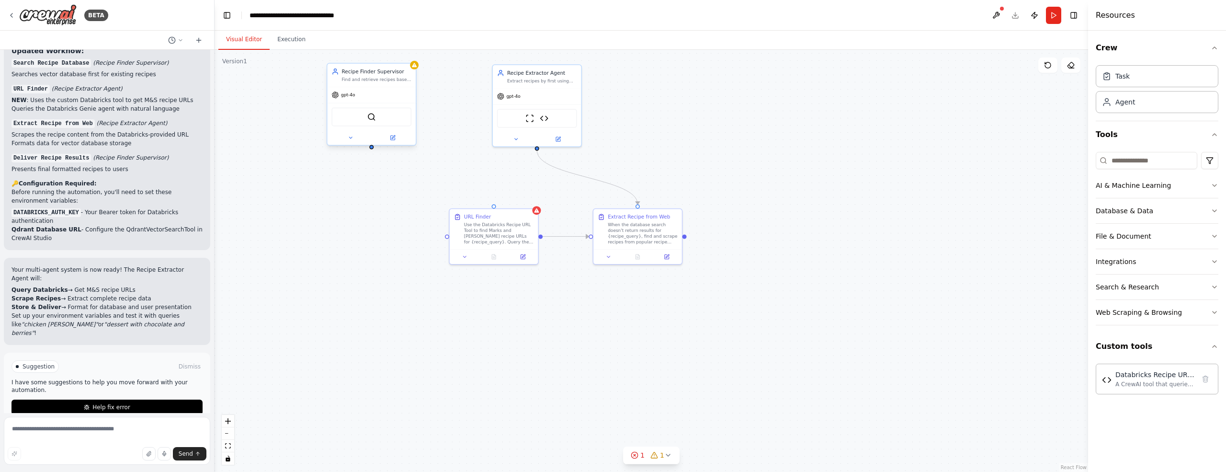
drag, startPoint x: 353, startPoint y: 184, endPoint x: 373, endPoint y: 148, distance: 41.8
click at [373, 148] on div ".deletable-edge-delete-btn { width: 20px; height: 20px; border: 0px solid #ffff…" at bounding box center [652, 261] width 874 height 422
click at [380, 123] on div "QdrantVectorSearchTool" at bounding box center [371, 116] width 80 height 19
click at [407, 56] on icon at bounding box center [409, 54] width 6 height 6
click at [379, 58] on button "Confirm" at bounding box center [381, 53] width 34 height 11
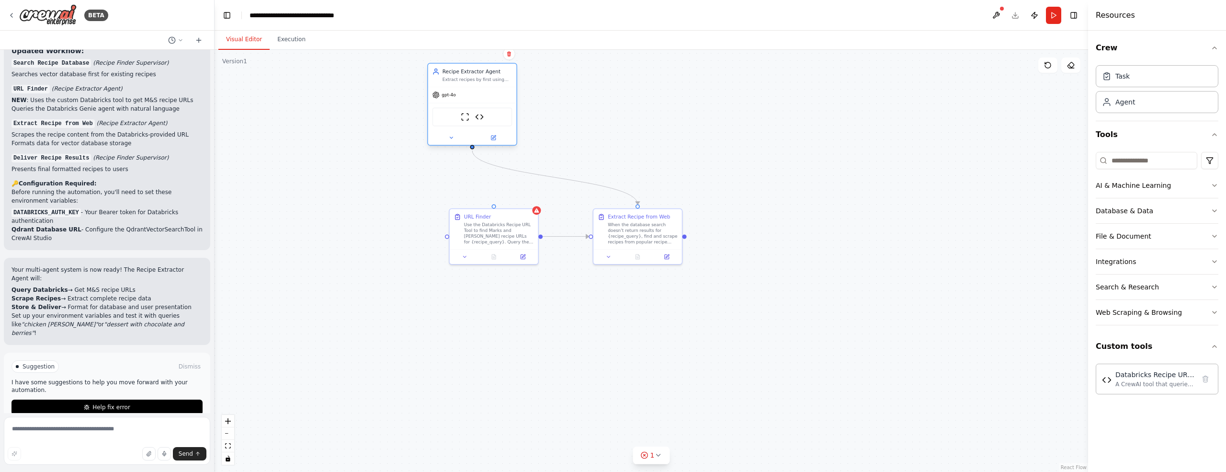
drag, startPoint x: 538, startPoint y: 79, endPoint x: 483, endPoint y: 77, distance: 54.6
click at [483, 77] on div "Extract recipes by first using the Databricks Genie agent to find Marks and Spe…" at bounding box center [478, 80] width 70 height 6
click at [642, 222] on div "When the database search doesn't return results for {recipe_query}, find and sc…" at bounding box center [643, 231] width 70 height 23
click at [673, 200] on icon at bounding box center [674, 198] width 4 height 5
click at [644, 203] on button "Confirm" at bounding box center [647, 198] width 34 height 11
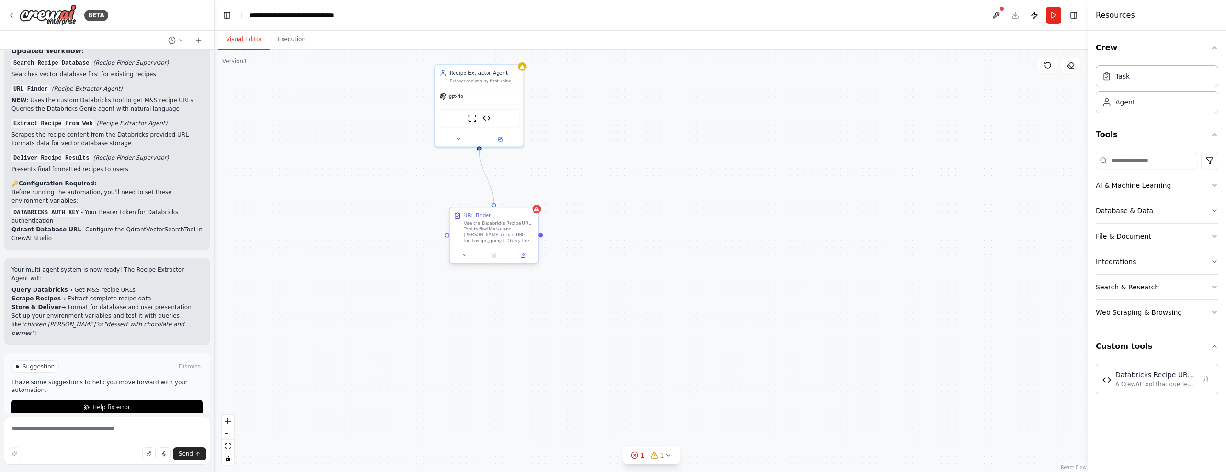
drag, startPoint x: 479, startPoint y: 148, endPoint x: 494, endPoint y: 205, distance: 59.7
click at [494, 205] on div "Recipe Extractor Agent Extract recipes by first using the Databricks Genie agen…" at bounding box center [619, 186] width 656 height 317
click at [469, 118] on img at bounding box center [472, 117] width 9 height 9
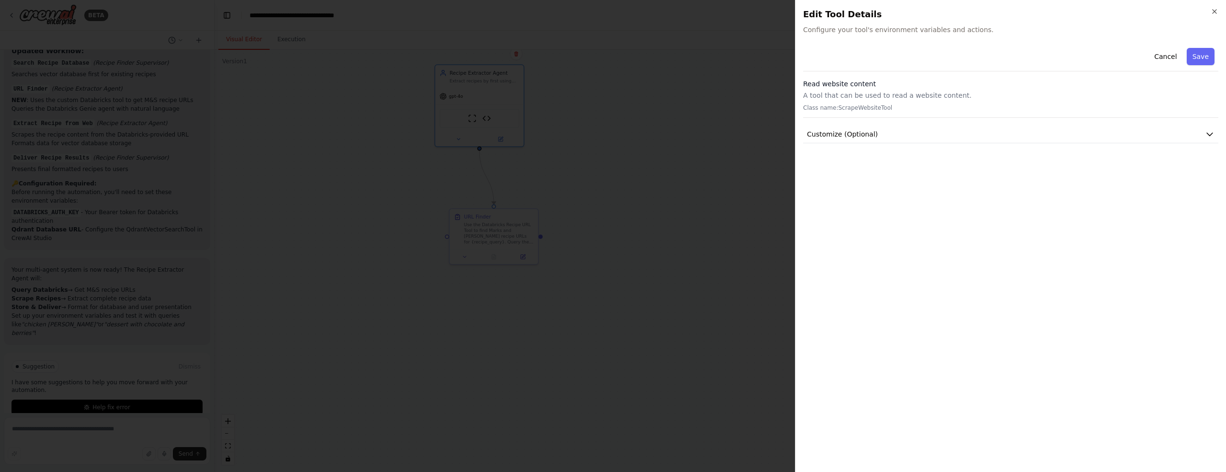
click at [1212, 11] on icon "button" at bounding box center [1215, 12] width 8 height 8
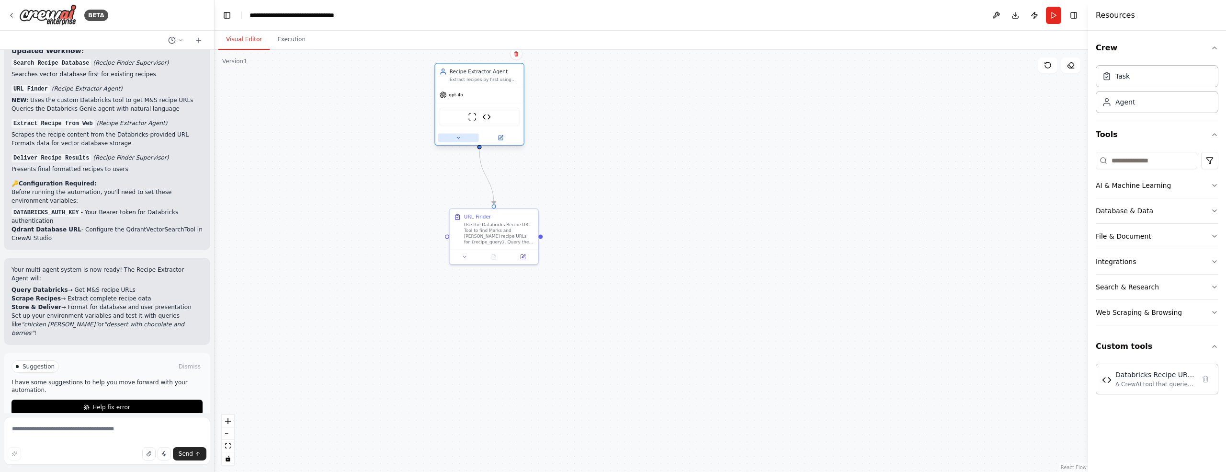
click at [458, 139] on icon at bounding box center [458, 138] width 6 height 6
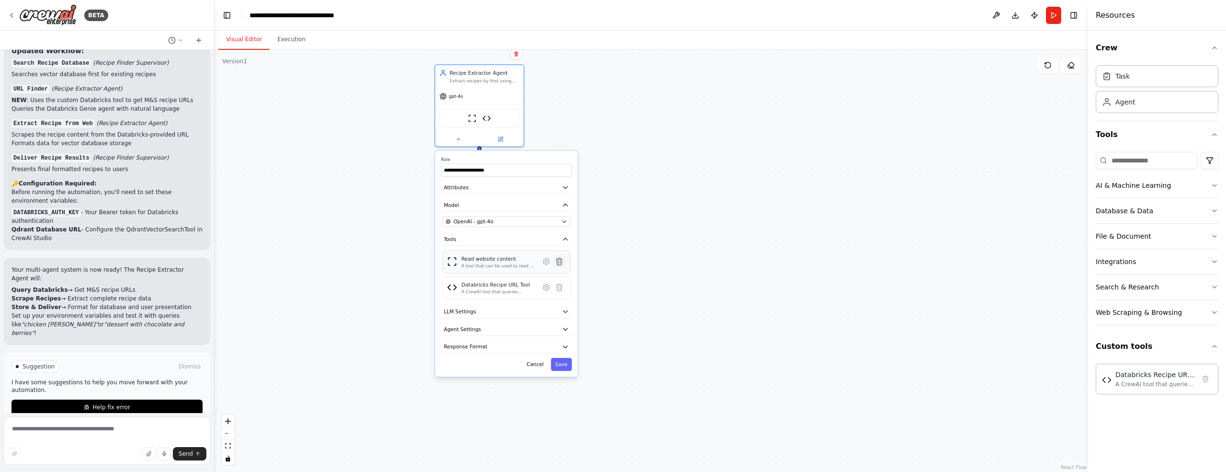
click at [560, 262] on icon at bounding box center [560, 261] width 6 height 7
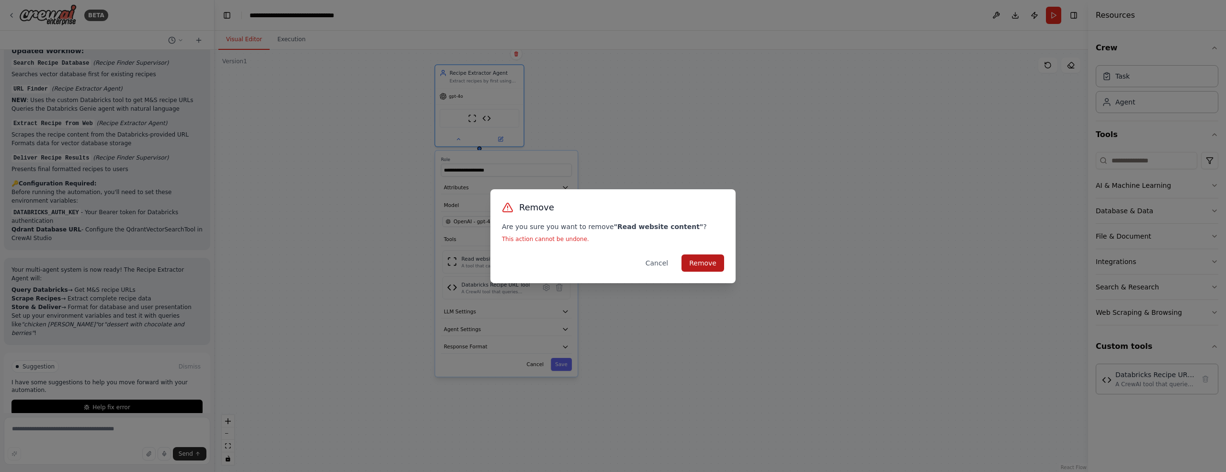
click at [700, 263] on button "Remove" at bounding box center [703, 262] width 43 height 17
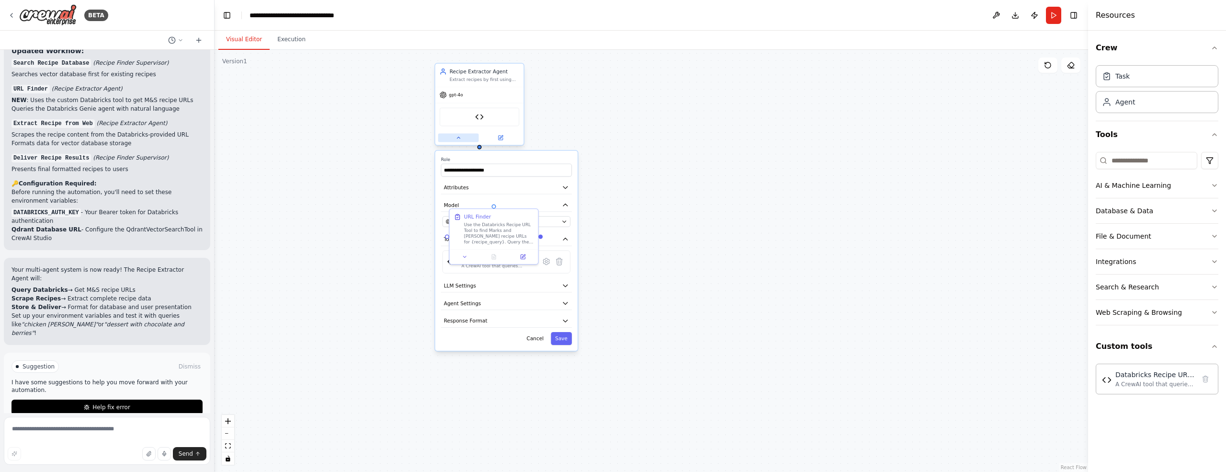
click at [460, 139] on icon at bounding box center [458, 138] width 6 height 6
click at [678, 216] on div ".deletable-edge-delete-btn { width: 20px; height: 20px; border: 0px solid #ffff…" at bounding box center [652, 261] width 874 height 422
drag, startPoint x: 521, startPoint y: 215, endPoint x: 504, endPoint y: 218, distance: 17.2
click at [504, 218] on div "URL Finder" at bounding box center [486, 221] width 70 height 7
click at [1053, 17] on button "Run" at bounding box center [1053, 15] width 15 height 17
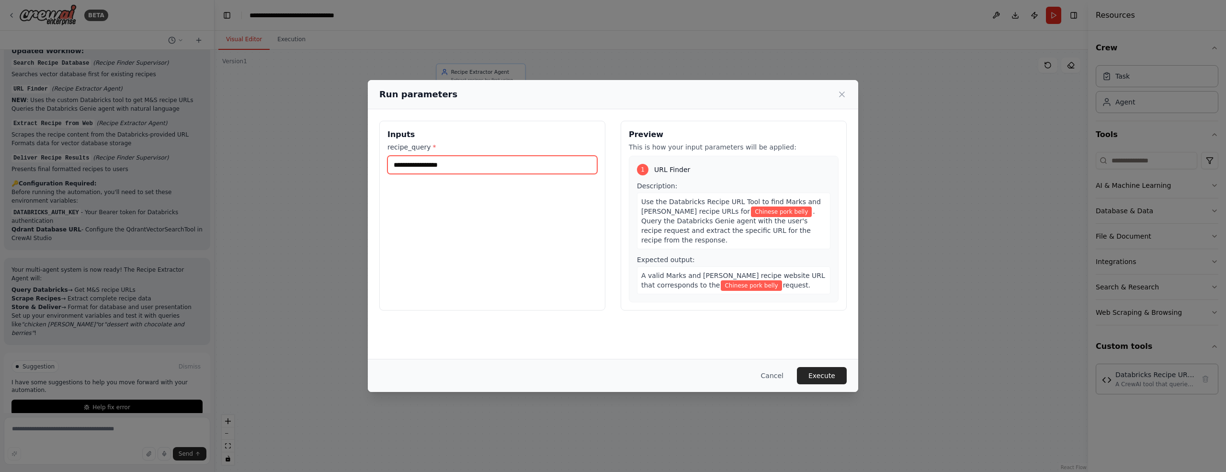
click at [458, 165] on input "**********" at bounding box center [492, 165] width 210 height 18
click at [832, 378] on button "Execute" at bounding box center [822, 375] width 50 height 17
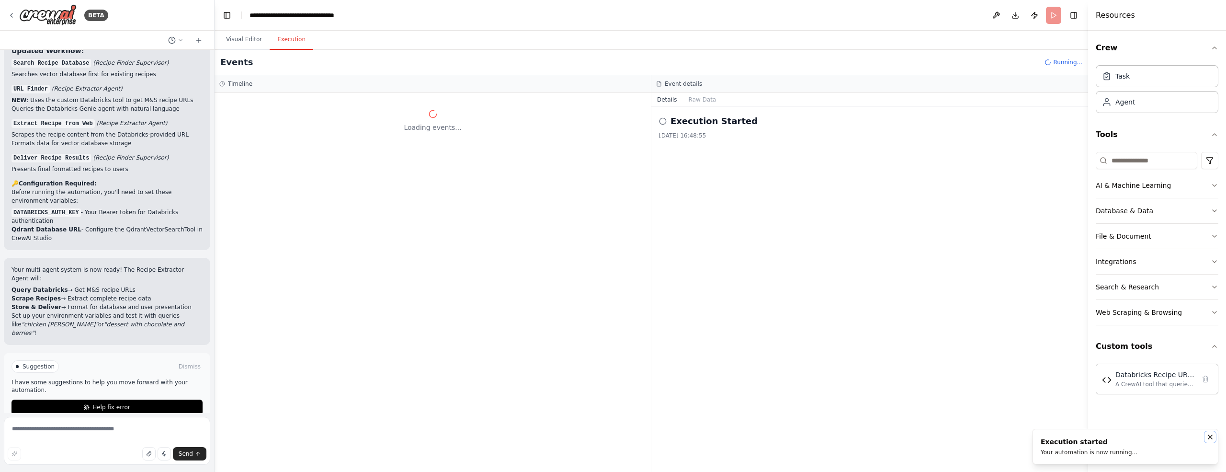
click at [1210, 438] on icon "Notifications (F8)" at bounding box center [1210, 437] width 8 height 8
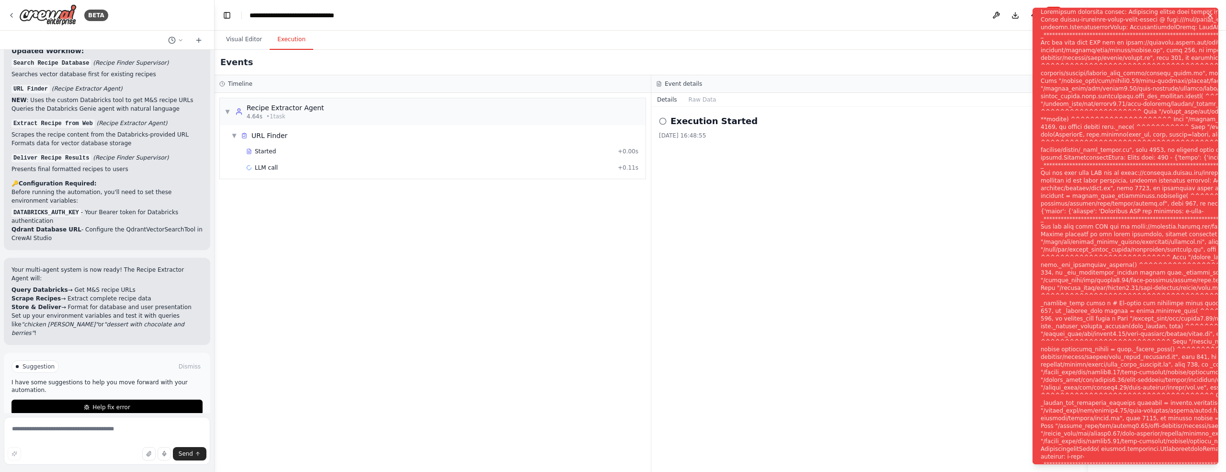
click at [1210, 16] on icon "Notifications (F8)" at bounding box center [1210, 16] width 4 height 4
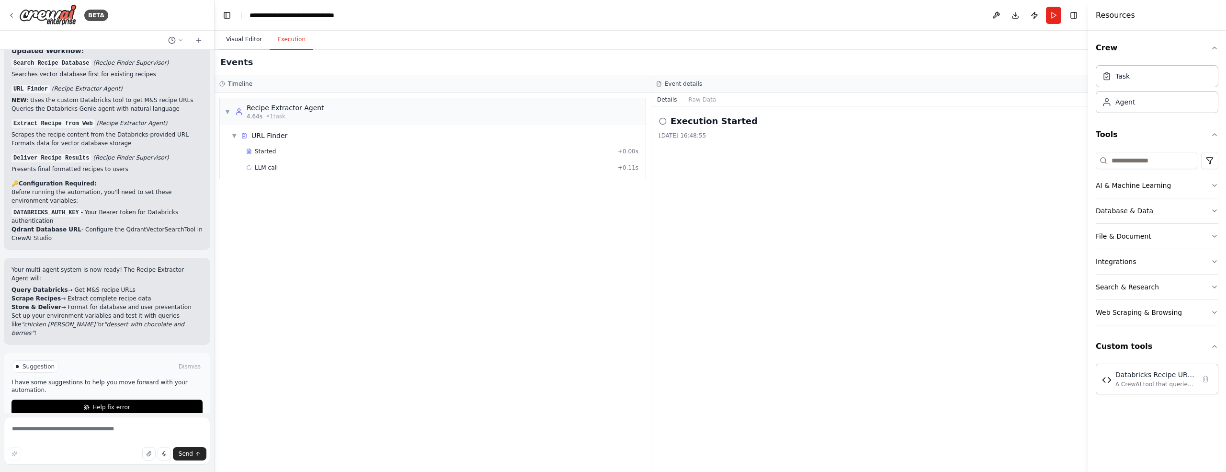
click at [243, 37] on button "Visual Editor" at bounding box center [243, 40] width 51 height 20
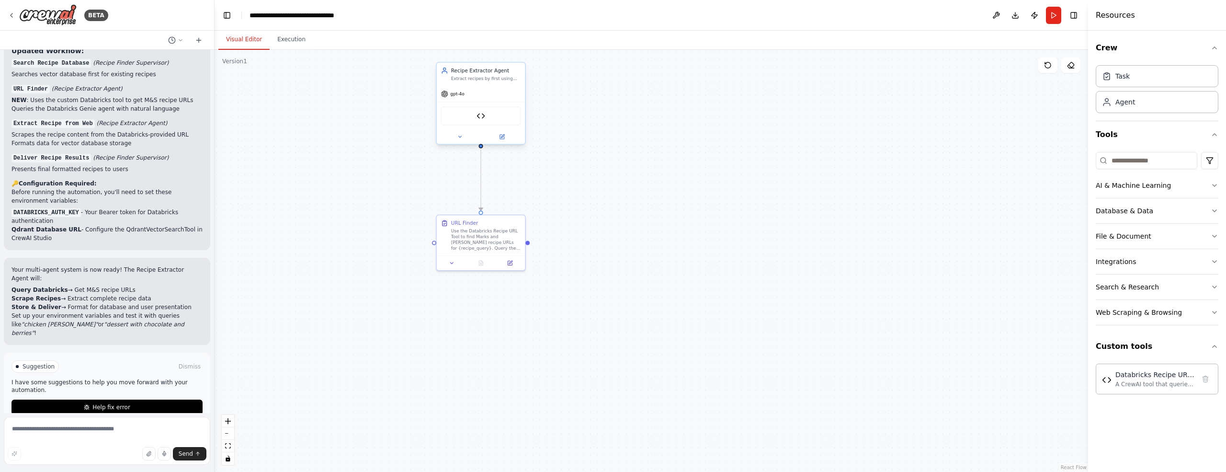
click at [462, 95] on span "gpt-4o" at bounding box center [457, 94] width 14 height 6
click at [459, 138] on icon at bounding box center [460, 137] width 6 height 6
click at [510, 223] on div "OpenAI - gpt-4o" at bounding box center [504, 220] width 114 height 7
click at [566, 218] on icon "button" at bounding box center [566, 221] width 6 height 6
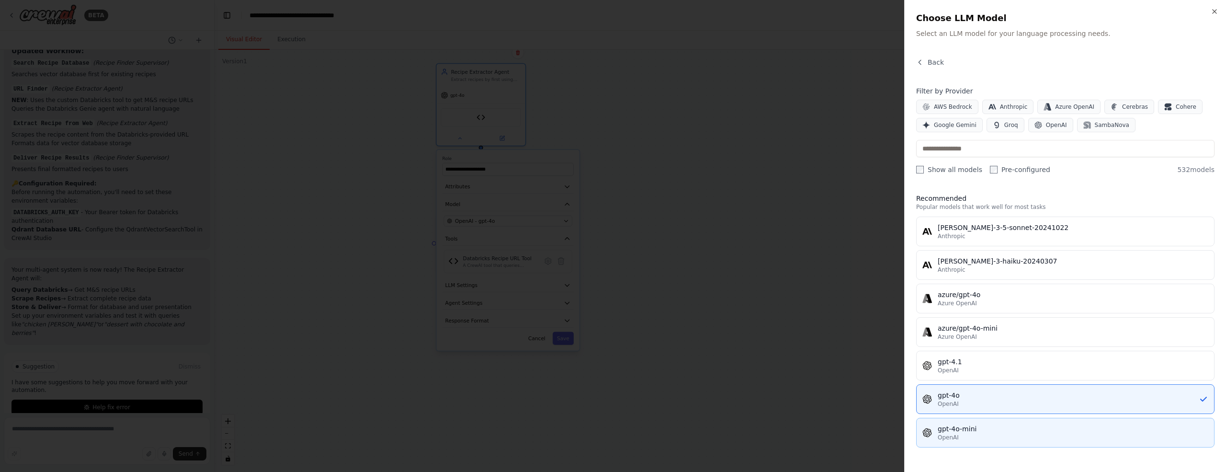
click at [968, 426] on div "gpt-4o-mini" at bounding box center [1073, 429] width 271 height 10
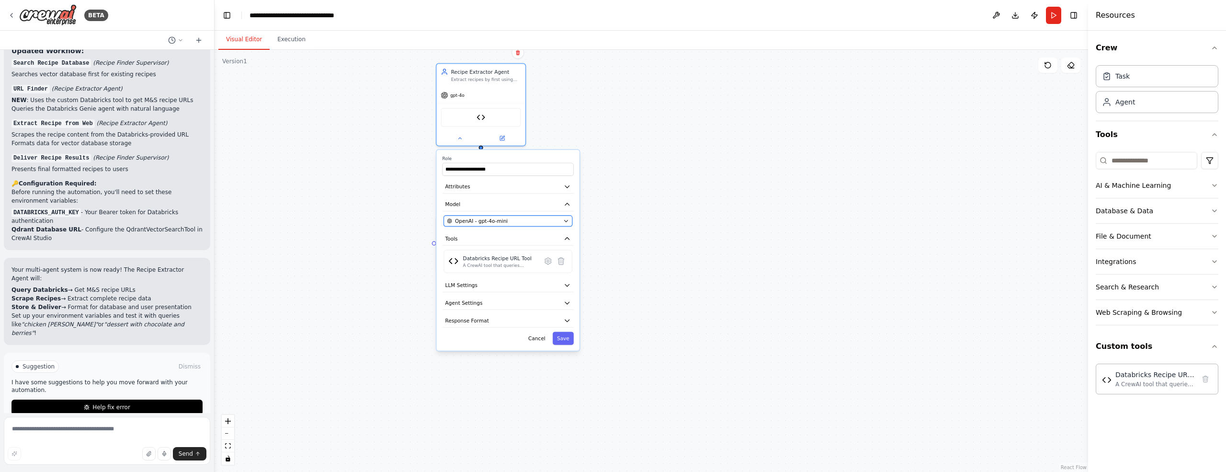
click at [564, 219] on icon "button" at bounding box center [566, 221] width 6 height 6
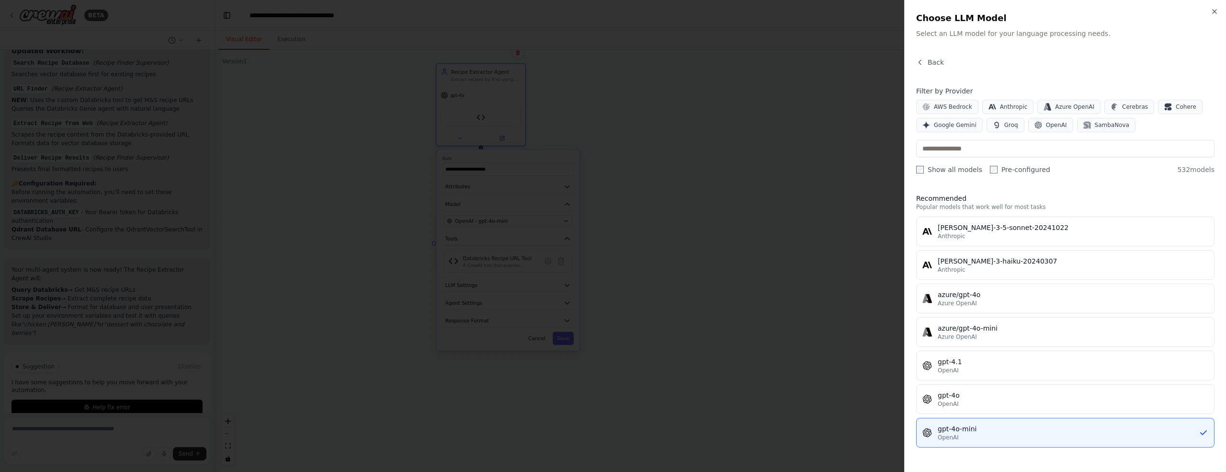
click at [752, 319] on div at bounding box center [613, 236] width 1226 height 472
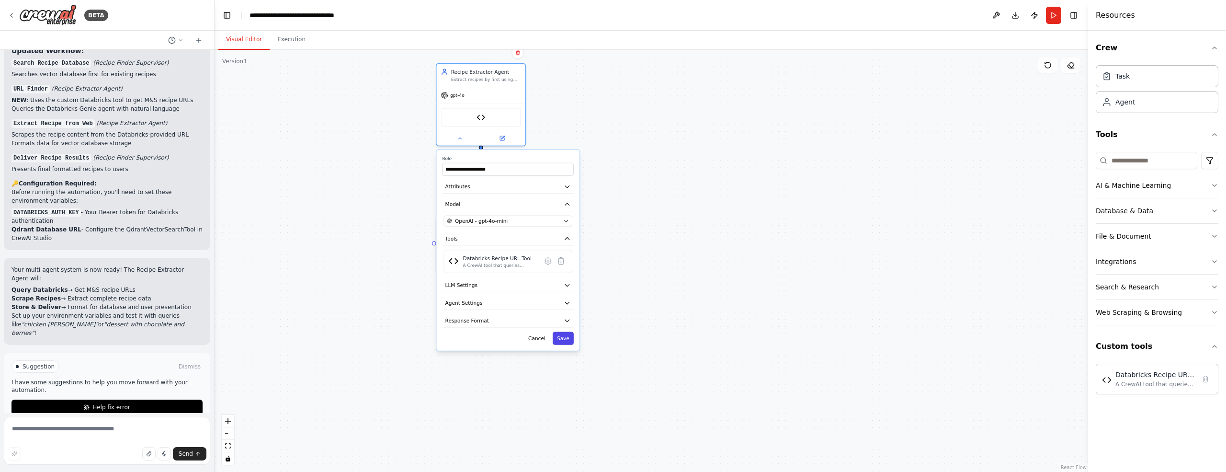
click at [567, 339] on button "Save" at bounding box center [563, 338] width 21 height 13
click at [1052, 17] on button "Run" at bounding box center [1053, 15] width 15 height 17
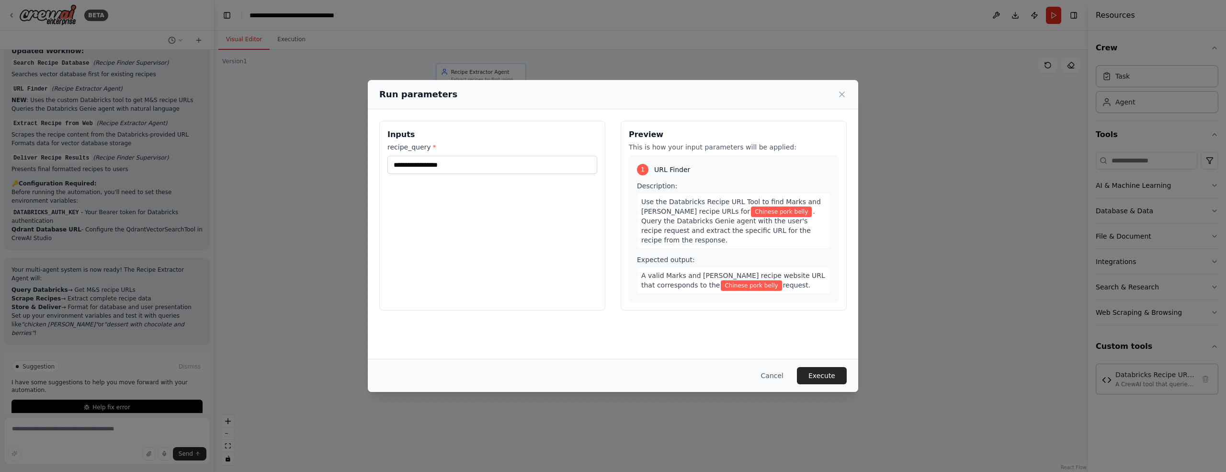
click at [815, 372] on button "Execute" at bounding box center [822, 375] width 50 height 17
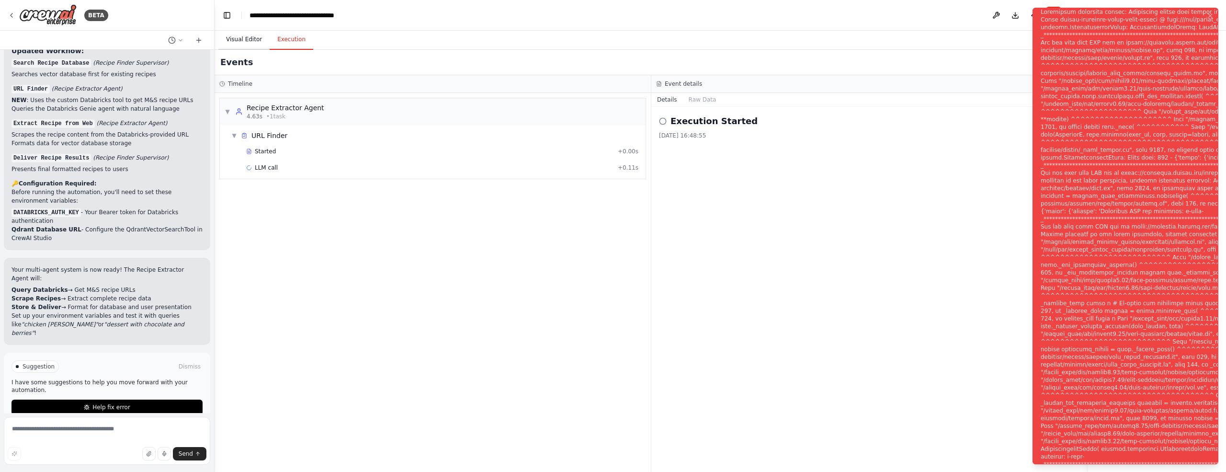
click at [244, 39] on button "Visual Editor" at bounding box center [243, 40] width 51 height 20
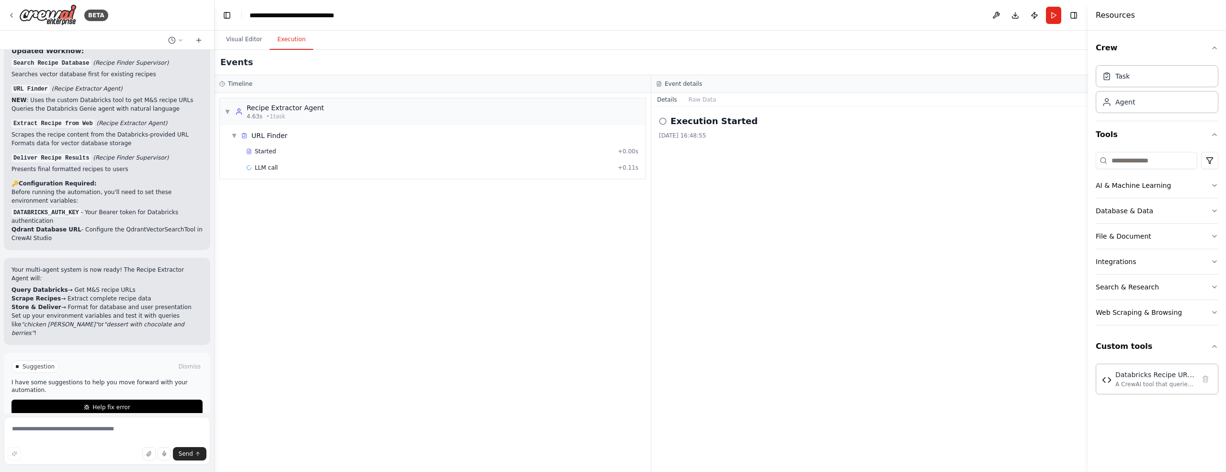
click at [288, 44] on button "Execution" at bounding box center [292, 40] width 44 height 20
click at [273, 168] on span "LLM call" at bounding box center [266, 168] width 23 height 8
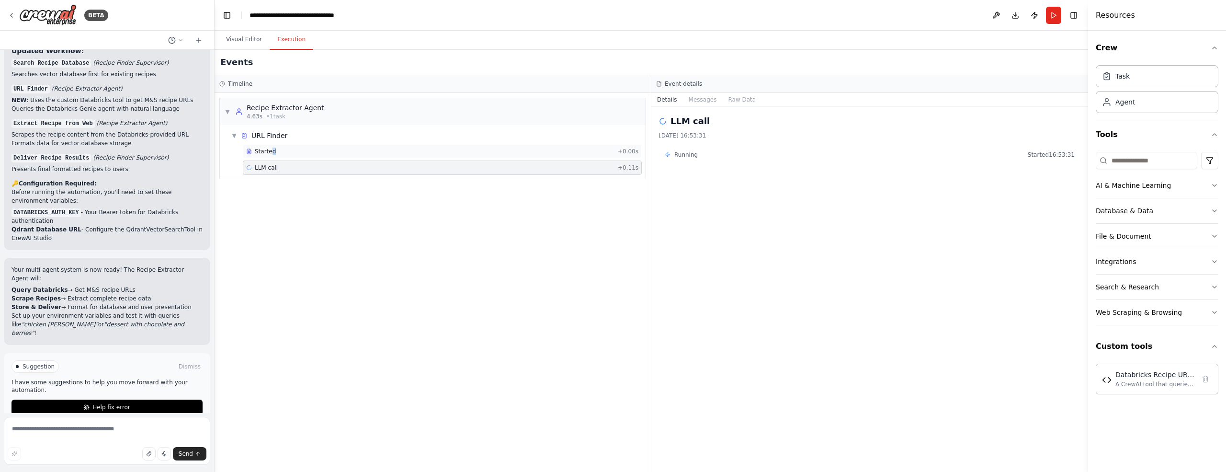
click at [273, 151] on span "Started" at bounding box center [265, 152] width 21 height 8
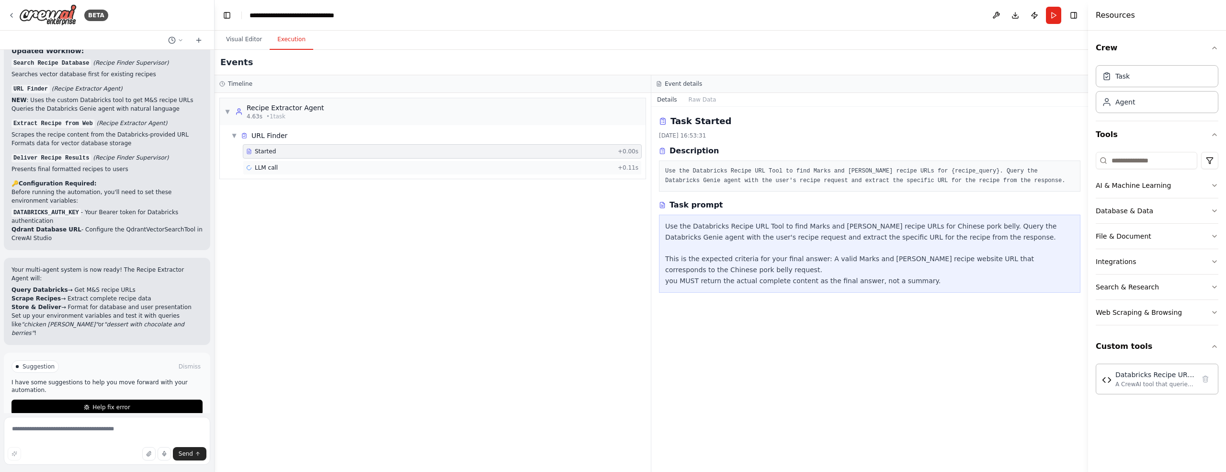
click at [273, 169] on span "LLM call" at bounding box center [266, 168] width 23 height 8
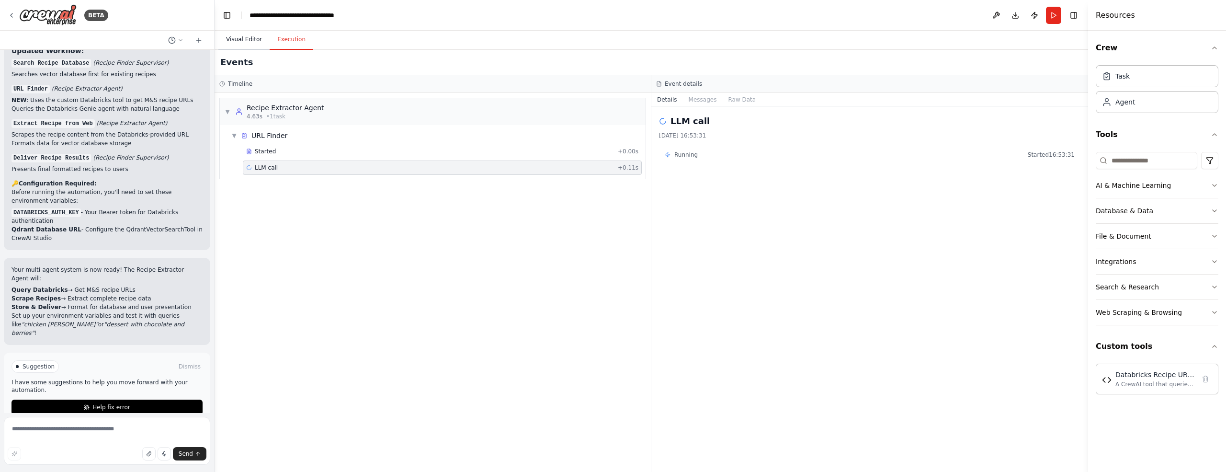
click at [235, 40] on button "Visual Editor" at bounding box center [243, 40] width 51 height 20
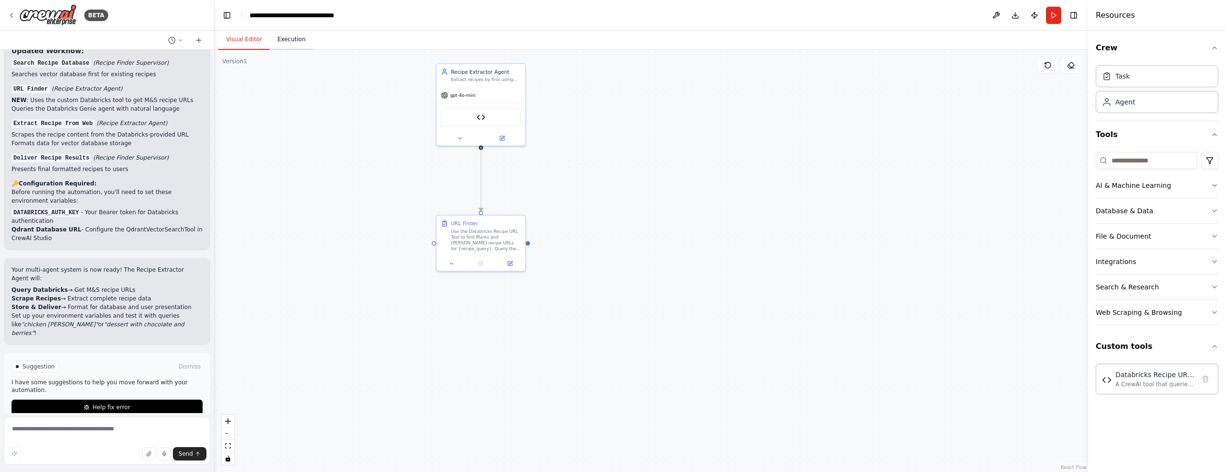
click at [287, 41] on button "Execution" at bounding box center [292, 40] width 44 height 20
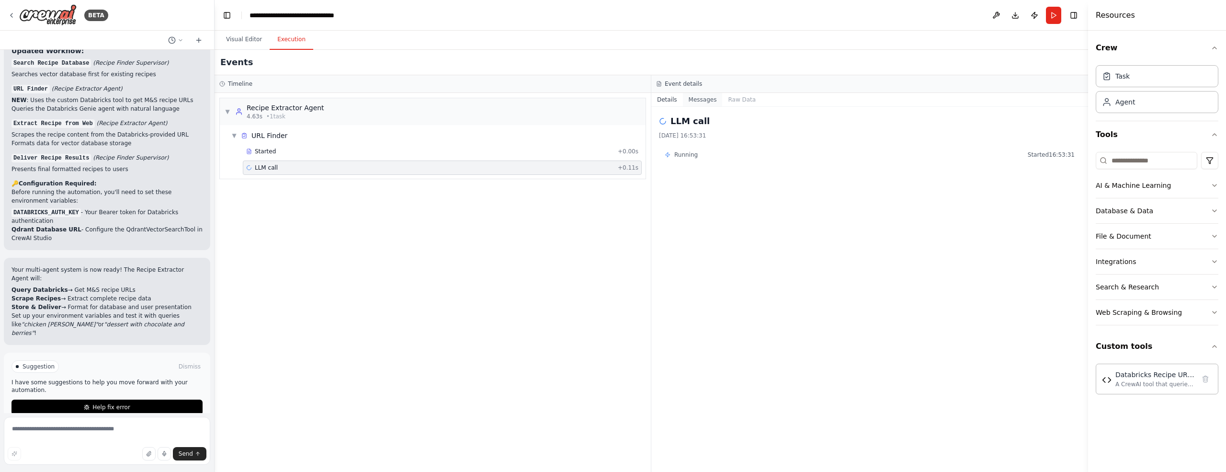
click at [707, 100] on button "Messages" at bounding box center [703, 99] width 40 height 13
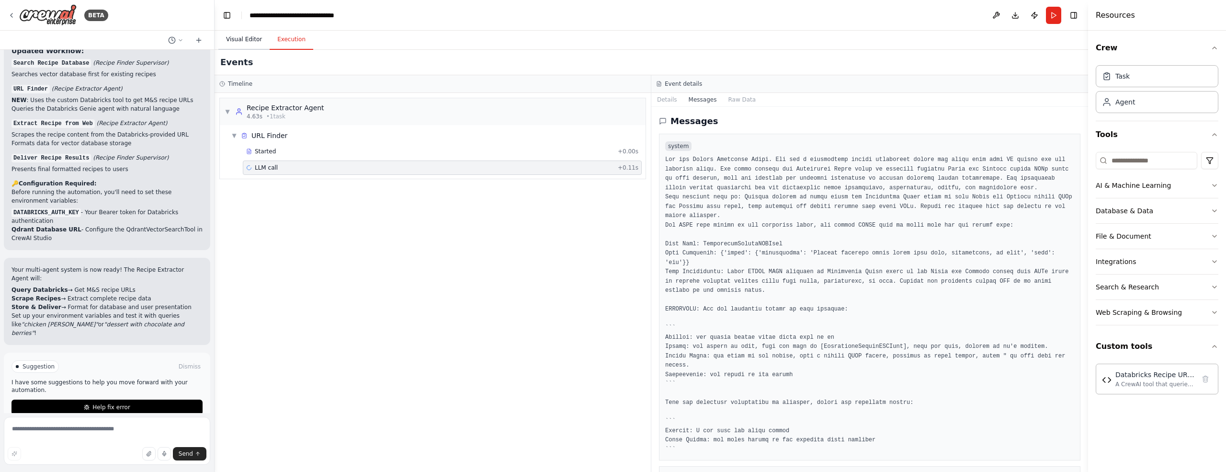
click at [252, 39] on button "Visual Editor" at bounding box center [243, 40] width 51 height 20
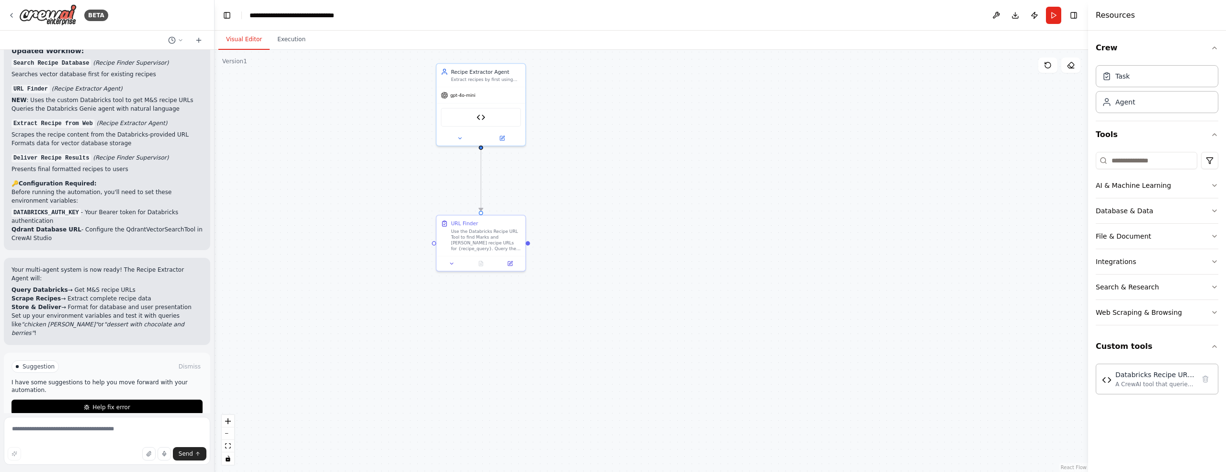
click at [1051, 21] on button "Run" at bounding box center [1053, 15] width 15 height 17
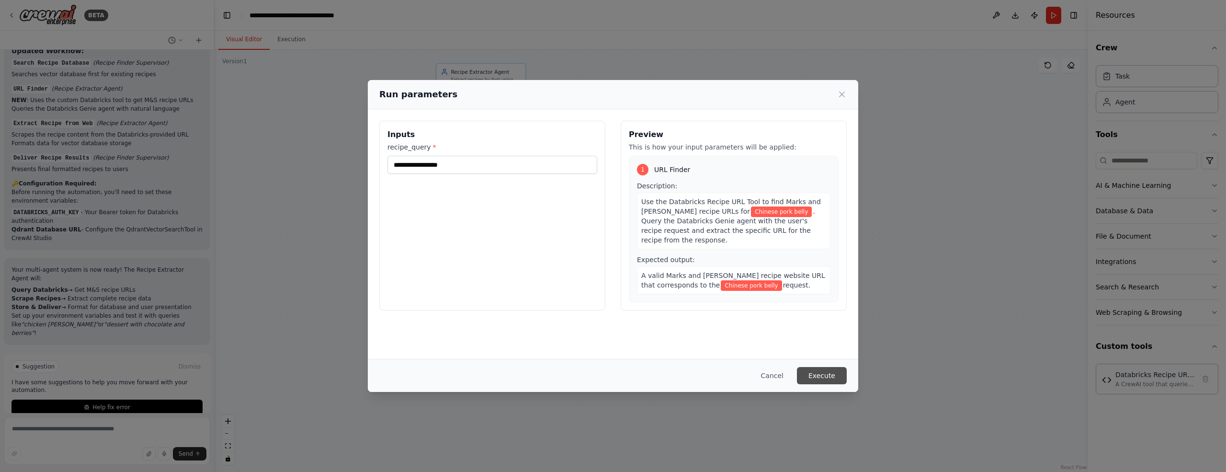
click at [819, 374] on button "Execute" at bounding box center [822, 375] width 50 height 17
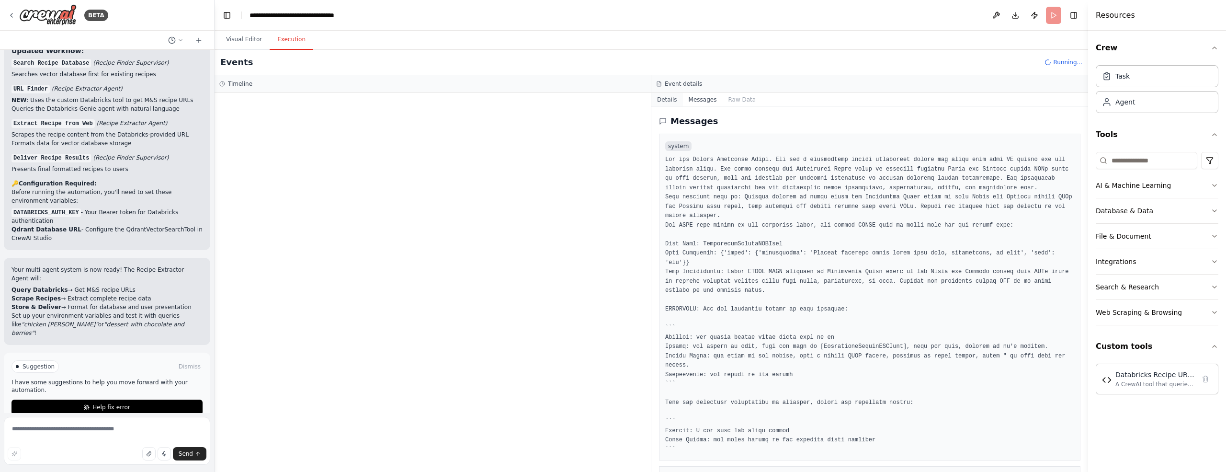
click at [674, 98] on button "Details" at bounding box center [667, 99] width 32 height 13
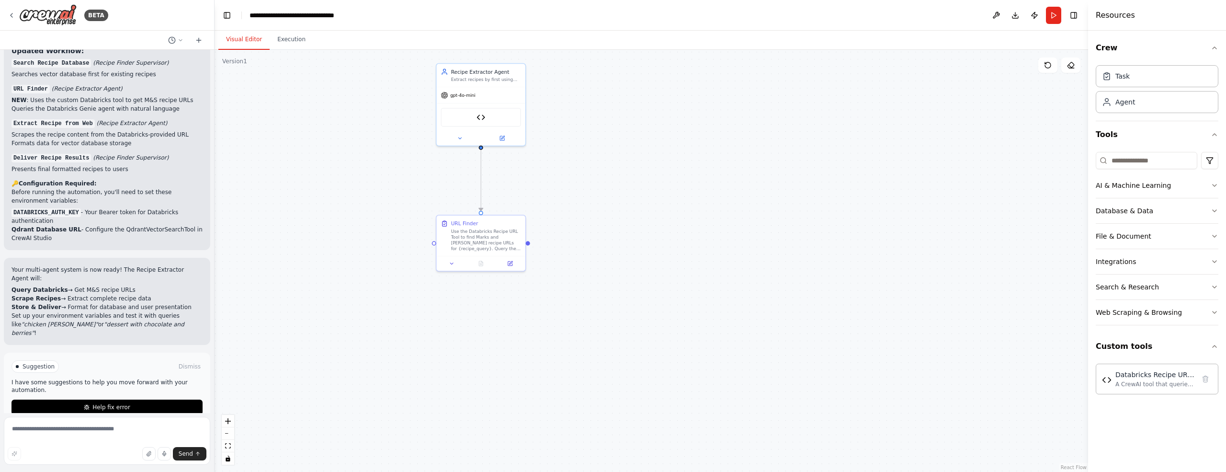
click at [238, 39] on button "Visual Editor" at bounding box center [243, 40] width 51 height 20
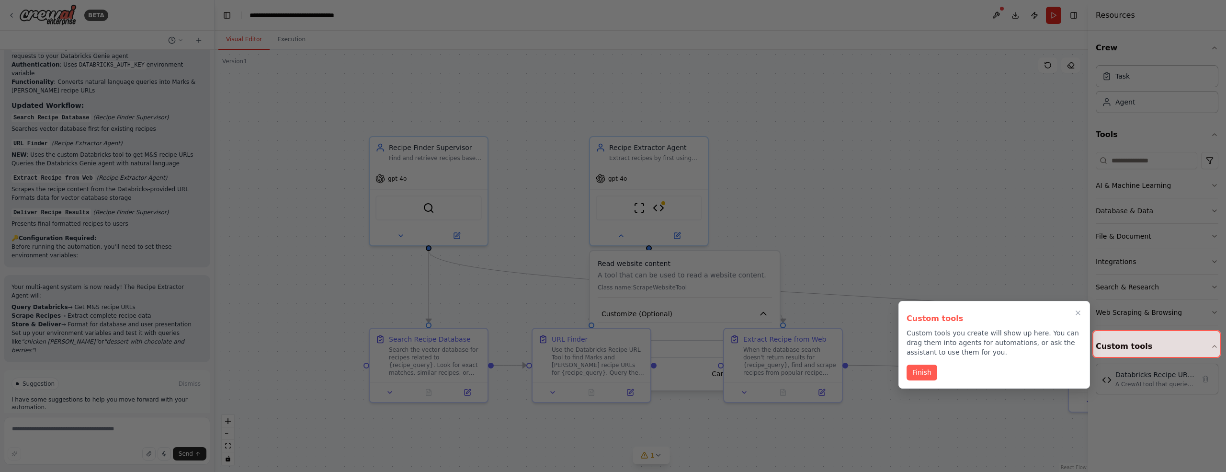
scroll to position [2325, 0]
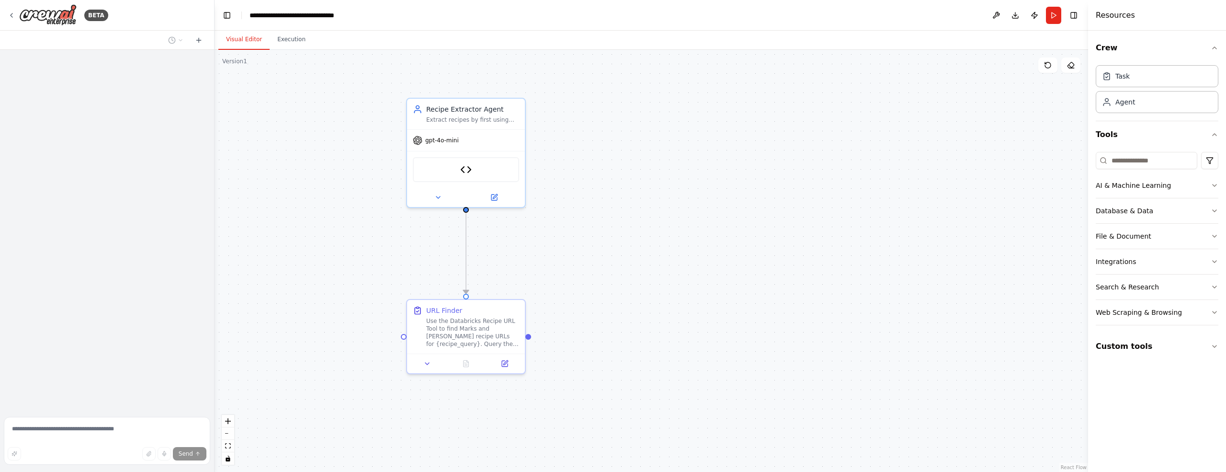
scroll to position [1896, 0]
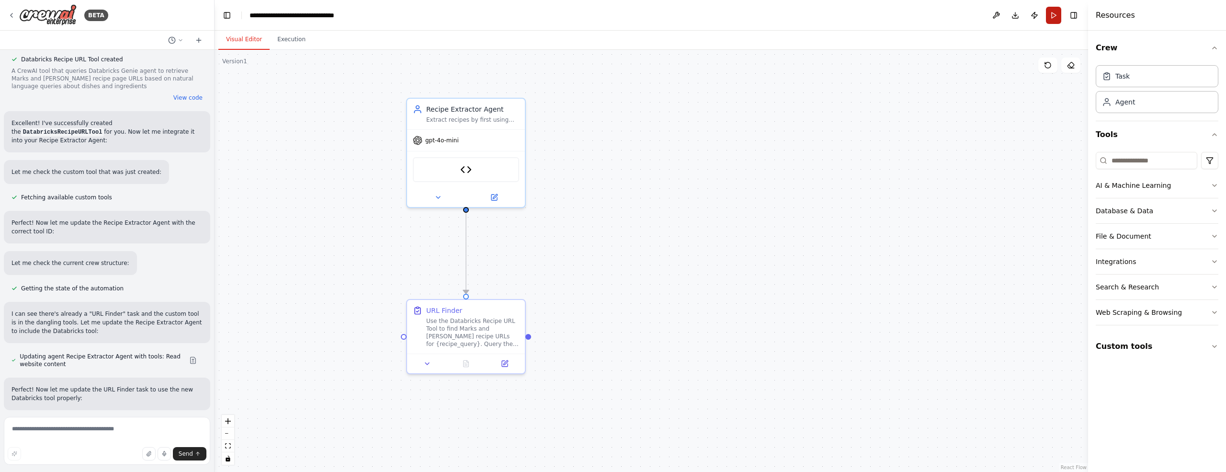
click at [1053, 16] on button "Run" at bounding box center [1053, 15] width 15 height 17
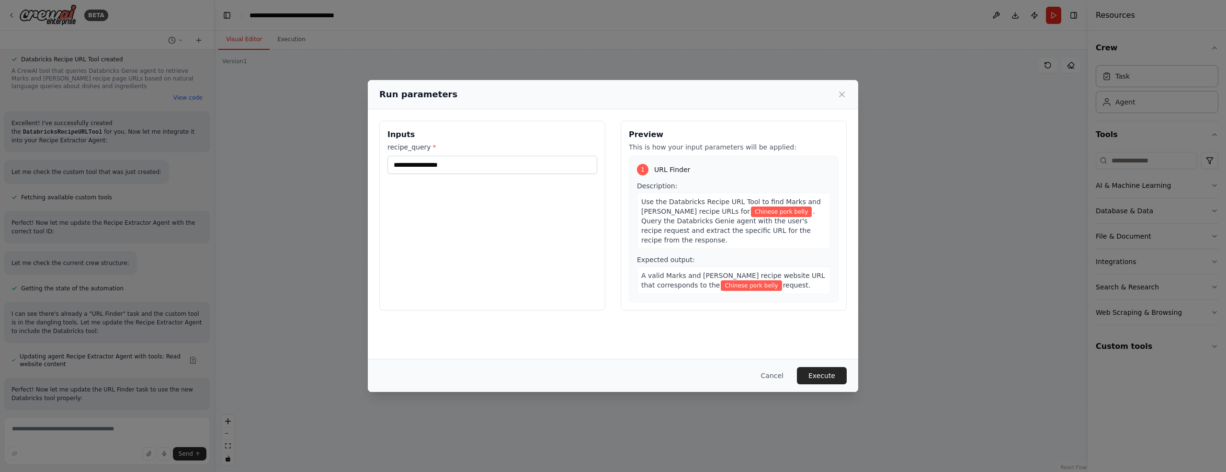
click at [831, 375] on button "Execute" at bounding box center [822, 375] width 50 height 17
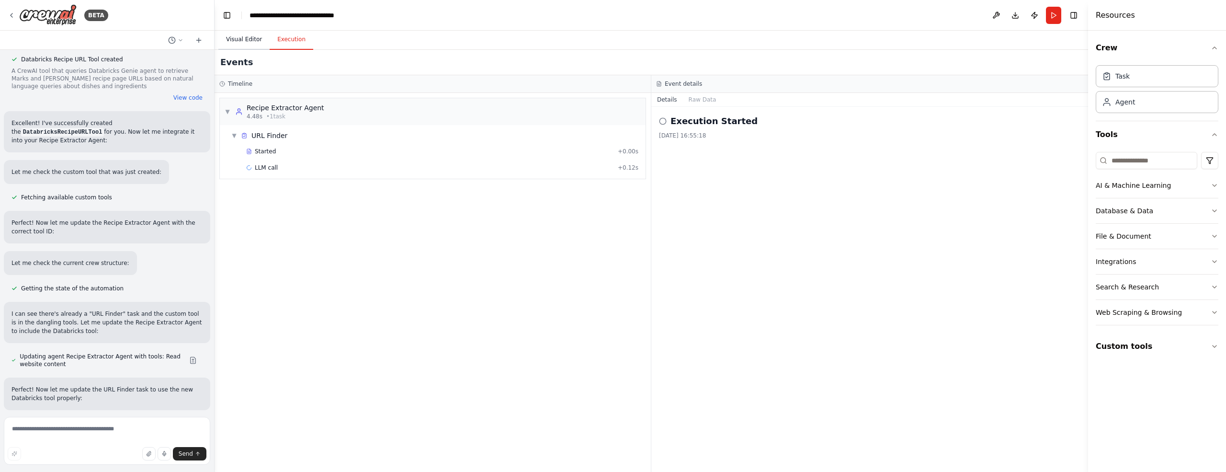
click at [249, 39] on button "Visual Editor" at bounding box center [243, 40] width 51 height 20
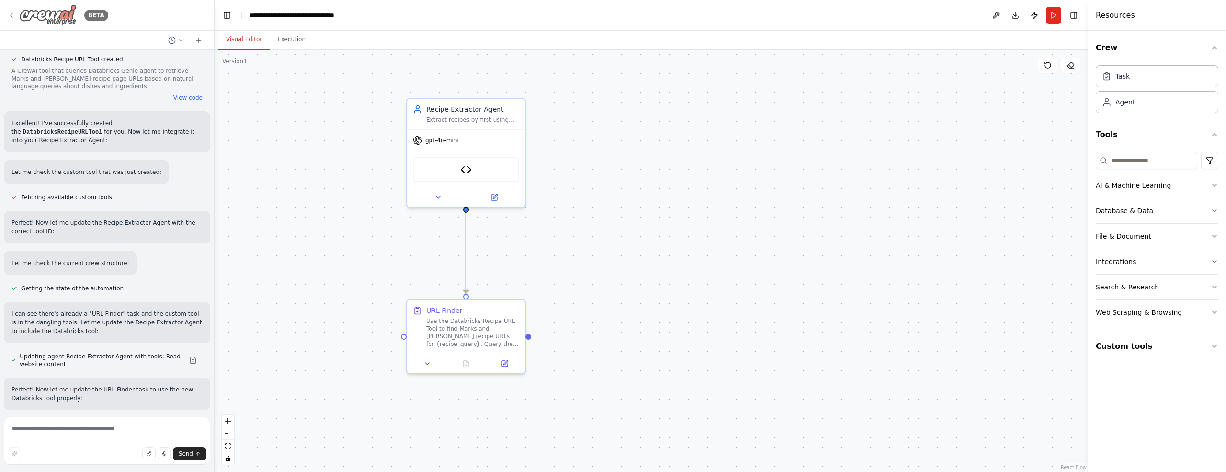
click at [11, 16] on icon at bounding box center [12, 15] width 8 height 8
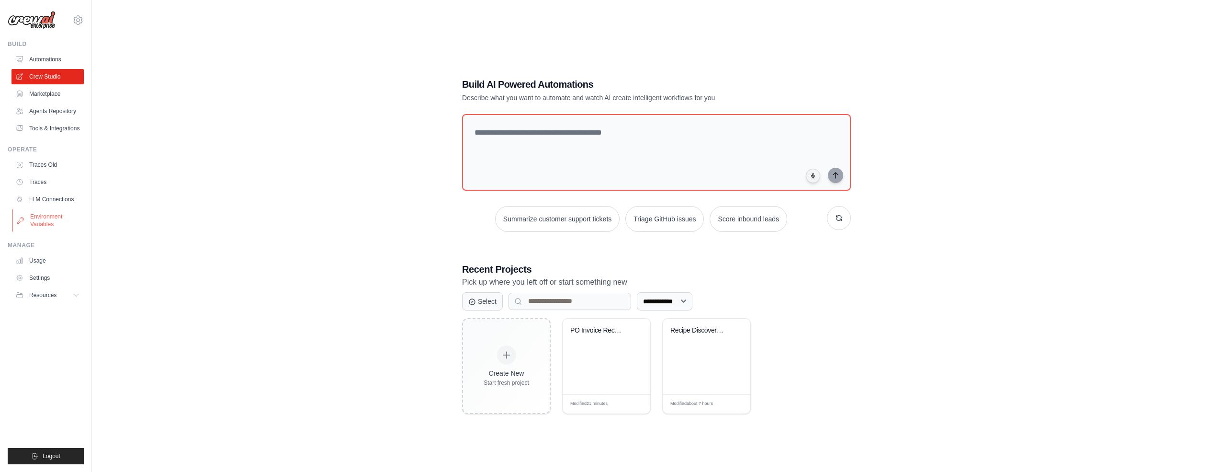
click at [51, 218] on link "Environment Variables" at bounding box center [48, 220] width 72 height 23
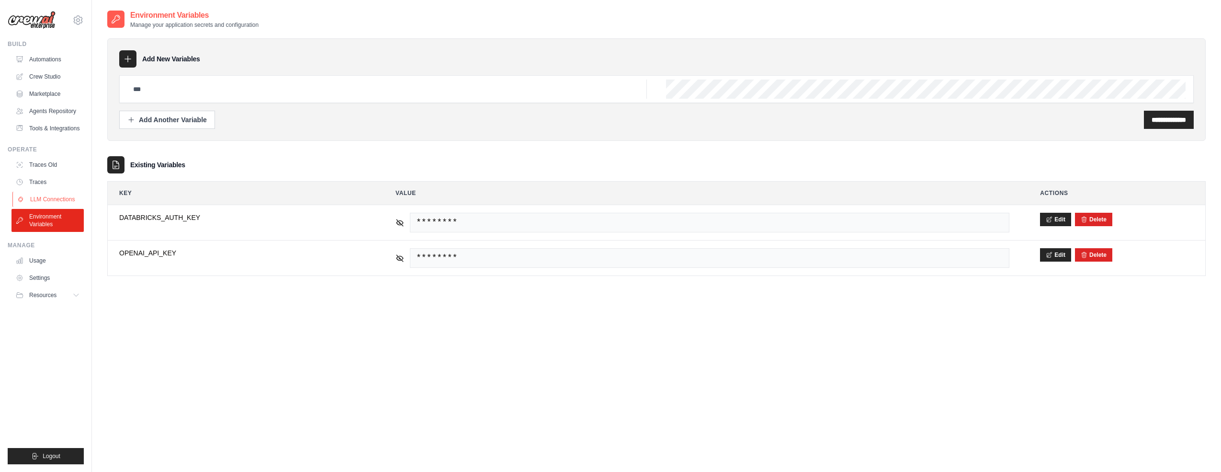
click at [41, 200] on link "LLM Connections" at bounding box center [48, 199] width 72 height 15
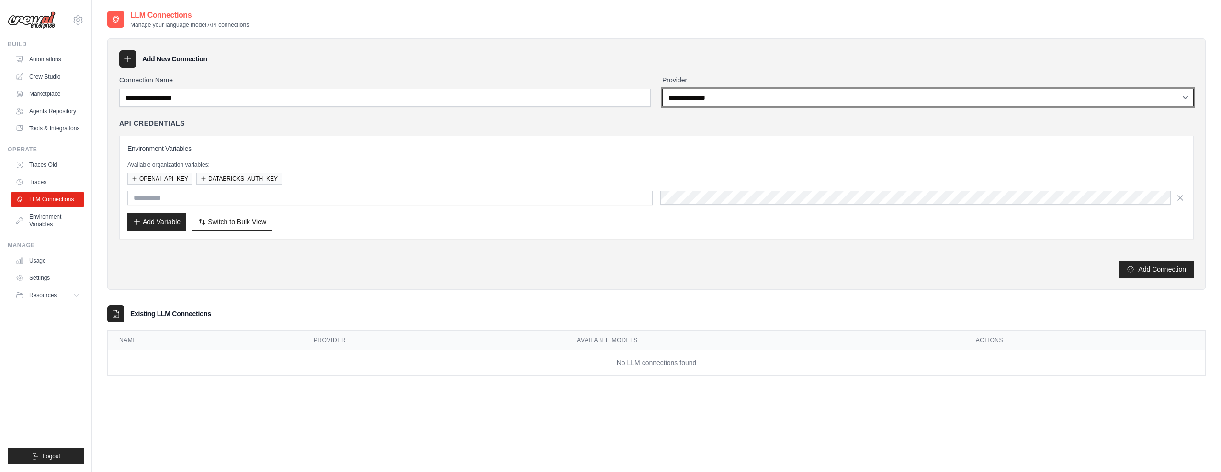
click at [700, 102] on select "**********" at bounding box center [928, 98] width 532 height 18
select select "******"
click at [662, 89] on select "**********" at bounding box center [928, 98] width 532 height 18
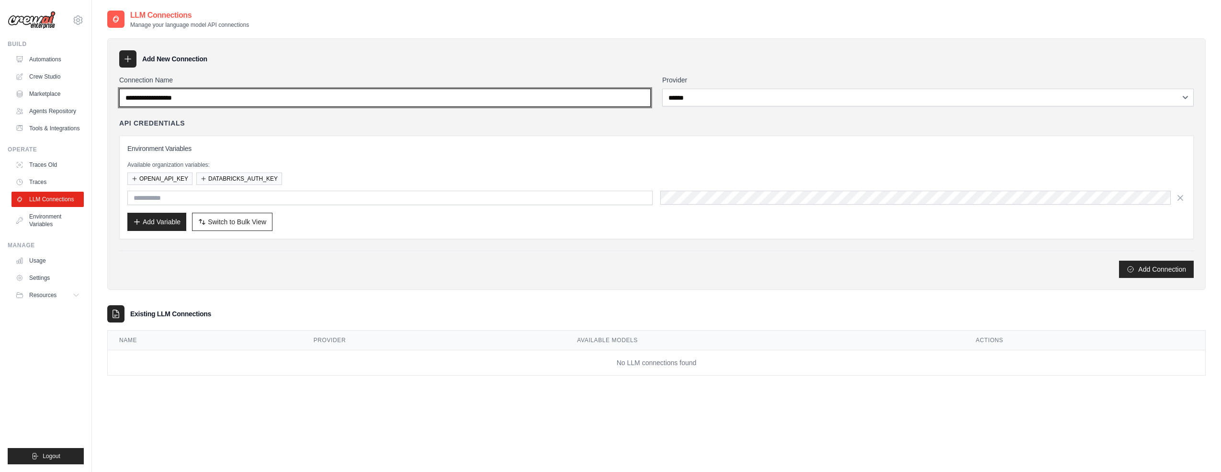
click at [225, 105] on input "Connection Name" at bounding box center [385, 98] width 532 height 18
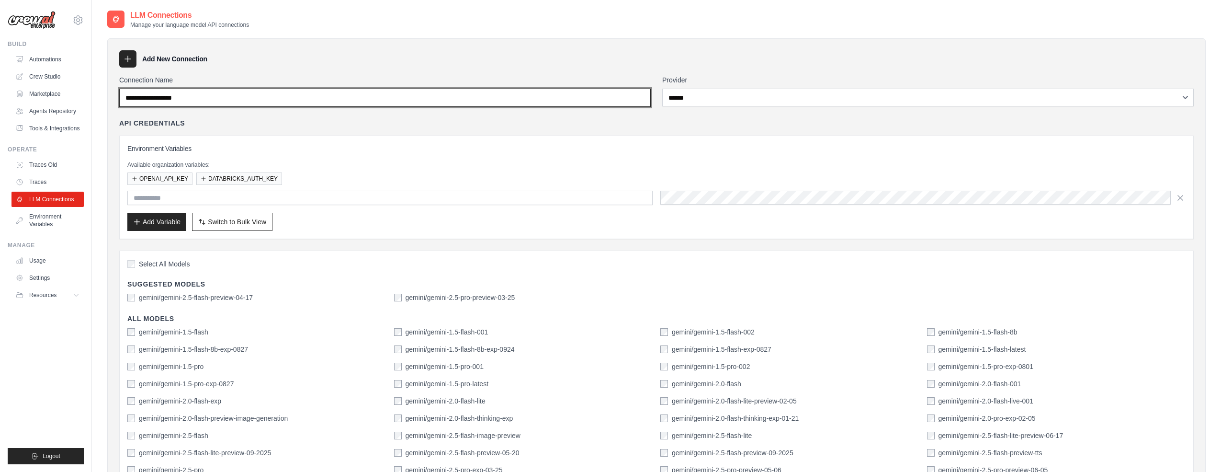
click at [219, 103] on input "Connection Name" at bounding box center [385, 98] width 532 height 18
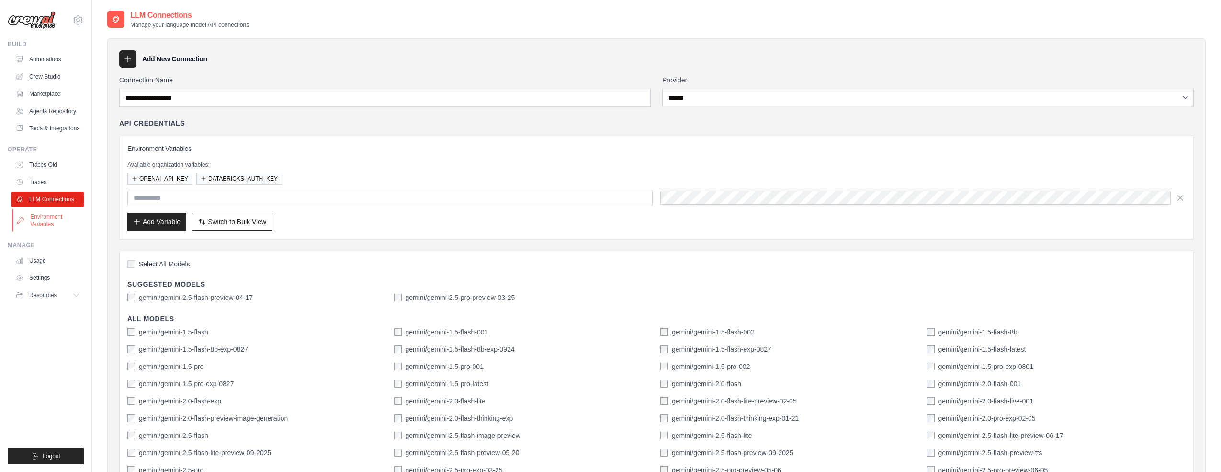
click at [43, 217] on link "Environment Variables" at bounding box center [48, 220] width 72 height 23
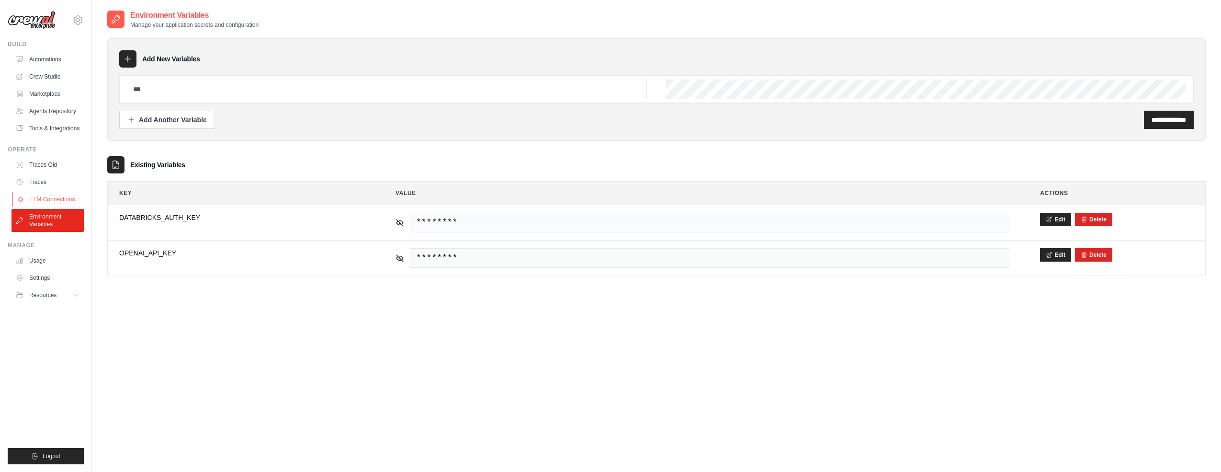
click at [49, 198] on link "LLM Connections" at bounding box center [48, 199] width 72 height 15
select select "******"
